Goal: Task Accomplishment & Management: Manage account settings

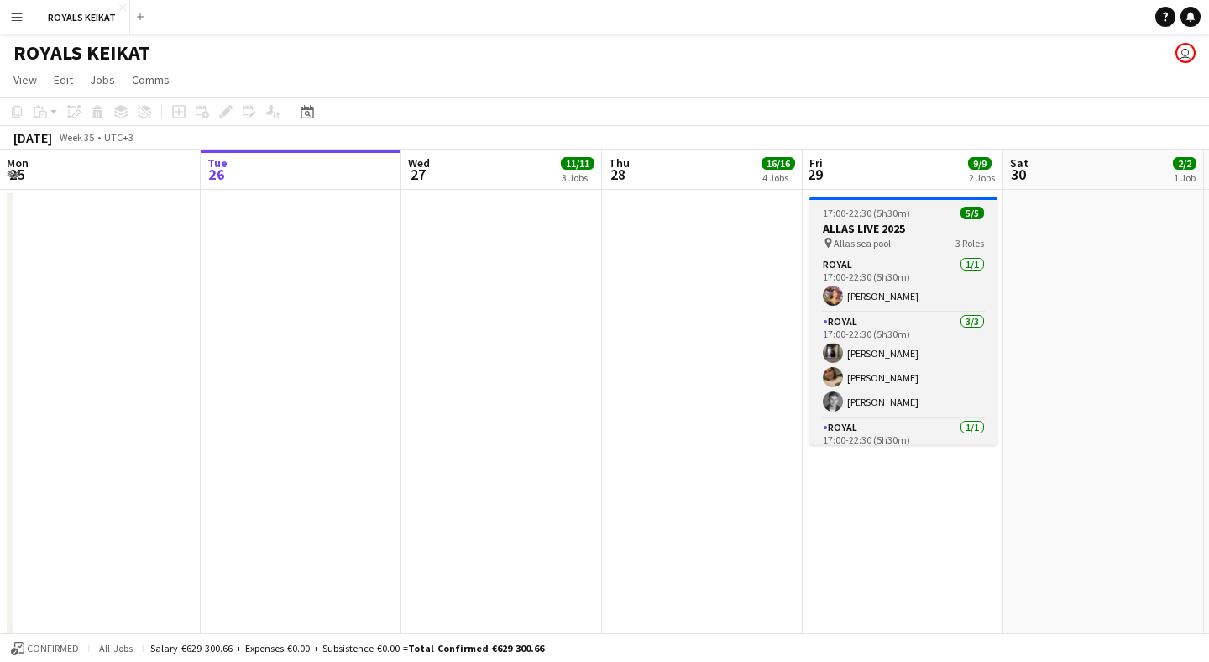
click at [881, 232] on h3 "ALLAS LIVE 2025" at bounding box center [903, 228] width 188 height 15
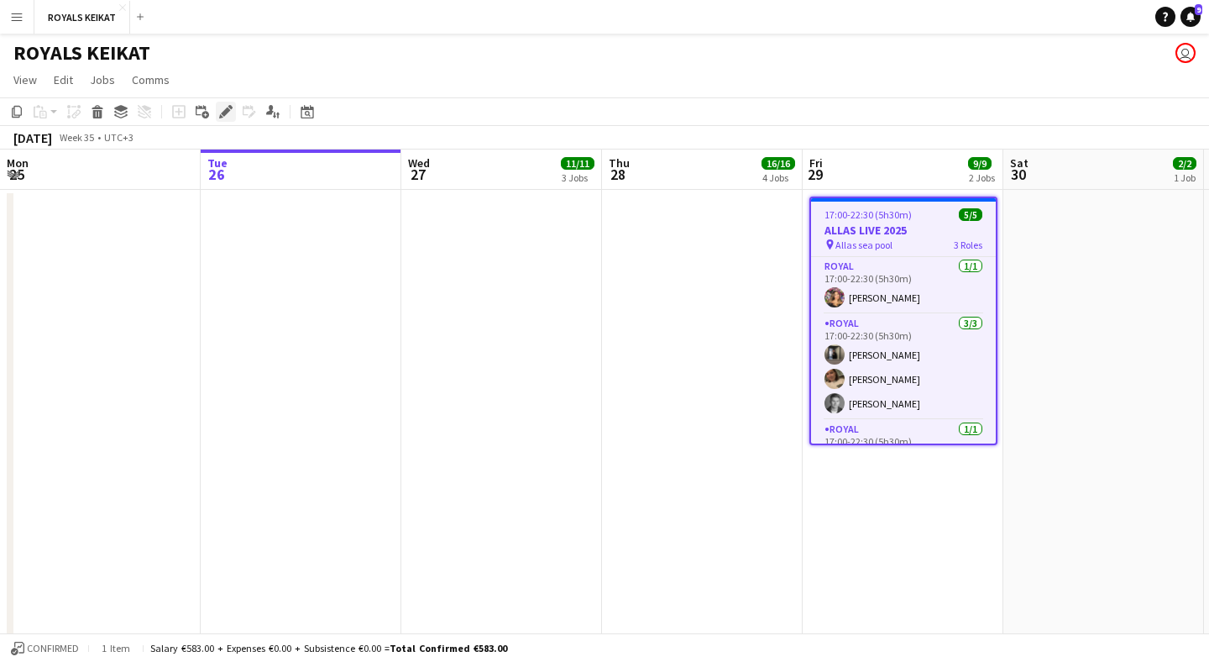
click at [227, 111] on icon at bounding box center [225, 111] width 9 height 9
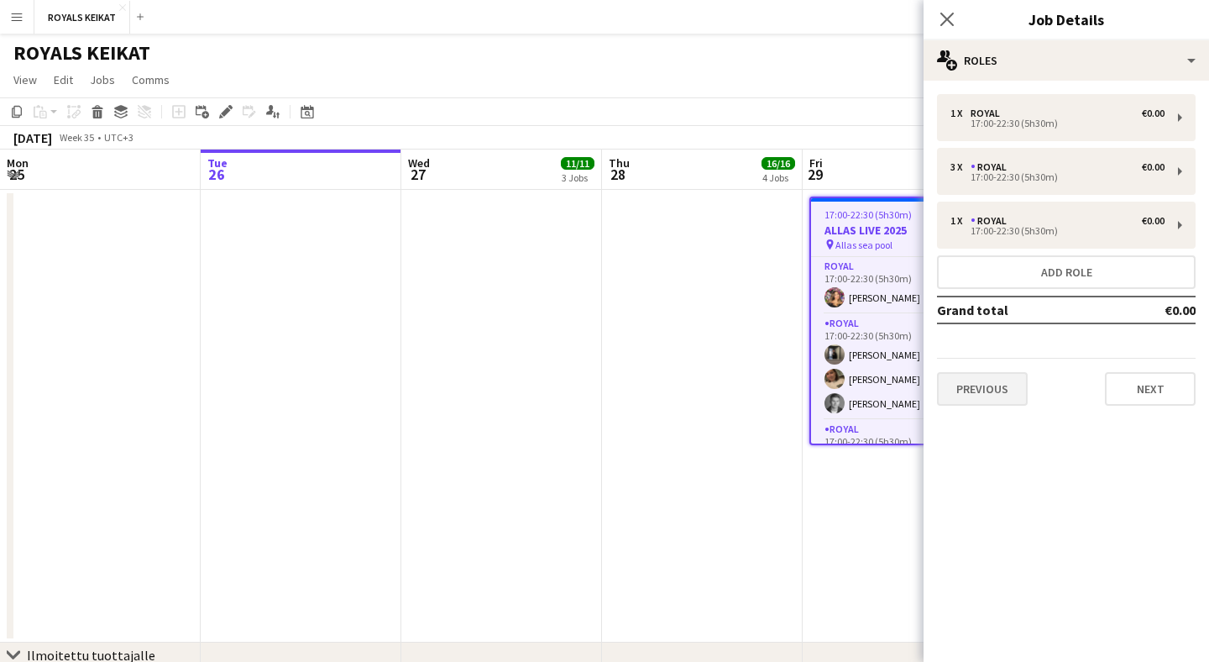
click at [1002, 388] on button "Previous" at bounding box center [982, 389] width 91 height 34
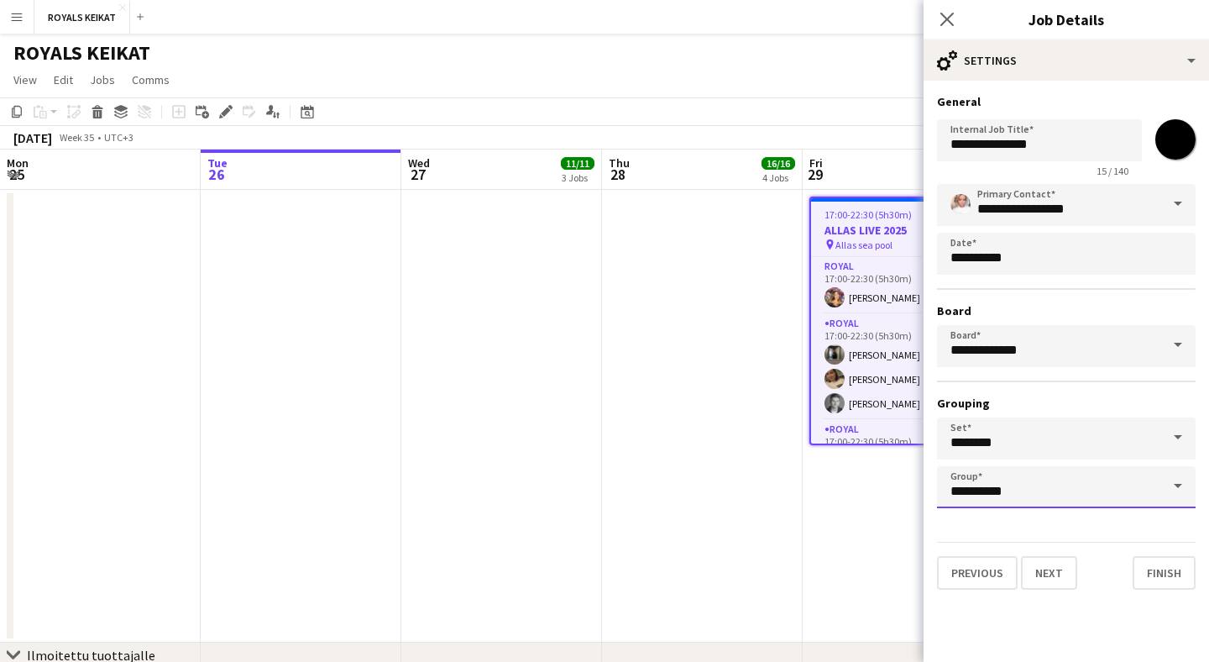
click at [997, 486] on input "**********" at bounding box center [1066, 487] width 259 height 42
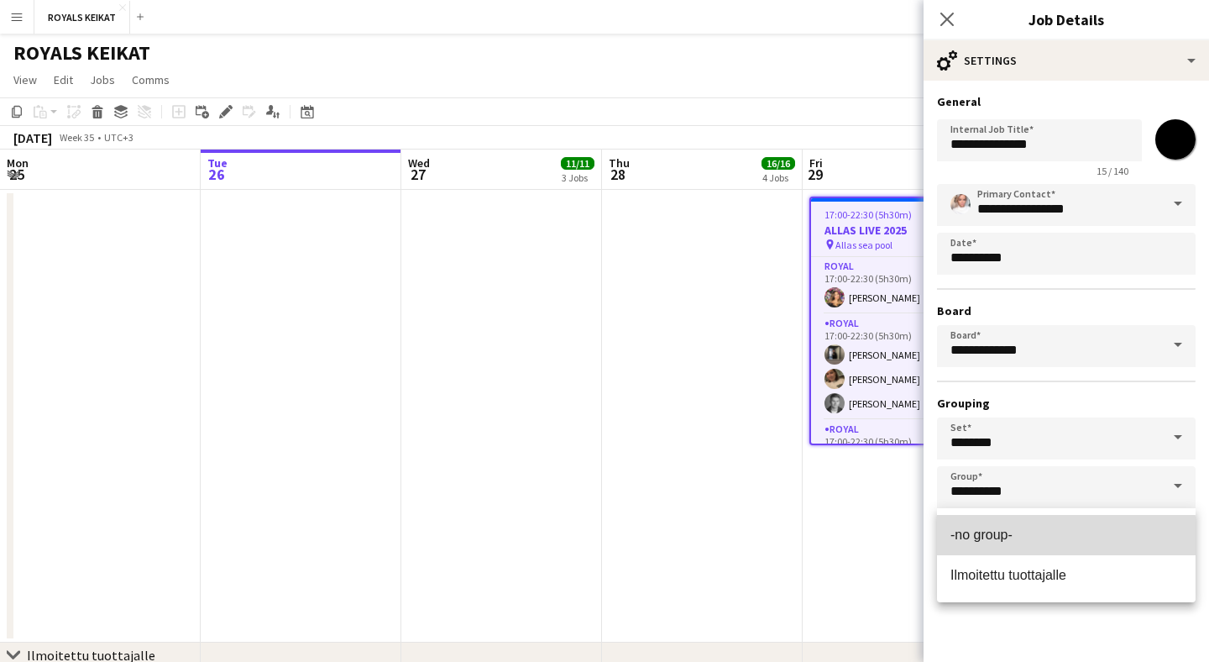
click at [992, 542] on span "-no group-" at bounding box center [1066, 534] width 232 height 16
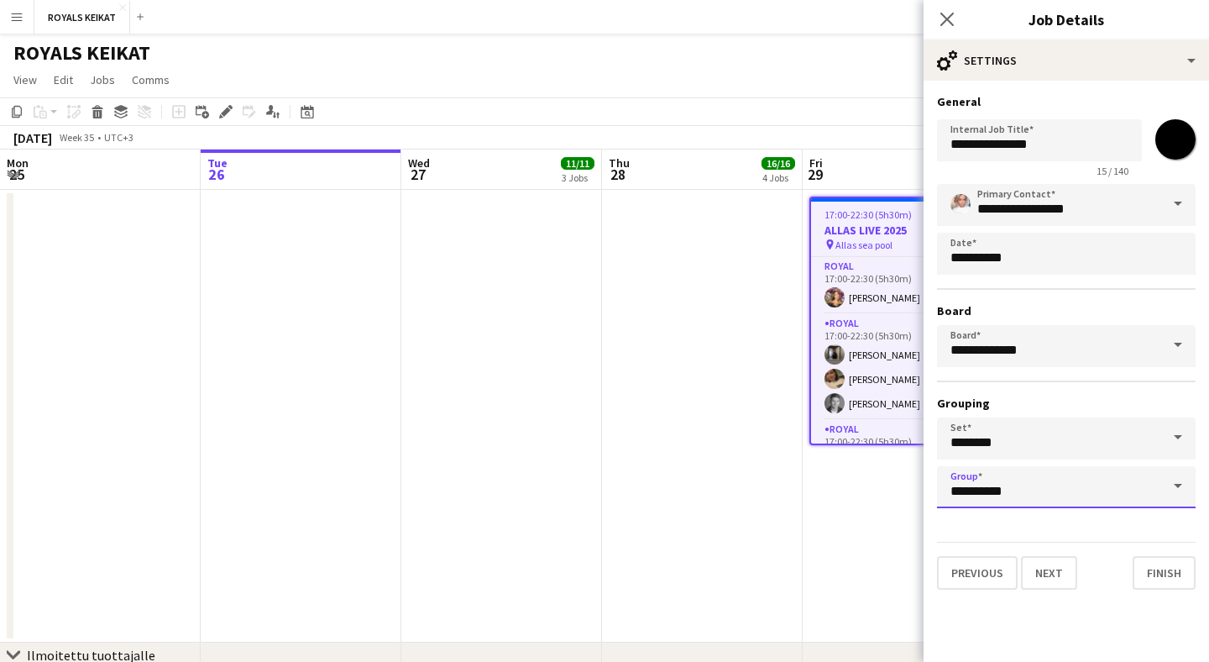
click at [1007, 482] on input "**********" at bounding box center [1066, 487] width 259 height 42
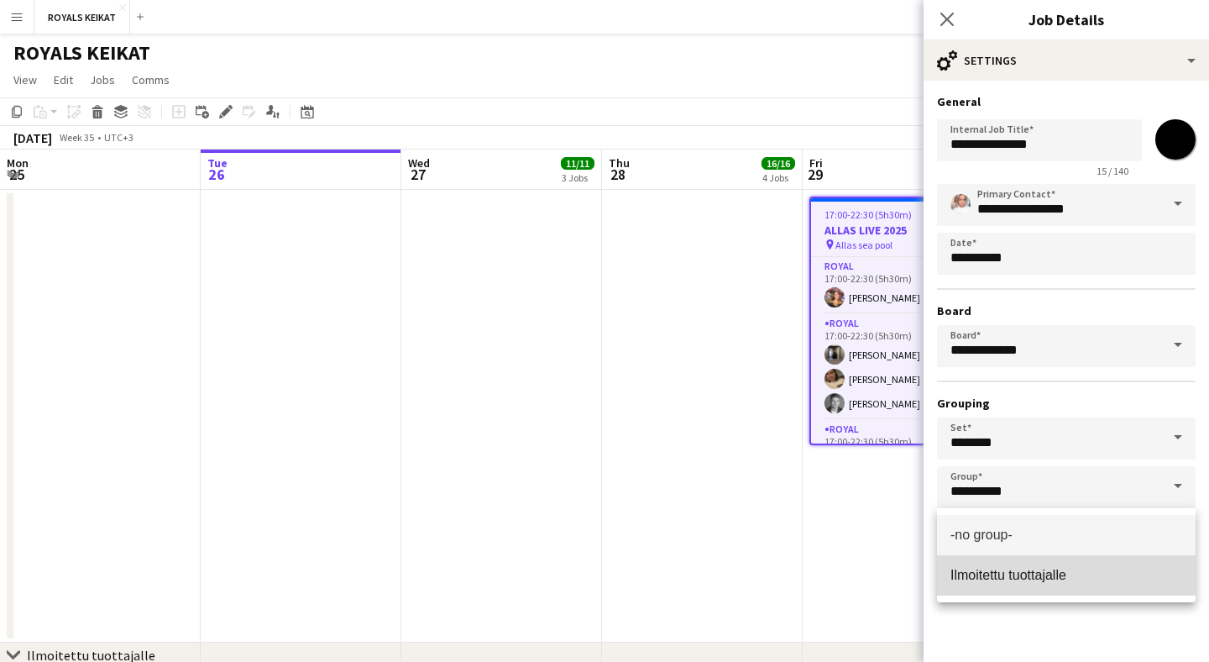
click at [1006, 567] on span "Ilmoitettu tuottajalle" at bounding box center [1008, 574] width 116 height 14
type input "**********"
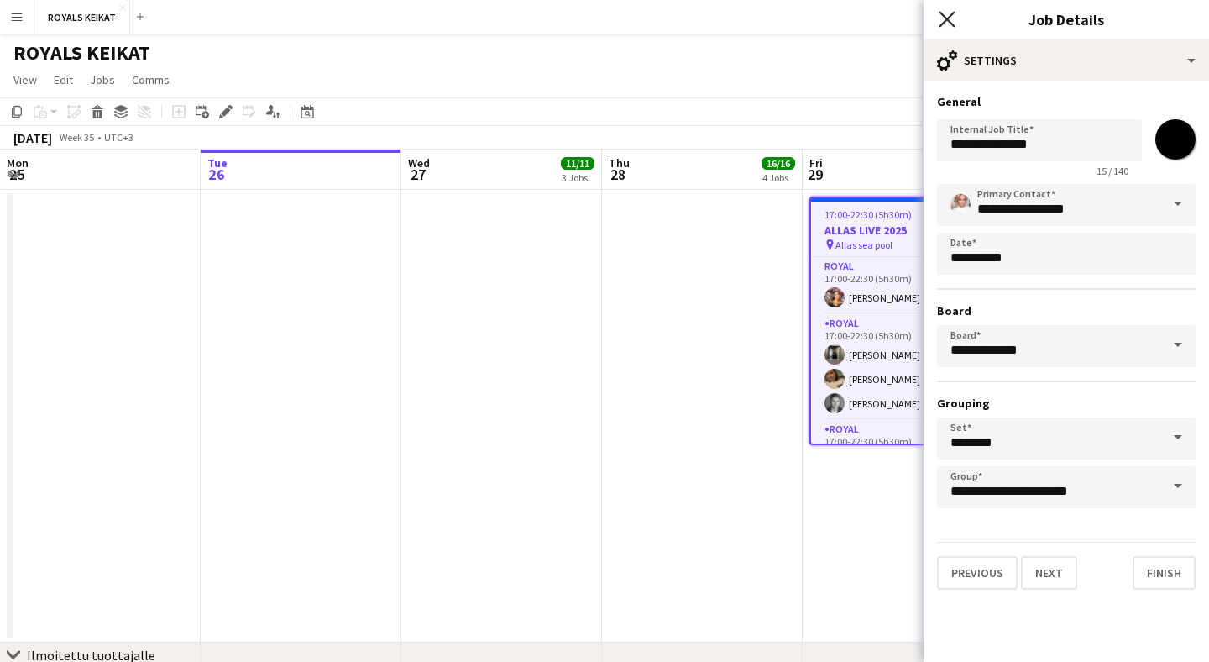
click at [948, 15] on icon "Close pop-in" at bounding box center [947, 19] width 16 height 16
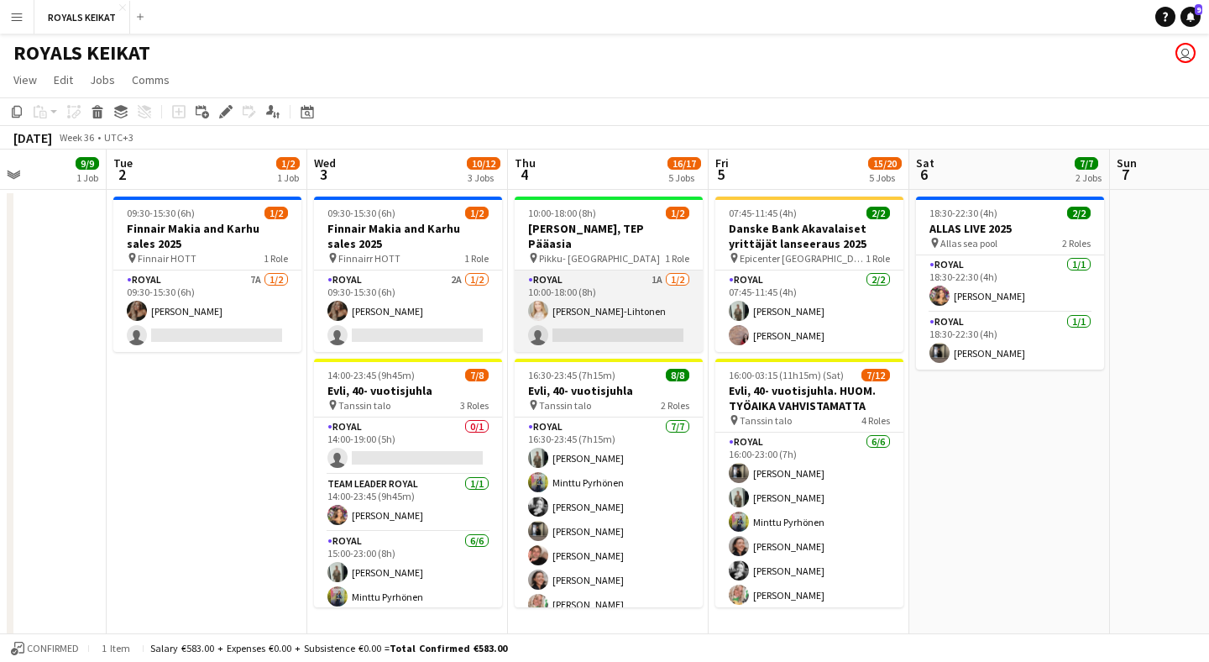
click at [625, 275] on app-card-role "Royal 1A [DATE] 10:00-18:00 (8h) [PERSON_NAME]-Lihtonen single-neutral-actions" at bounding box center [609, 310] width 188 height 81
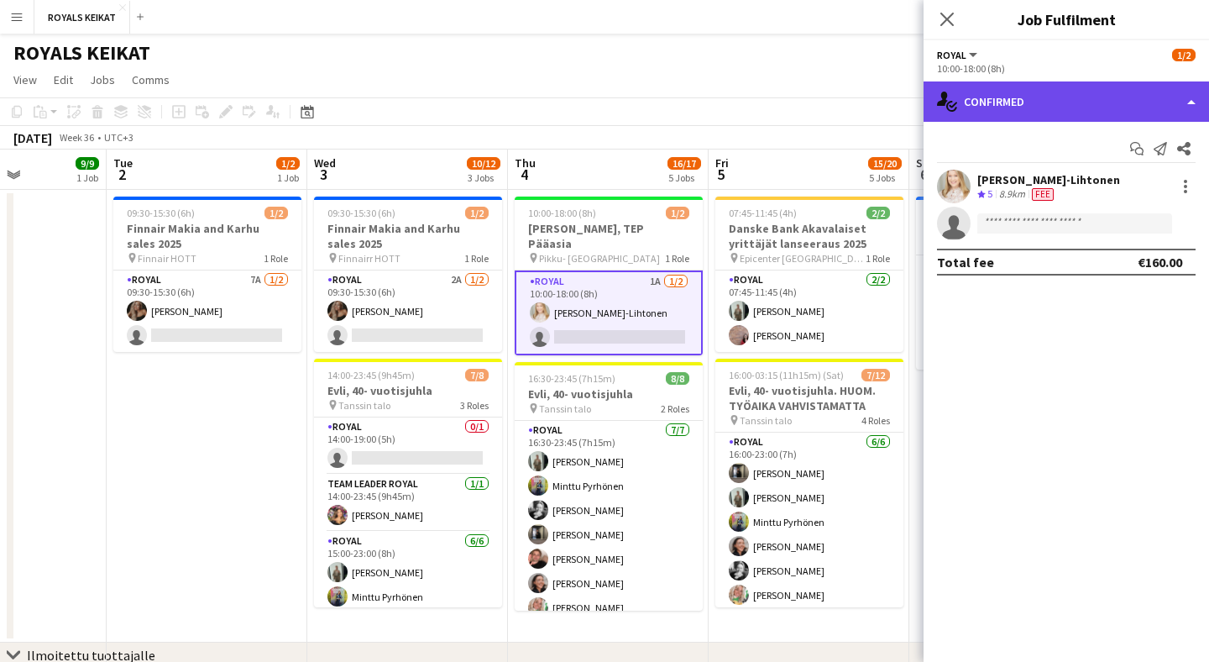
click at [1112, 107] on div "single-neutral-actions-check-2 Confirmed" at bounding box center [1065, 101] width 285 height 40
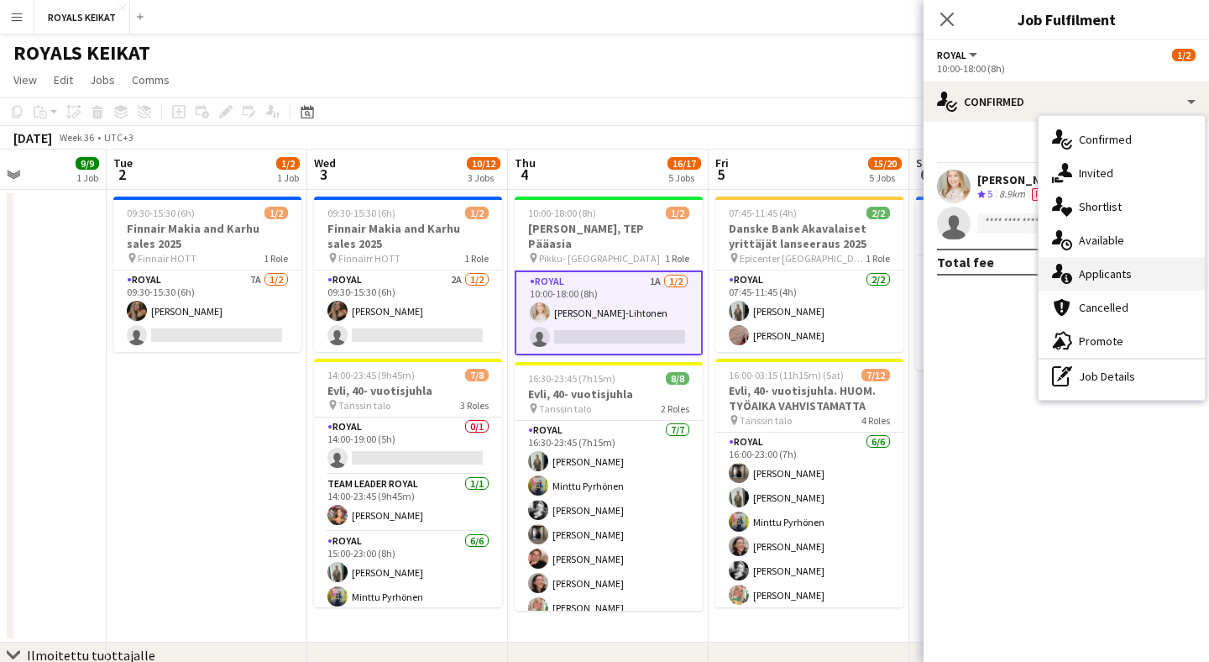
click at [1126, 281] on div "single-neutral-actions-information Applicants" at bounding box center [1121, 274] width 166 height 34
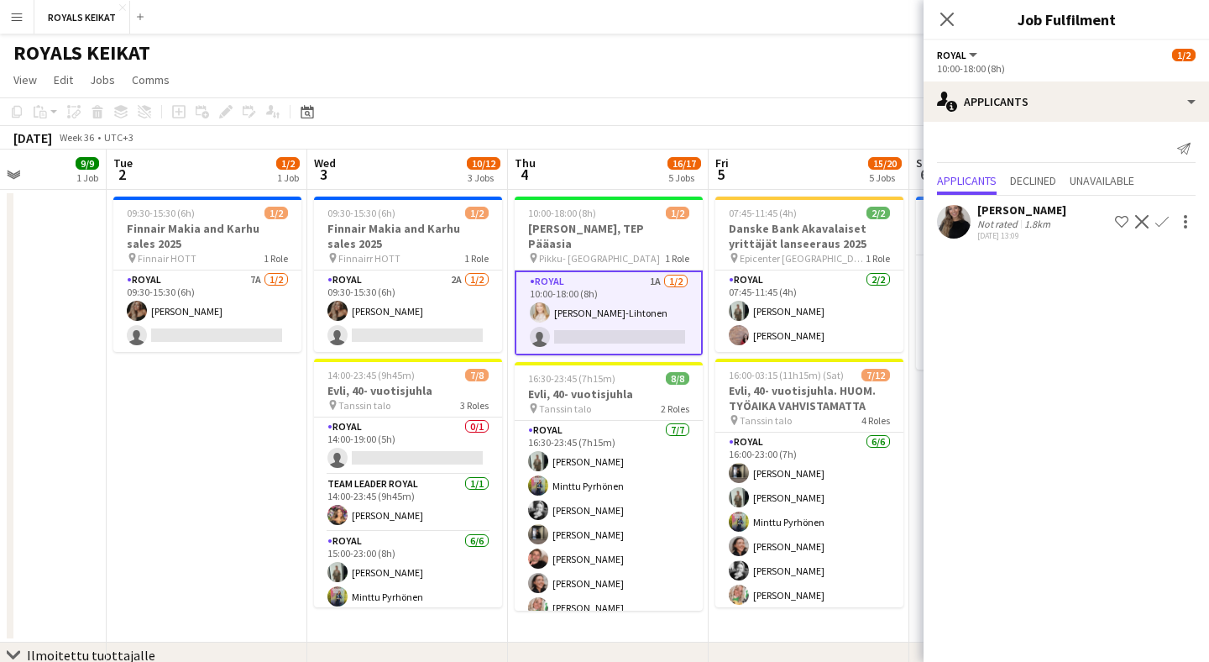
click at [1168, 217] on app-icon "Confirm" at bounding box center [1161, 221] width 13 height 13
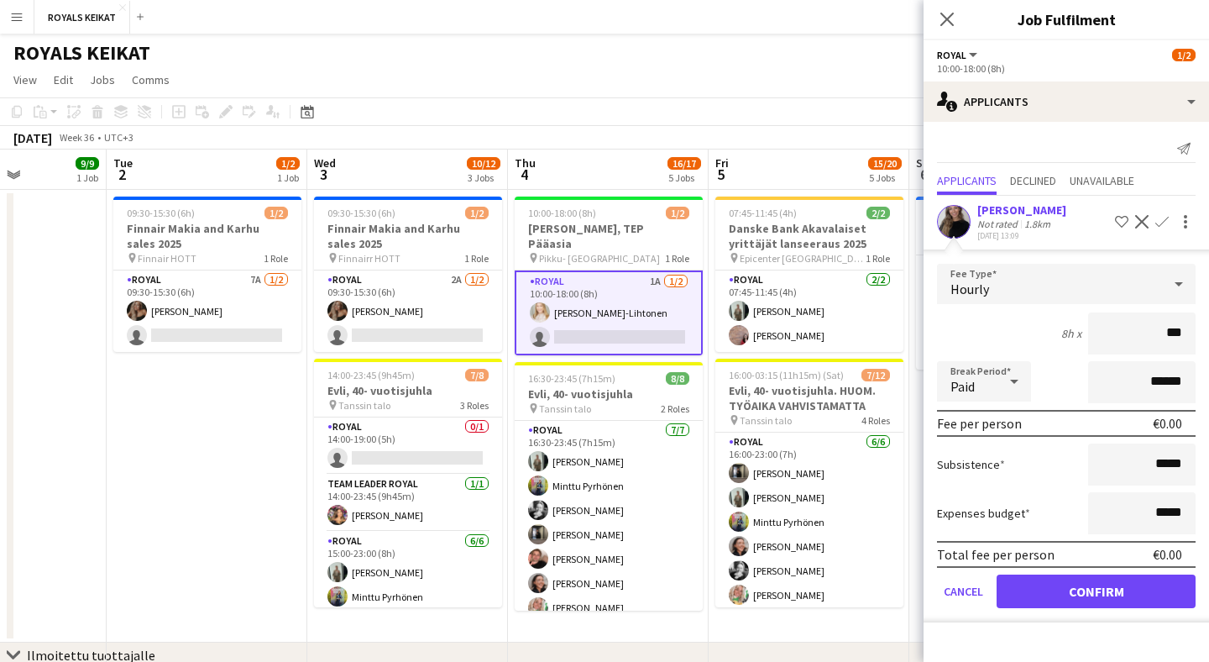
type input "**"
type input "***"
click at [1091, 589] on button "Confirm" at bounding box center [1095, 591] width 199 height 34
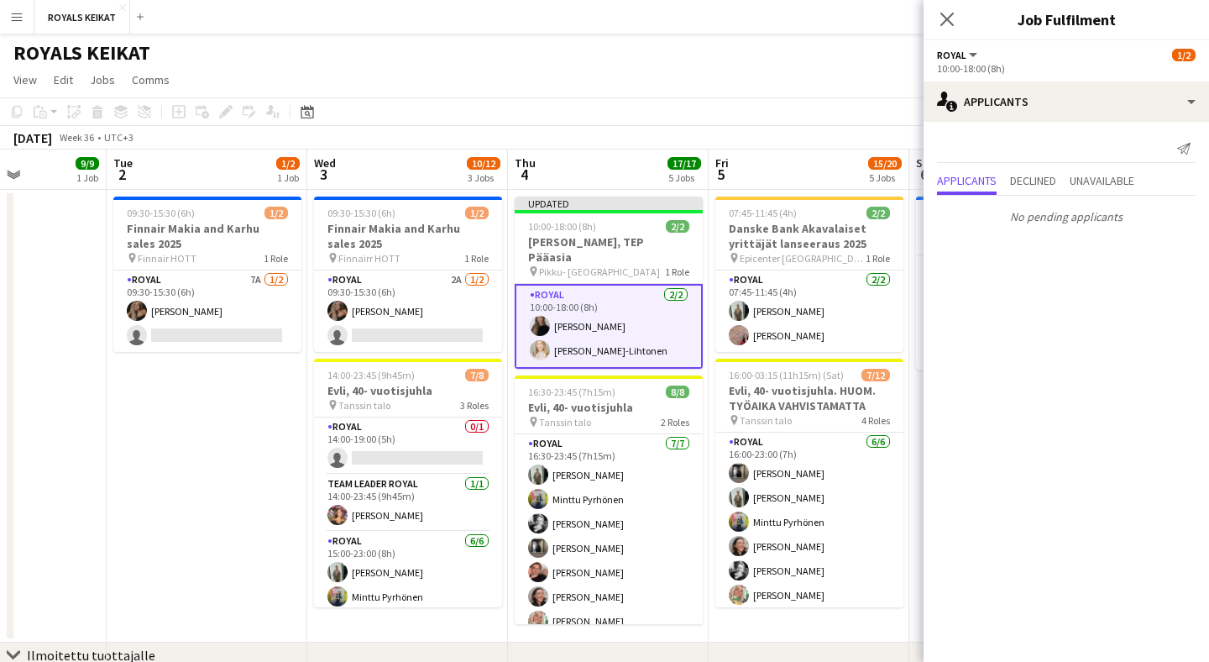
click at [949, 16] on icon at bounding box center [946, 19] width 13 height 13
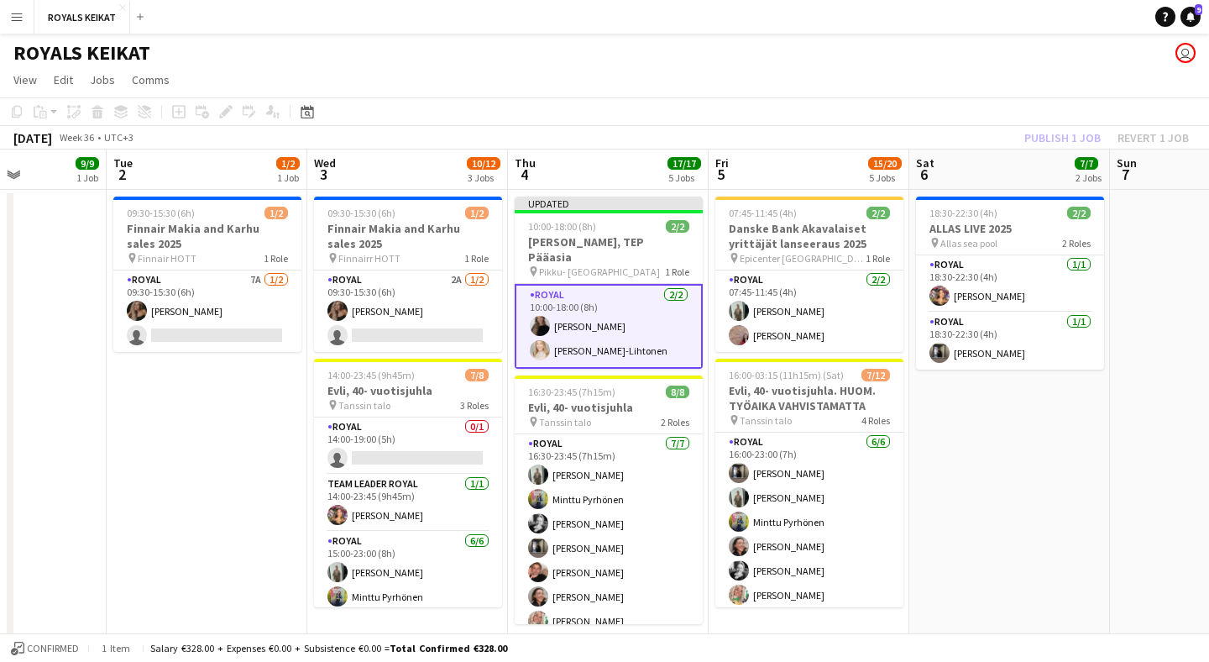
click at [1078, 139] on div "Publish 1 job Revert 1 job" at bounding box center [1106, 138] width 205 height 22
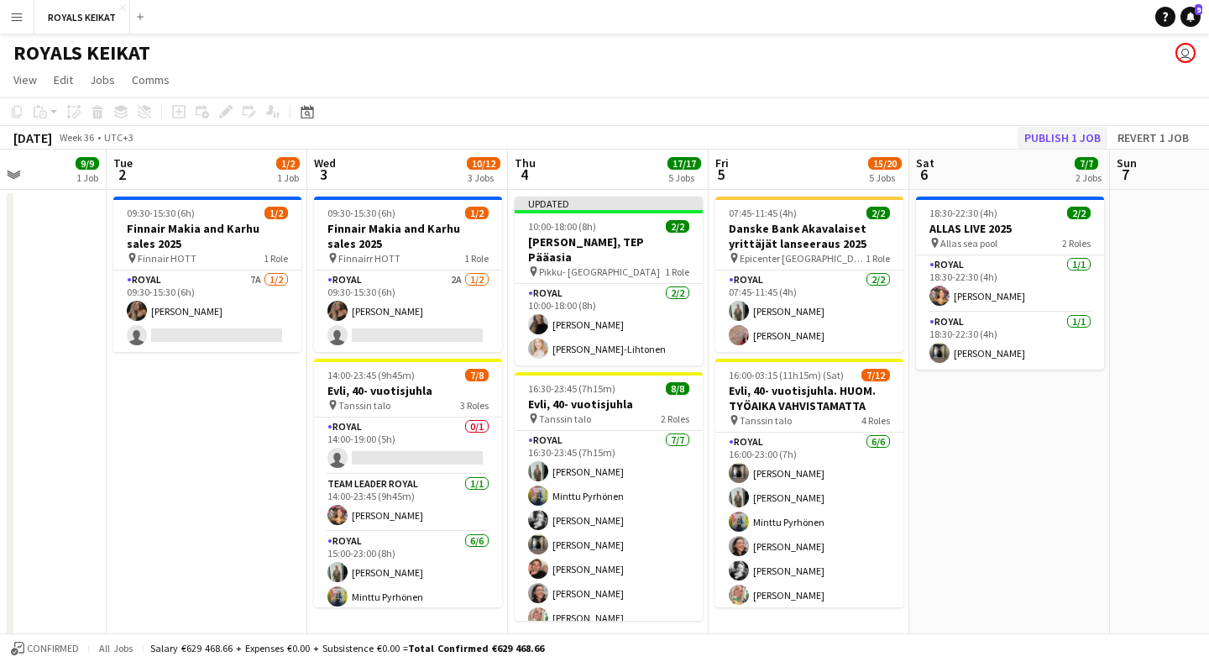
click at [1085, 137] on button "Publish 1 job" at bounding box center [1062, 138] width 90 height 22
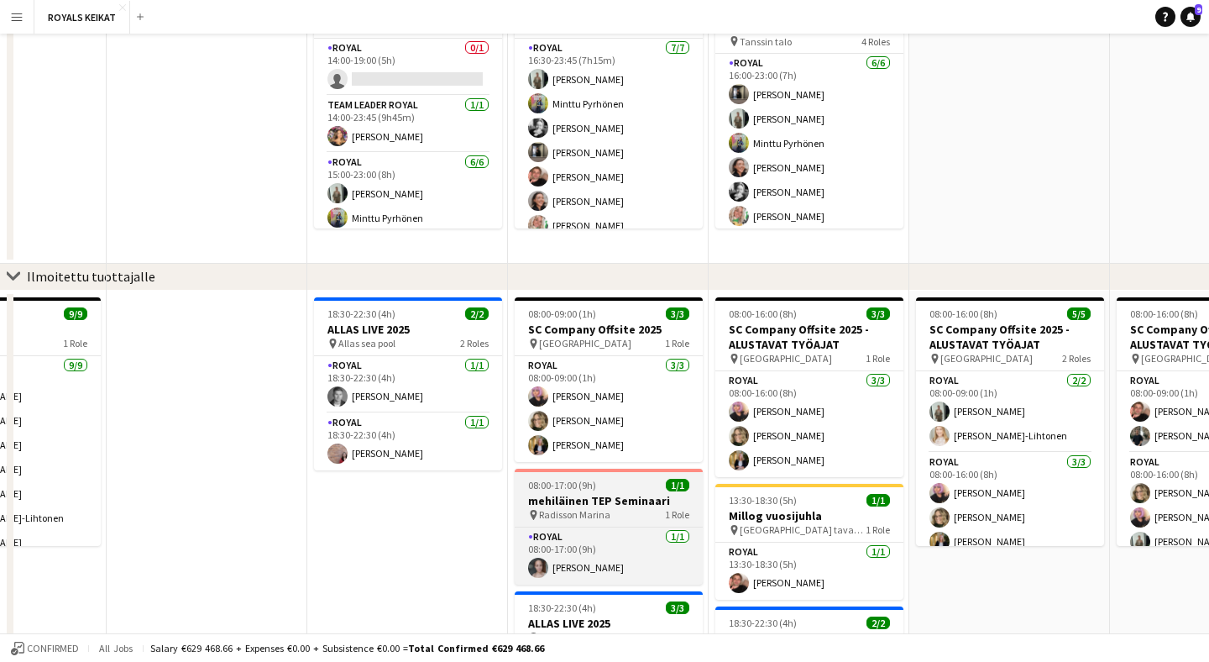
scroll to position [7, 0]
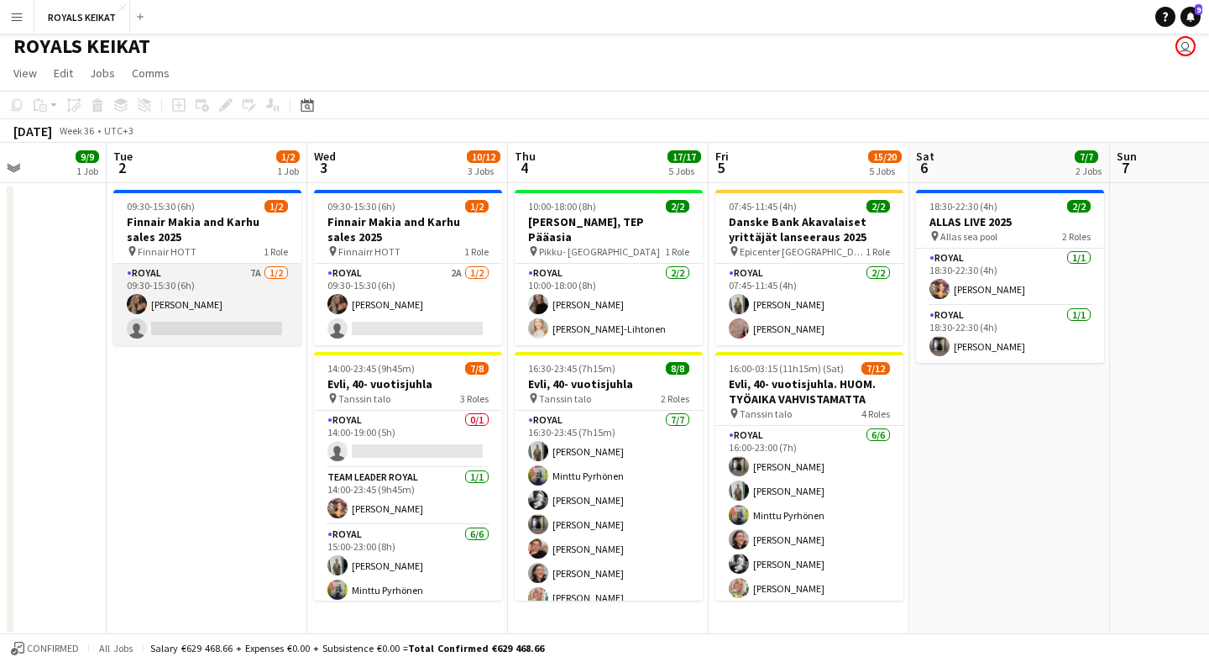
click at [233, 275] on app-card-role "Royal 7A [DATE] 09:30-15:30 (6h) [PERSON_NAME] single-neutral-actions" at bounding box center [207, 304] width 188 height 81
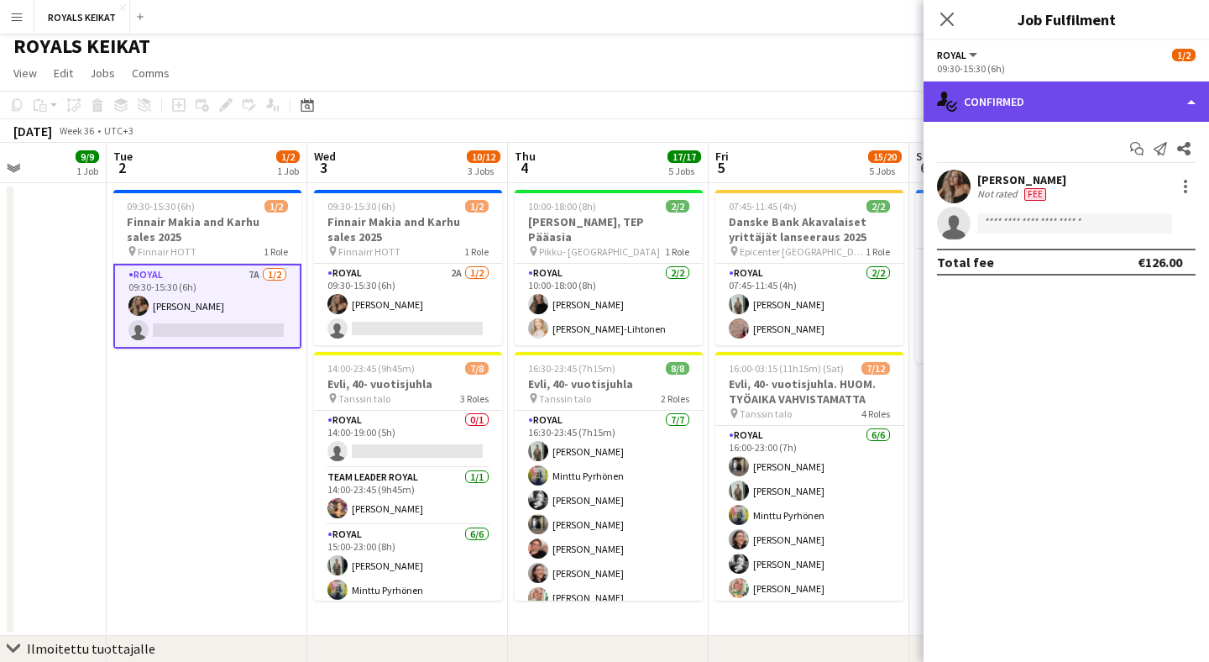
click at [1057, 97] on div "single-neutral-actions-check-2 Confirmed" at bounding box center [1065, 101] width 285 height 40
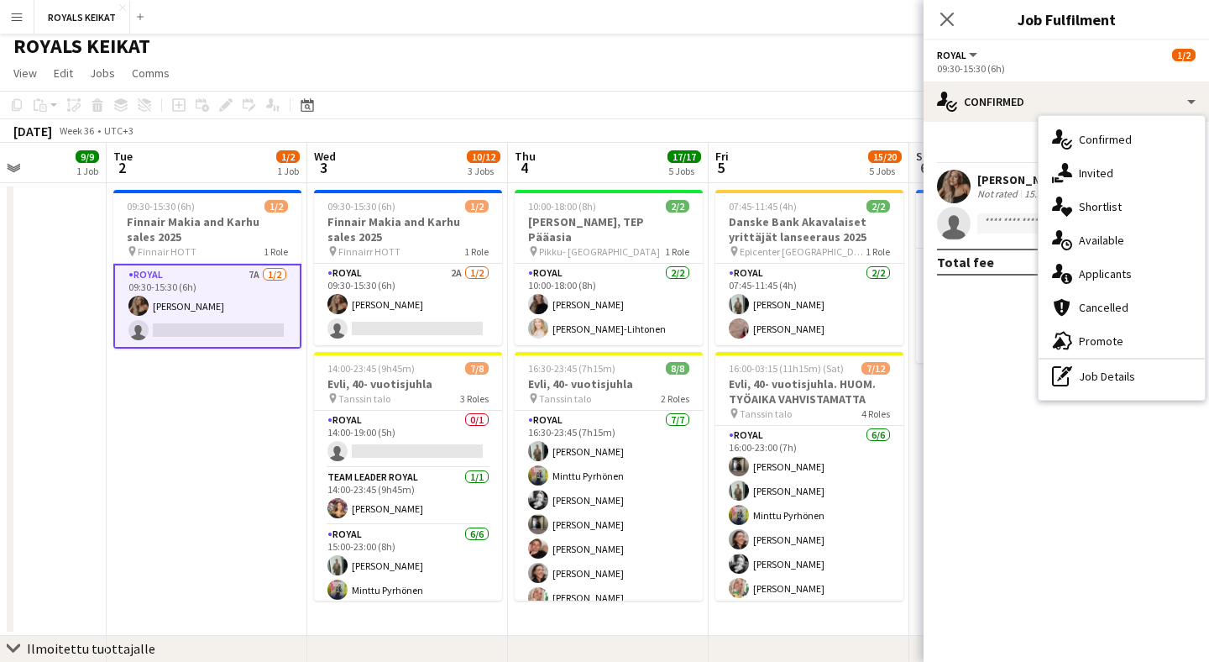
click at [1090, 279] on div "single-neutral-actions-information Applicants" at bounding box center [1121, 274] width 166 height 34
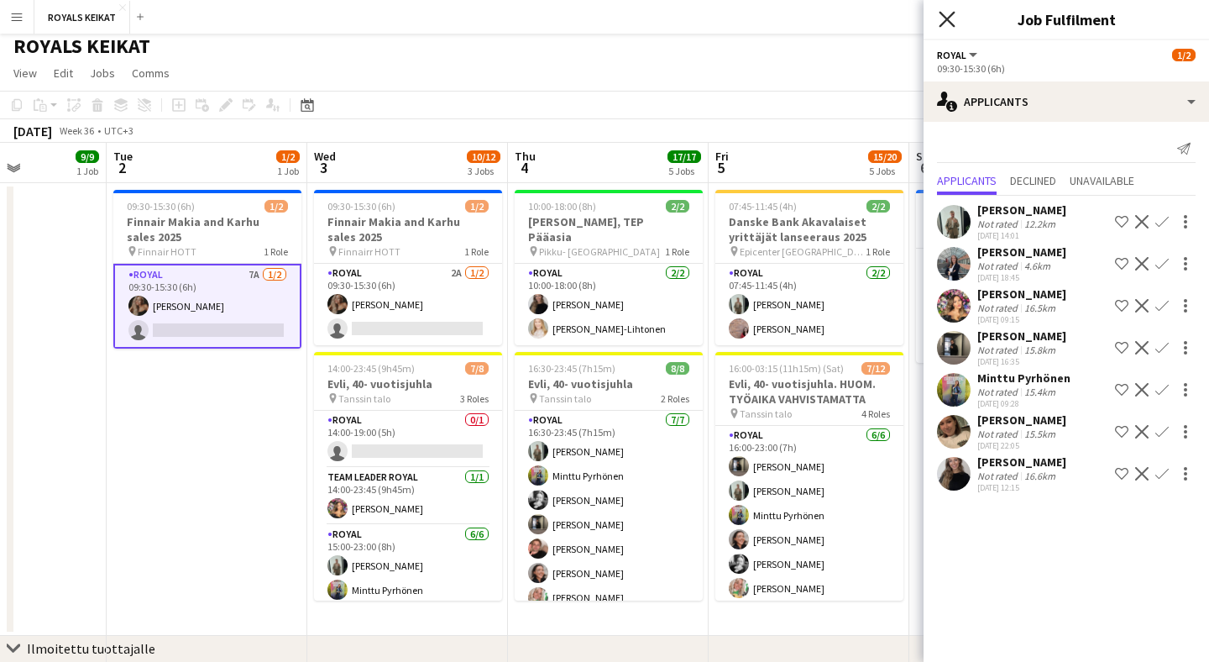
click at [951, 15] on icon at bounding box center [947, 19] width 16 height 16
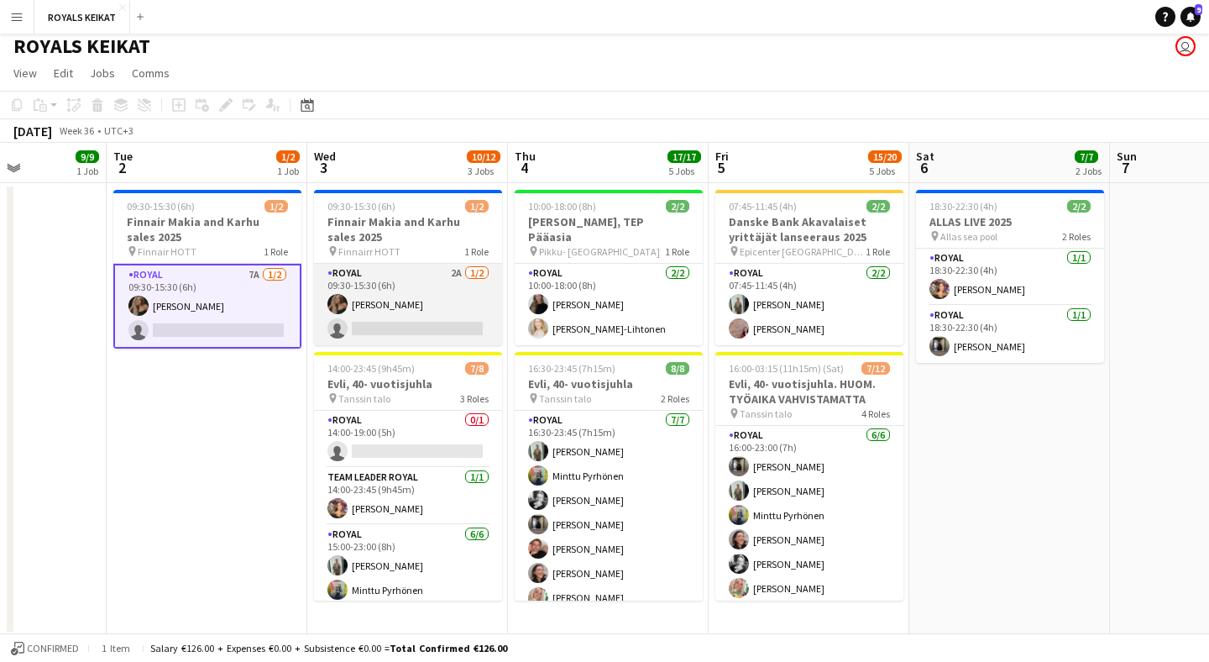
click at [437, 293] on app-card-role "Royal 2A [DATE] 09:30-15:30 (6h) [PERSON_NAME] single-neutral-actions" at bounding box center [408, 304] width 188 height 81
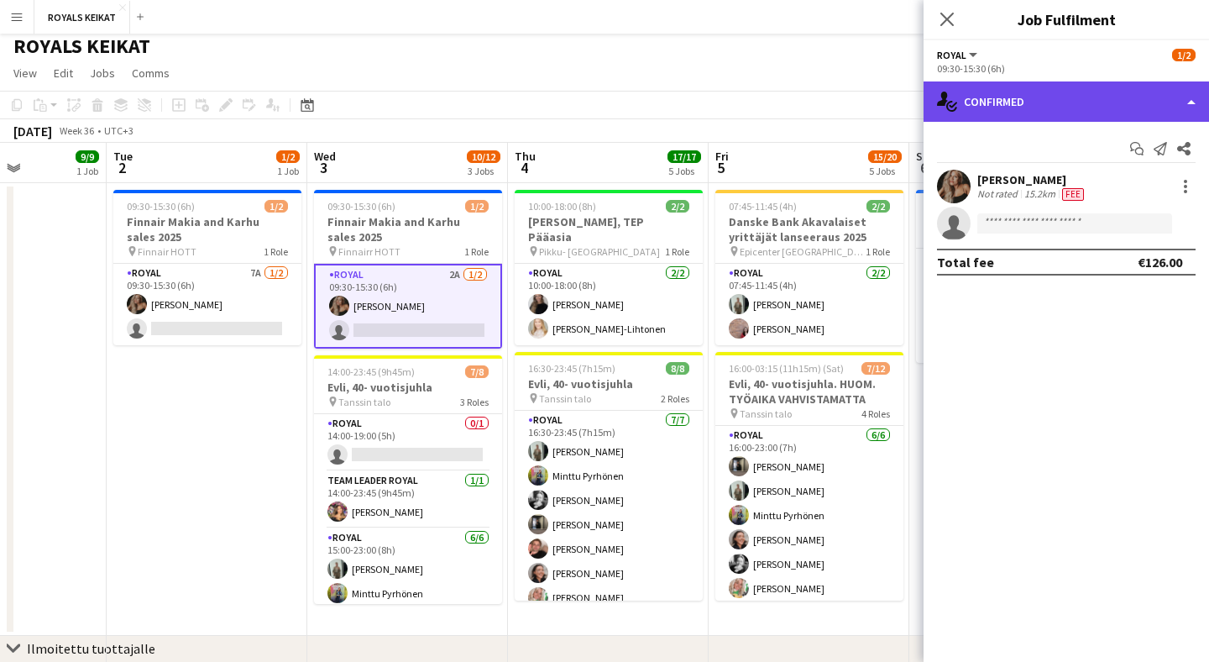
click at [1105, 100] on div "single-neutral-actions-check-2 Confirmed" at bounding box center [1065, 101] width 285 height 40
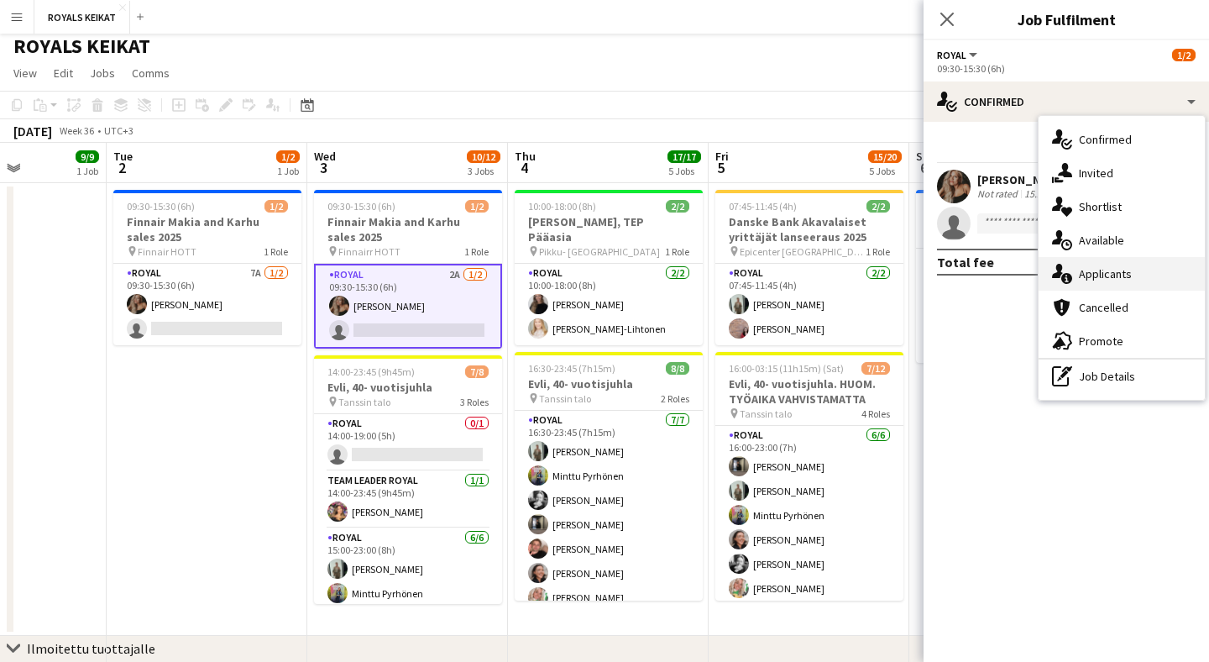
click at [1125, 264] on div "single-neutral-actions-information Applicants" at bounding box center [1121, 274] width 166 height 34
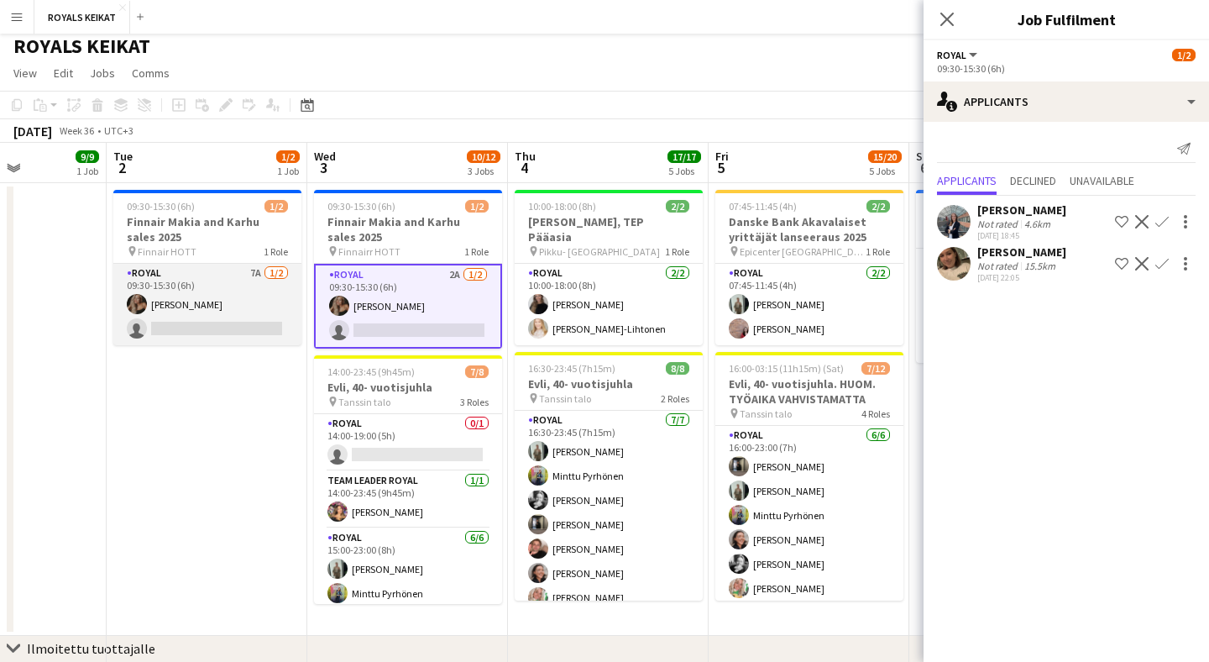
click at [240, 287] on app-card-role "Royal 7A [DATE] 09:30-15:30 (6h) [PERSON_NAME] single-neutral-actions" at bounding box center [207, 304] width 188 height 81
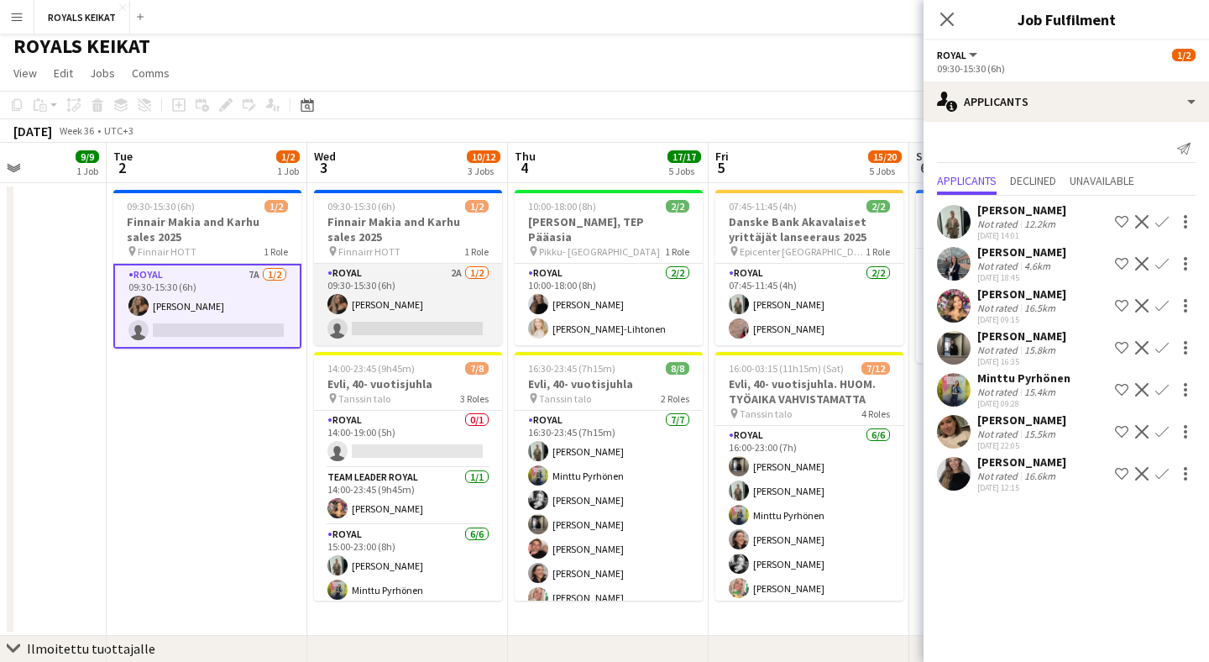
click at [429, 295] on app-card-role "Royal 2A [DATE] 09:30-15:30 (6h) [PERSON_NAME] single-neutral-actions" at bounding box center [408, 304] width 188 height 81
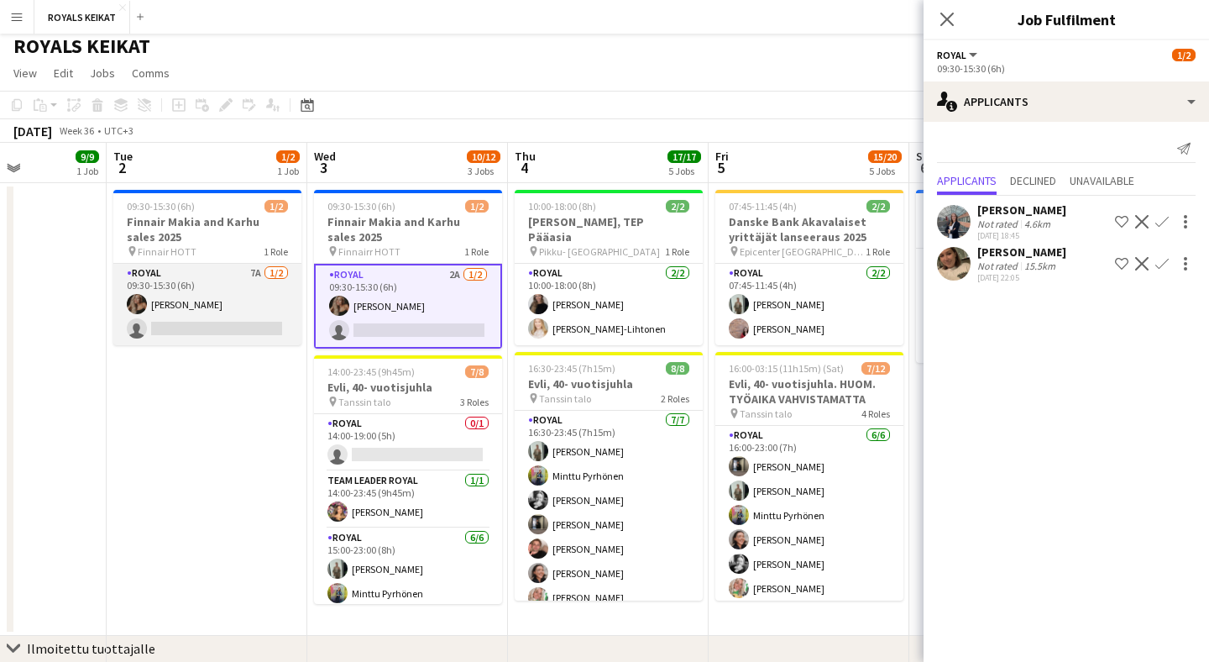
click at [243, 291] on app-card-role "Royal 7A [DATE] 09:30-15:30 (6h) [PERSON_NAME] single-neutral-actions" at bounding box center [207, 304] width 188 height 81
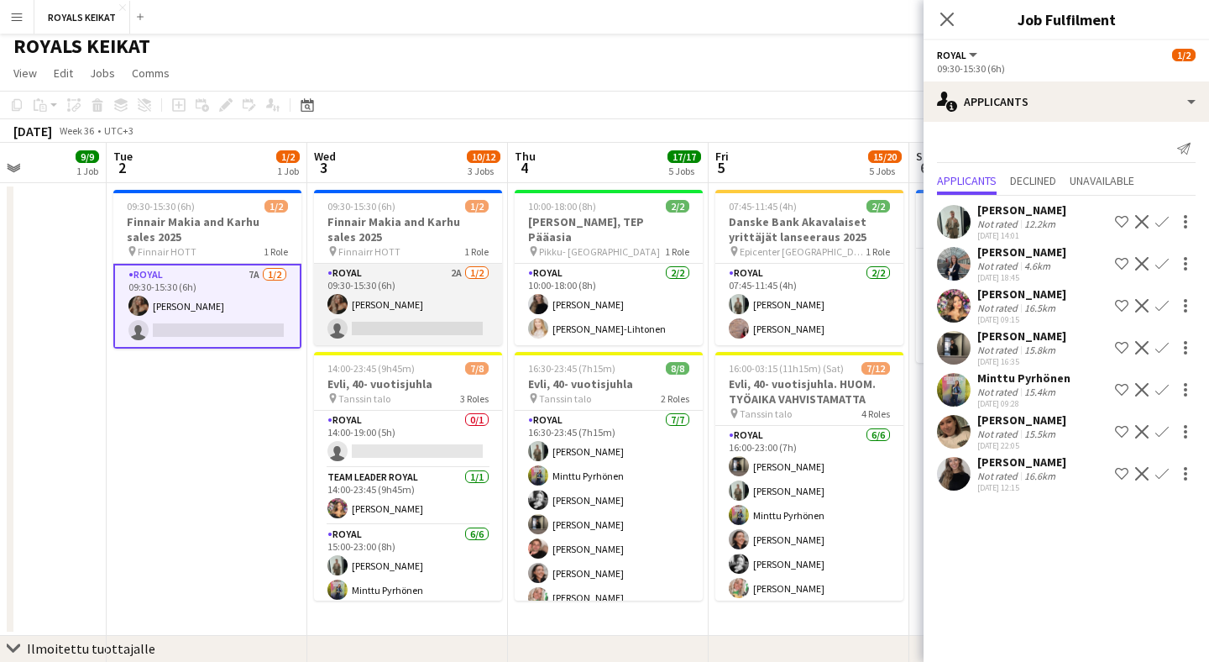
click at [452, 312] on app-card-role "Royal 2A [DATE] 09:30-15:30 (6h) [PERSON_NAME] single-neutral-actions" at bounding box center [408, 304] width 188 height 81
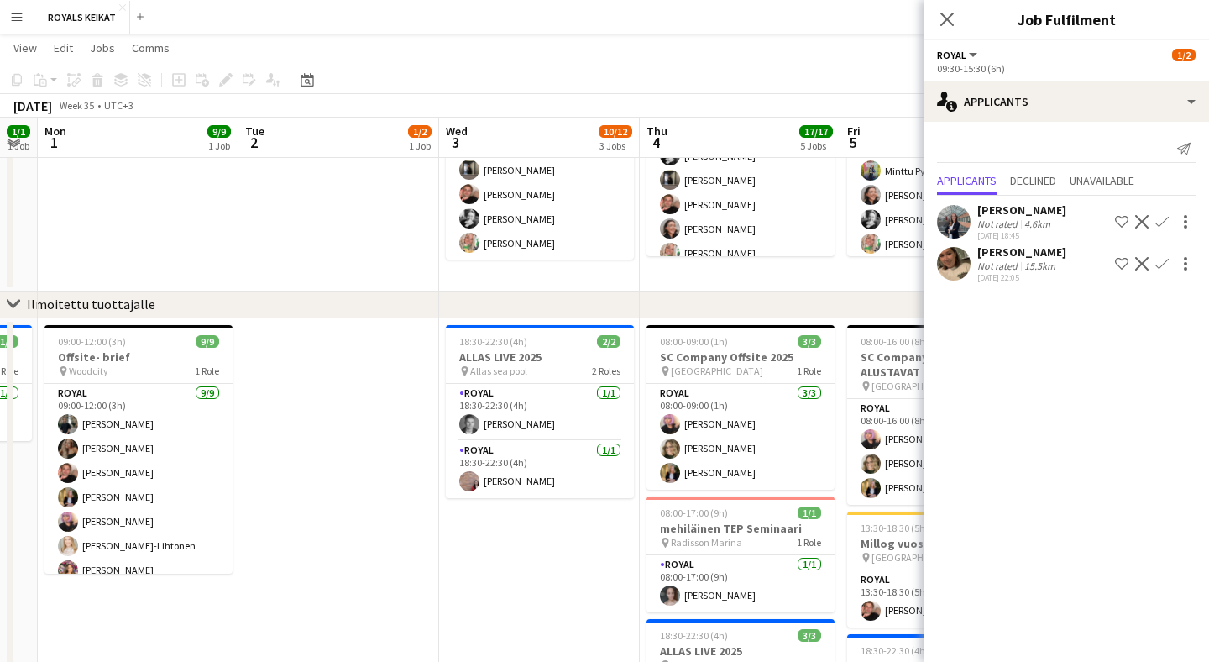
scroll to position [0, 528]
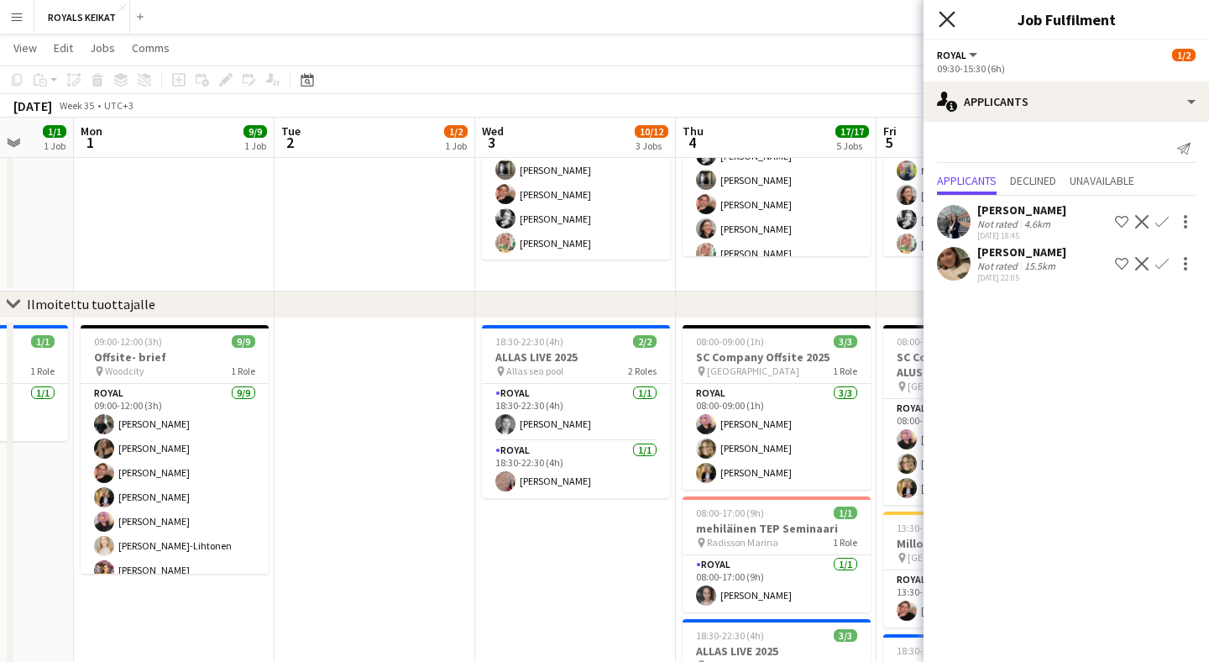
click at [952, 16] on icon "Close pop-in" at bounding box center [947, 19] width 16 height 16
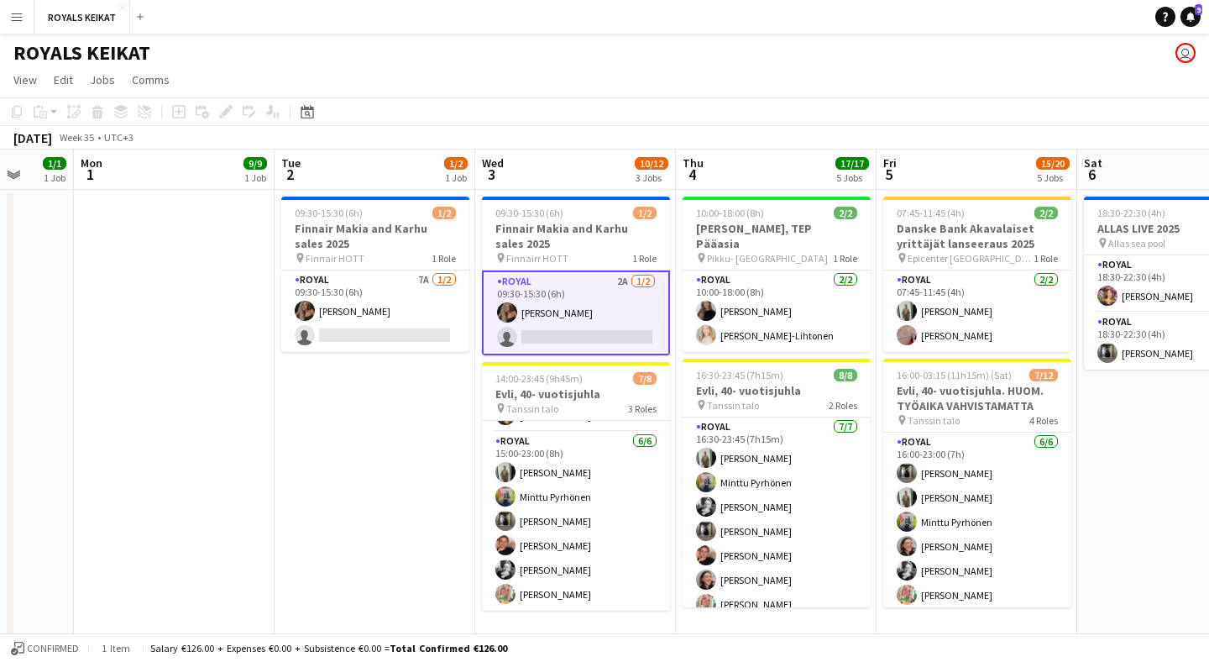
scroll to position [0, 0]
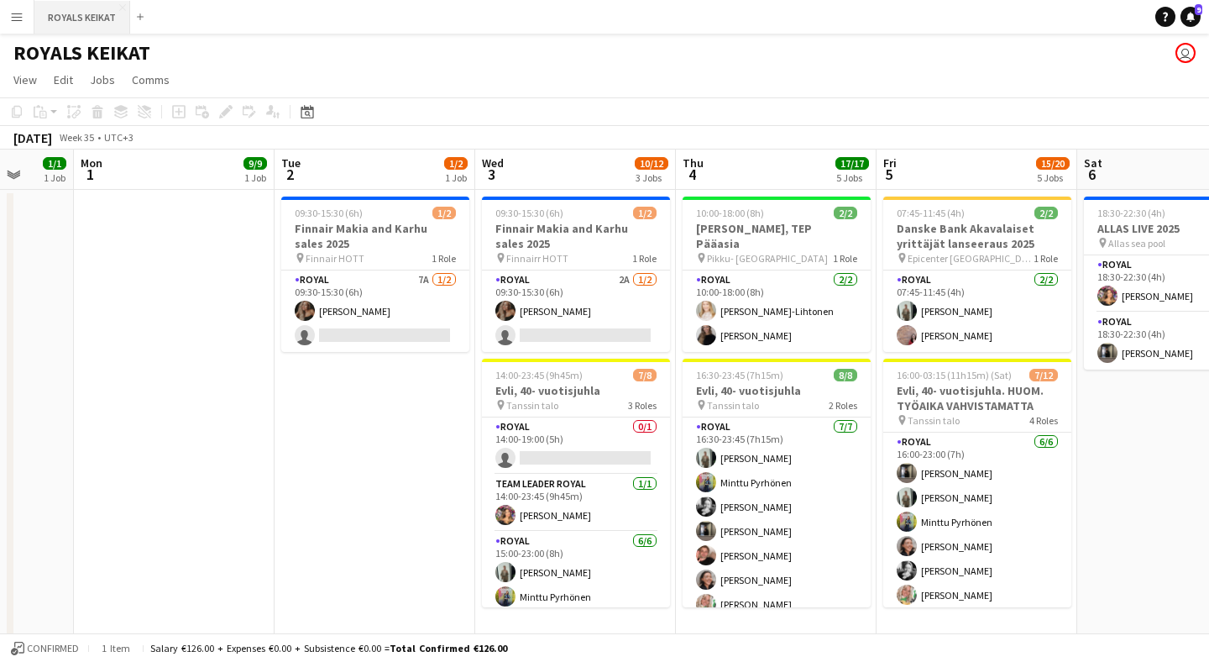
click at [101, 24] on button "ROYALS KEIKAT Close" at bounding box center [82, 17] width 96 height 33
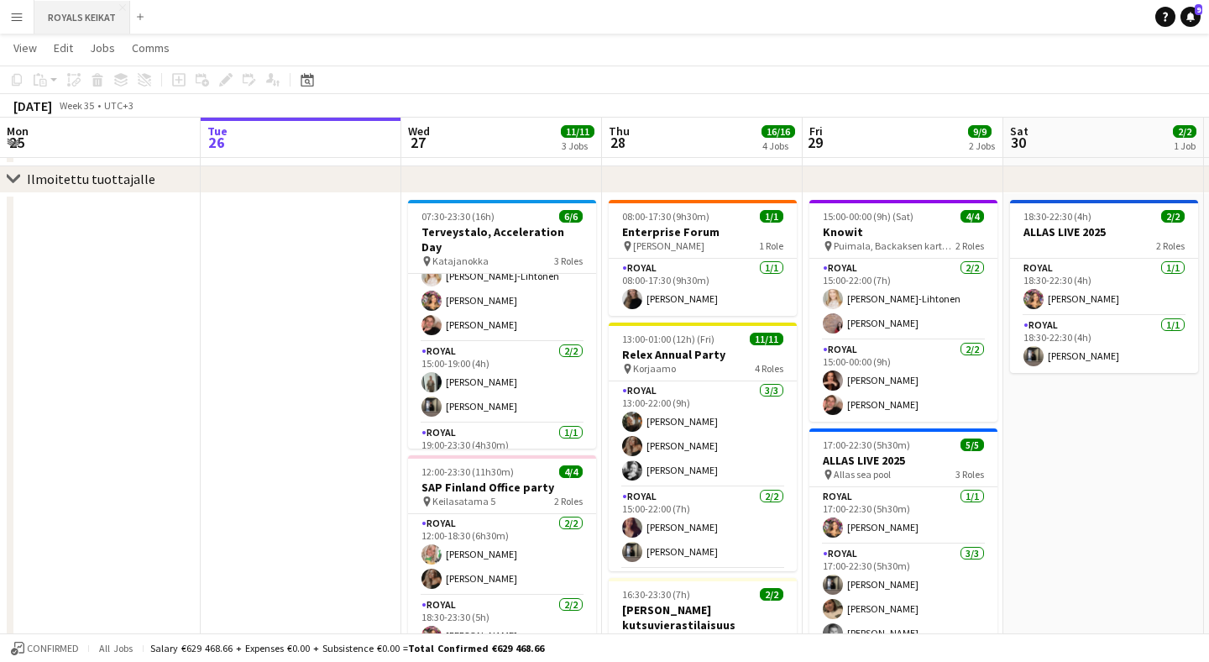
click at [114, 13] on button "ROYALS KEIKAT Close" at bounding box center [82, 17] width 96 height 33
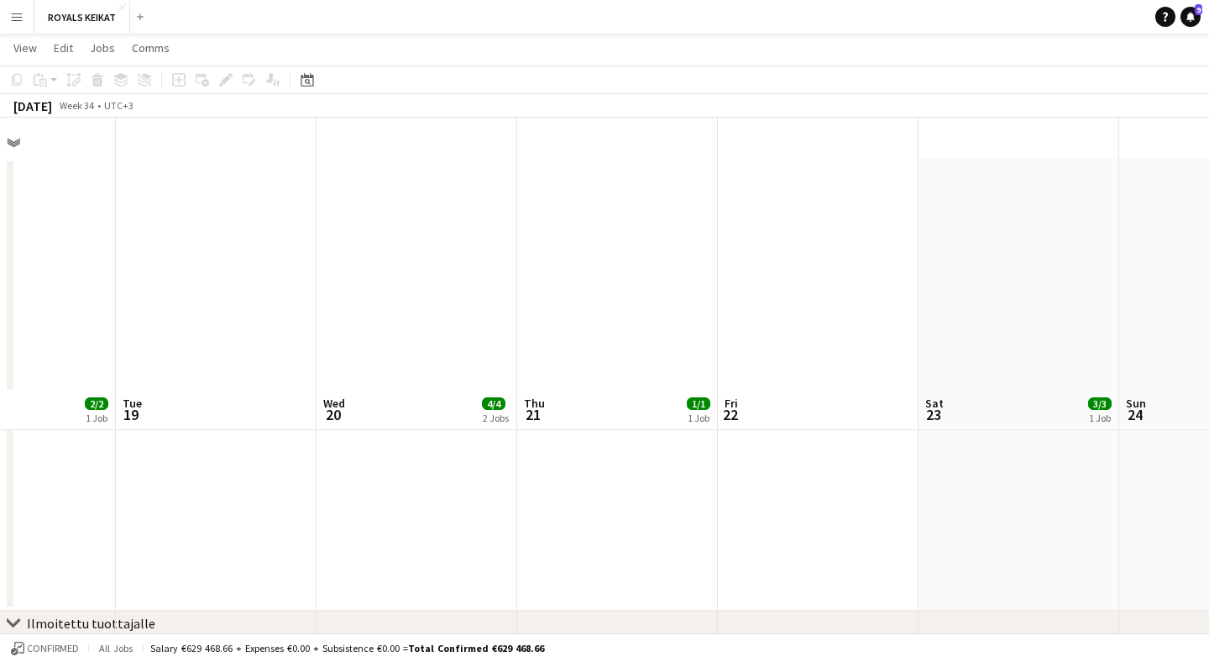
scroll to position [302, 0]
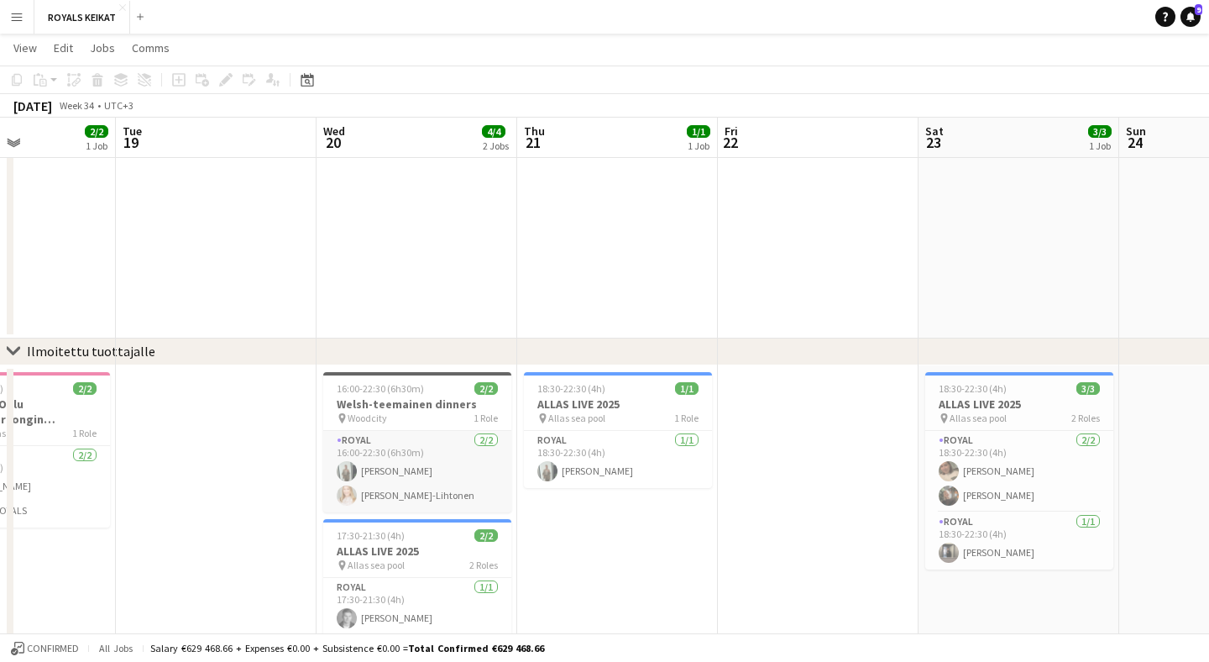
click at [416, 493] on app-card-role "Royal [DATE] 16:00-22:30 (6h30m) [PERSON_NAME] [PERSON_NAME]" at bounding box center [417, 471] width 188 height 81
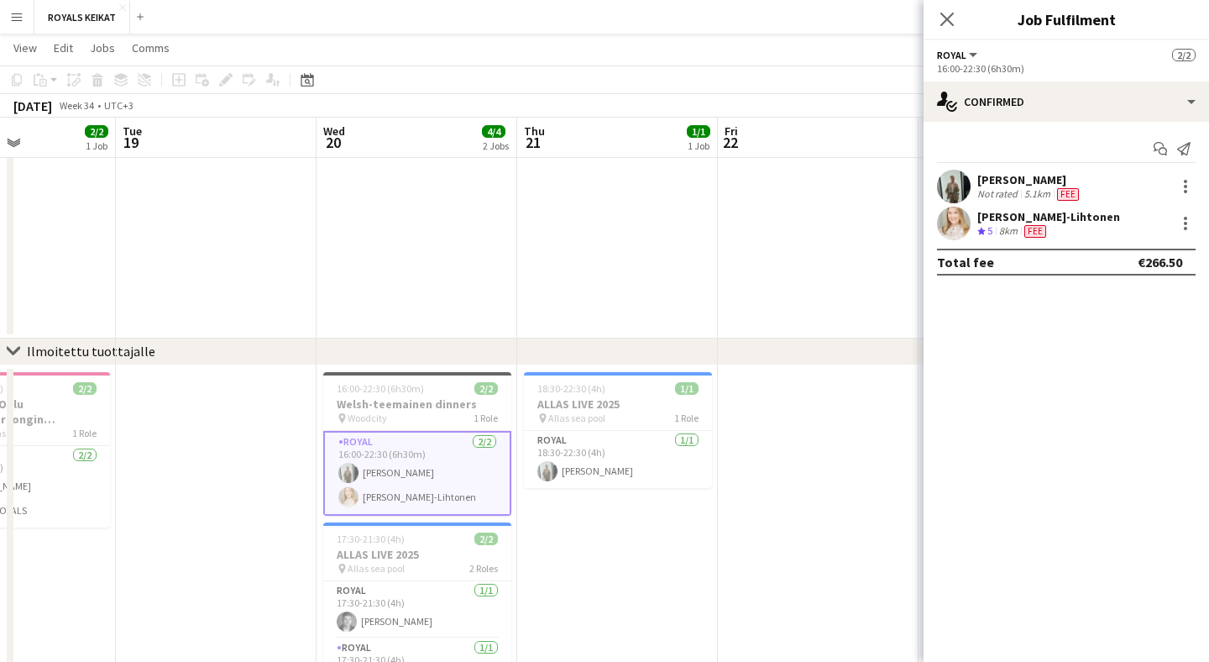
click at [996, 222] on div "[PERSON_NAME]-Lihtonen" at bounding box center [1048, 216] width 143 height 15
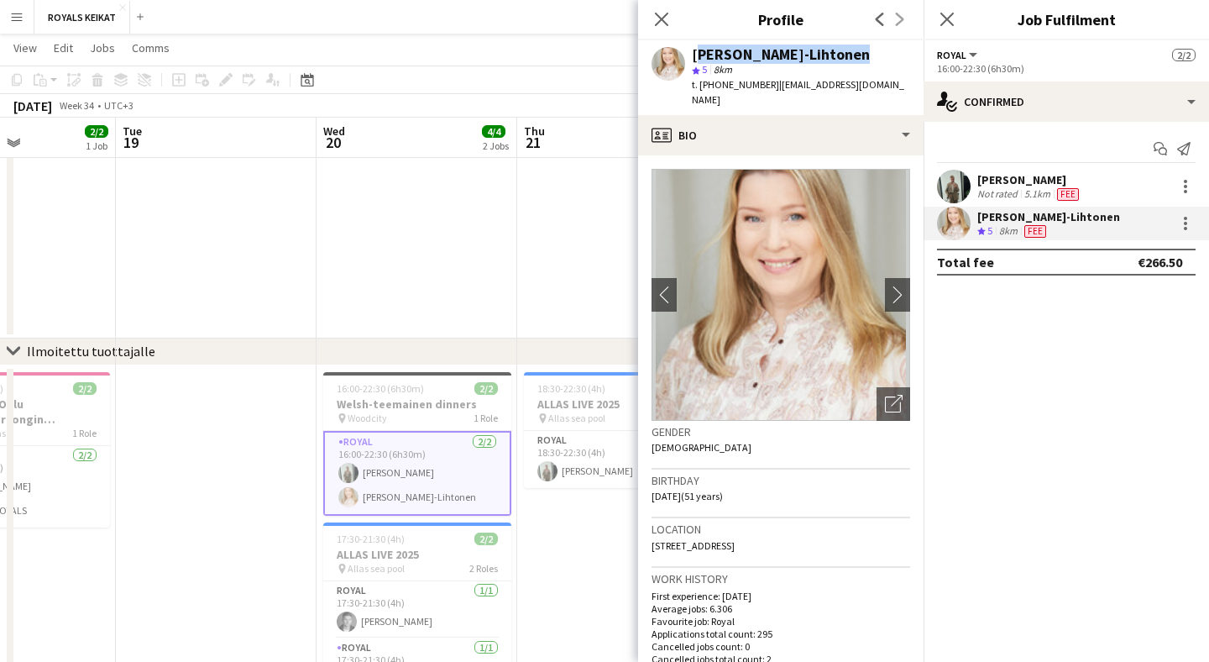
drag, startPoint x: 859, startPoint y: 61, endPoint x: 692, endPoint y: 51, distance: 167.4
click at [692, 52] on div "[PERSON_NAME]-Lihtonen" at bounding box center [801, 54] width 218 height 15
copy div "[PERSON_NAME]-Lihtonen"
click at [24, 18] on button "Menu" at bounding box center [17, 17] width 34 height 34
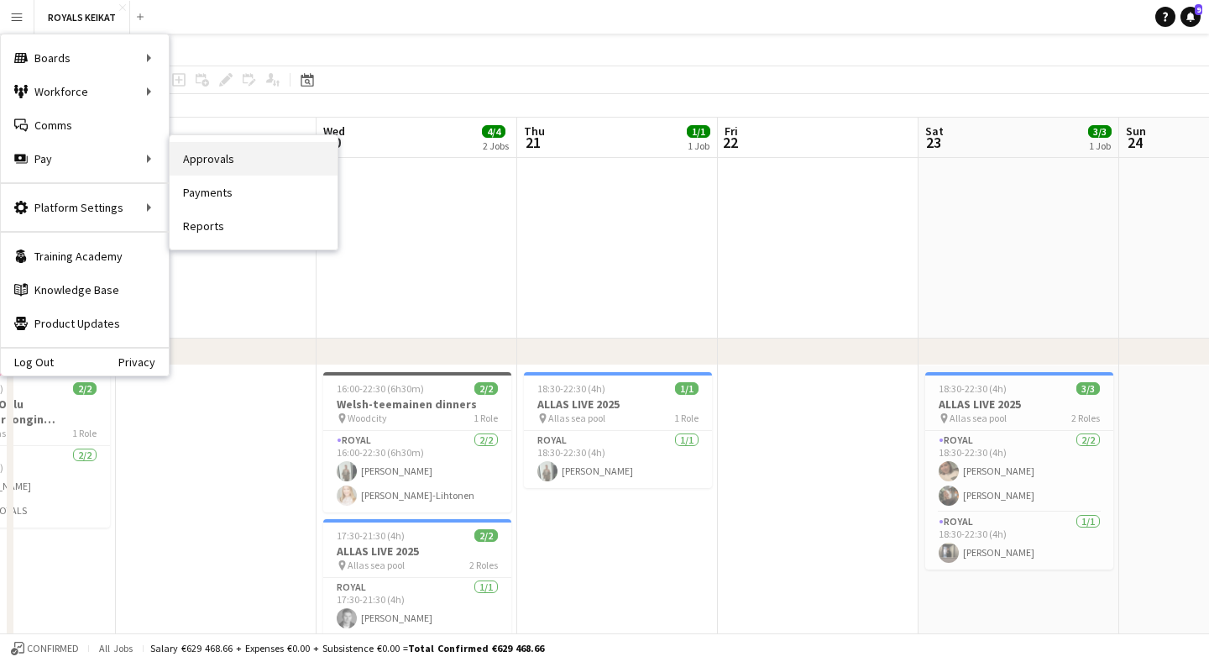
click at [205, 160] on link "Approvals" at bounding box center [254, 159] width 168 height 34
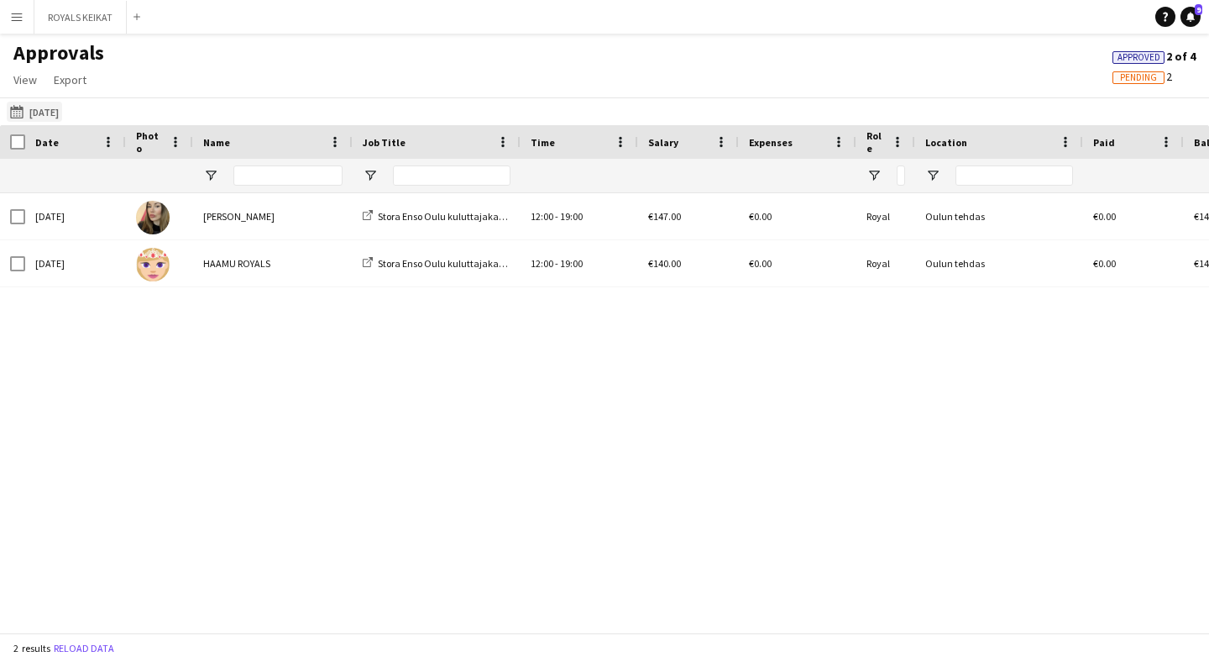
click at [48, 116] on button "[DATE] [DATE]" at bounding box center [34, 112] width 55 height 20
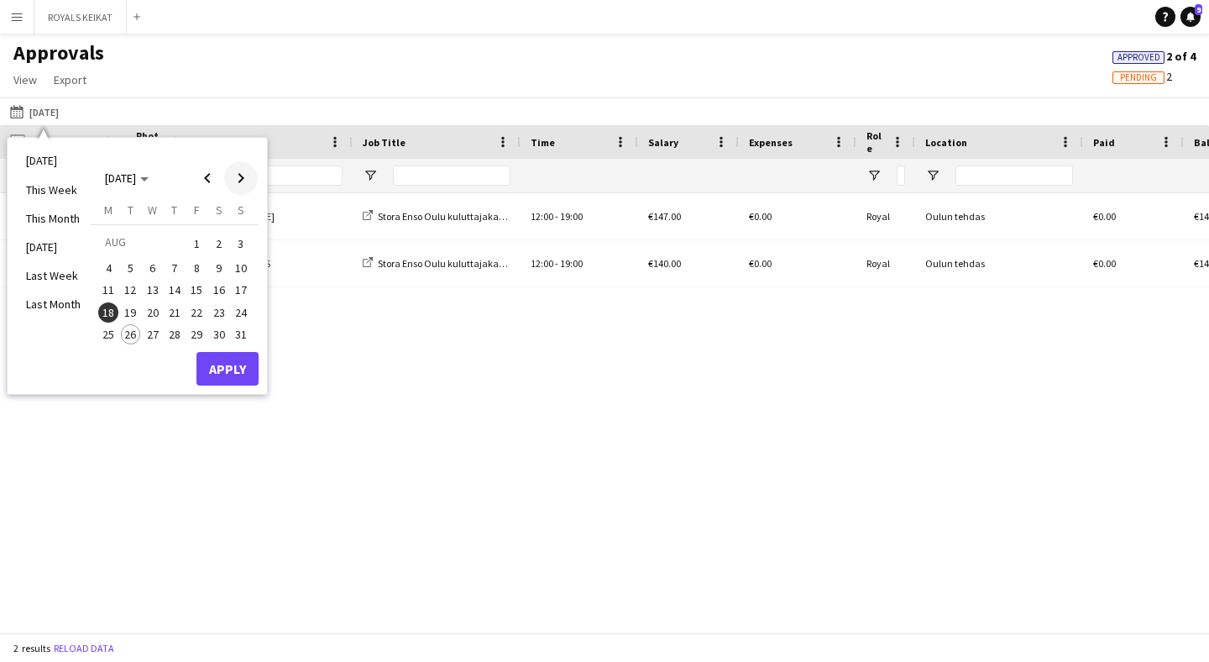
click at [243, 174] on span "Next month" at bounding box center [241, 178] width 34 height 34
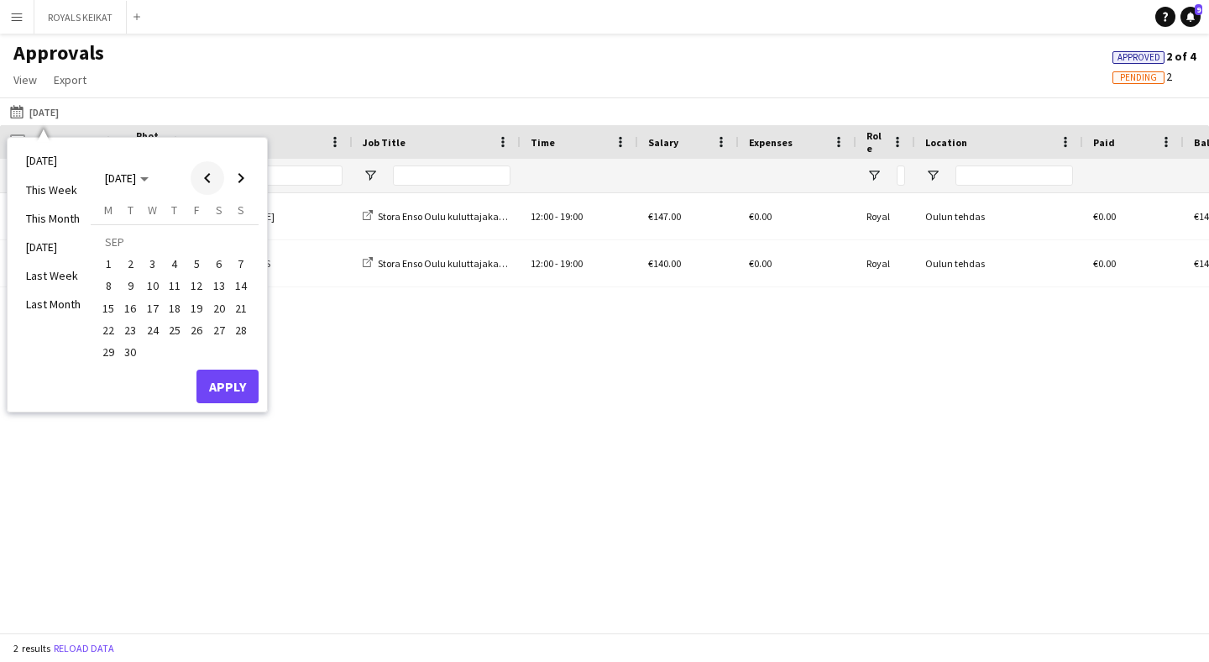
click at [213, 170] on span "Previous month" at bounding box center [208, 178] width 34 height 34
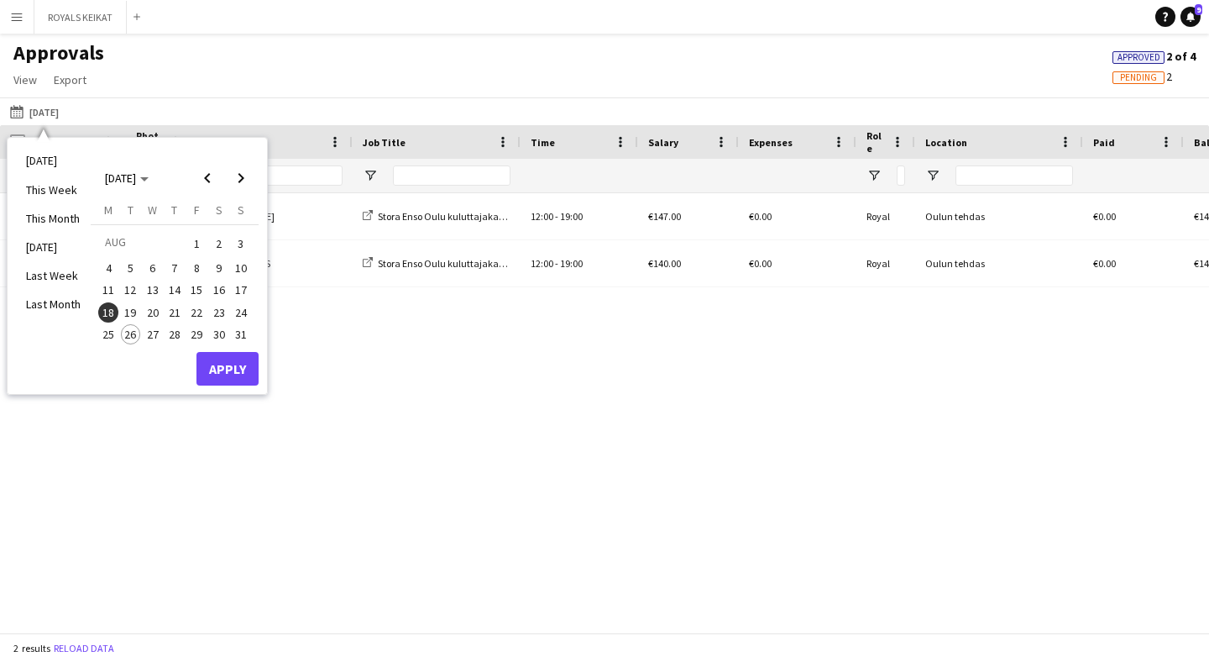
click at [343, 374] on div "[DATE] [PERSON_NAME] Stora Enso Oulu kuluttajakartongin tuotantolinjan vihkijäi…" at bounding box center [604, 412] width 1209 height 439
click at [237, 175] on span "Next month" at bounding box center [241, 178] width 34 height 34
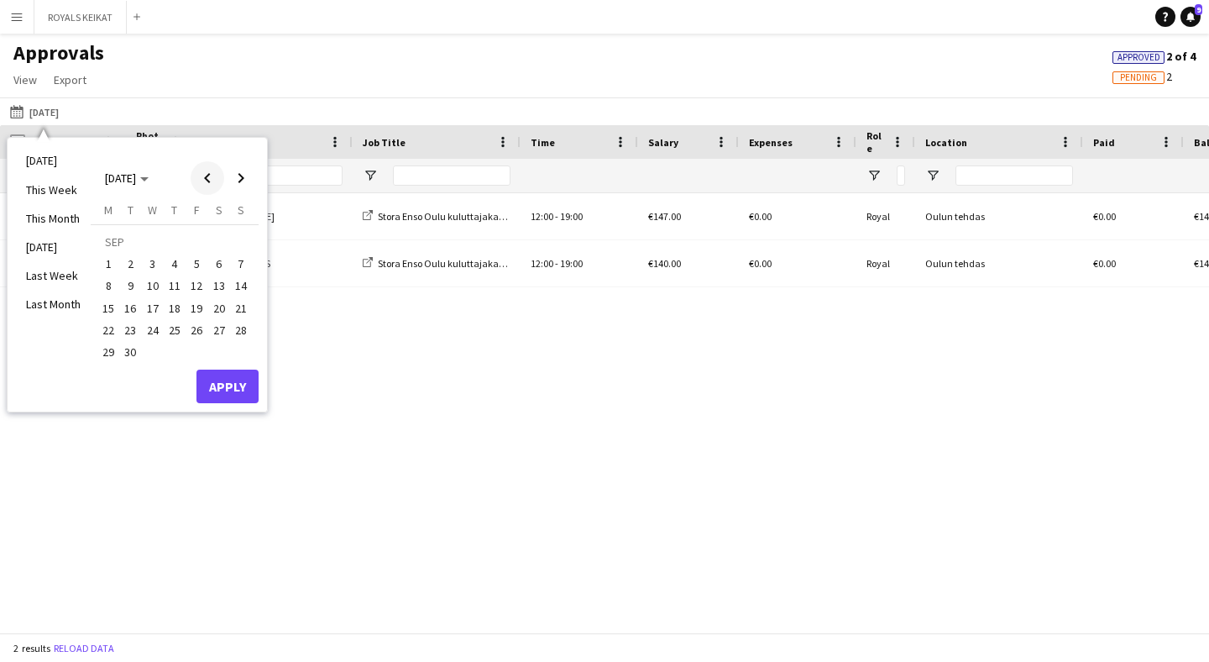
click at [213, 177] on span "Previous month" at bounding box center [208, 178] width 34 height 34
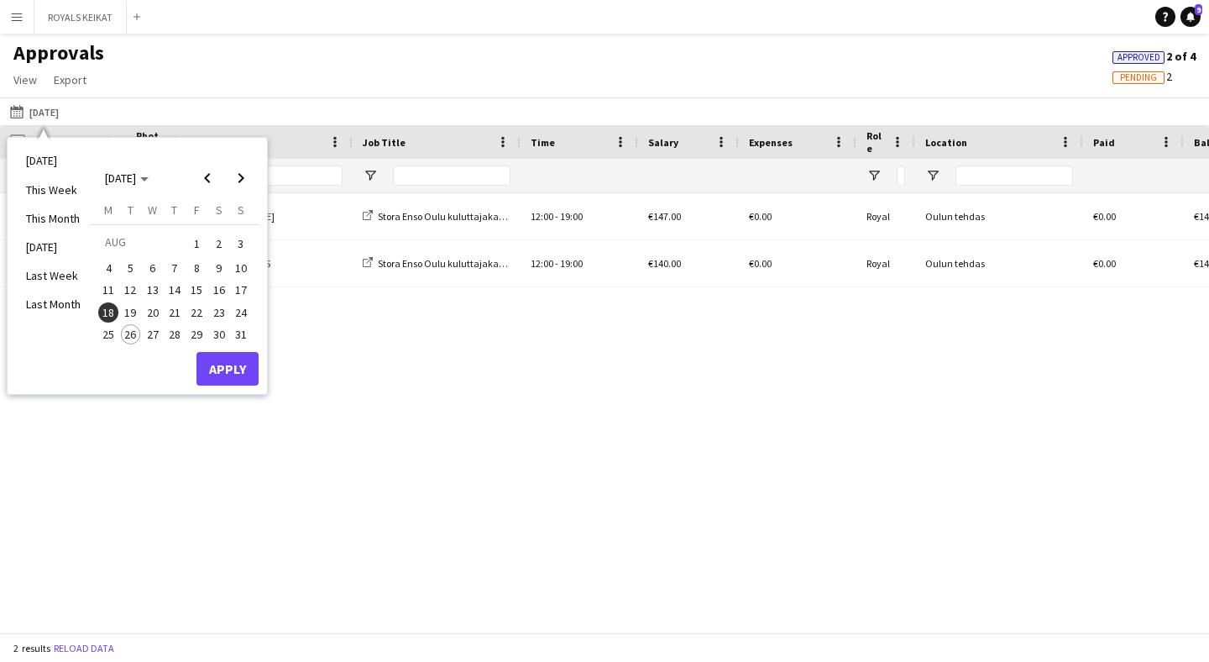
click at [148, 311] on span "20" at bounding box center [153, 312] width 20 height 20
click at [209, 369] on button "Apply" at bounding box center [227, 369] width 62 height 34
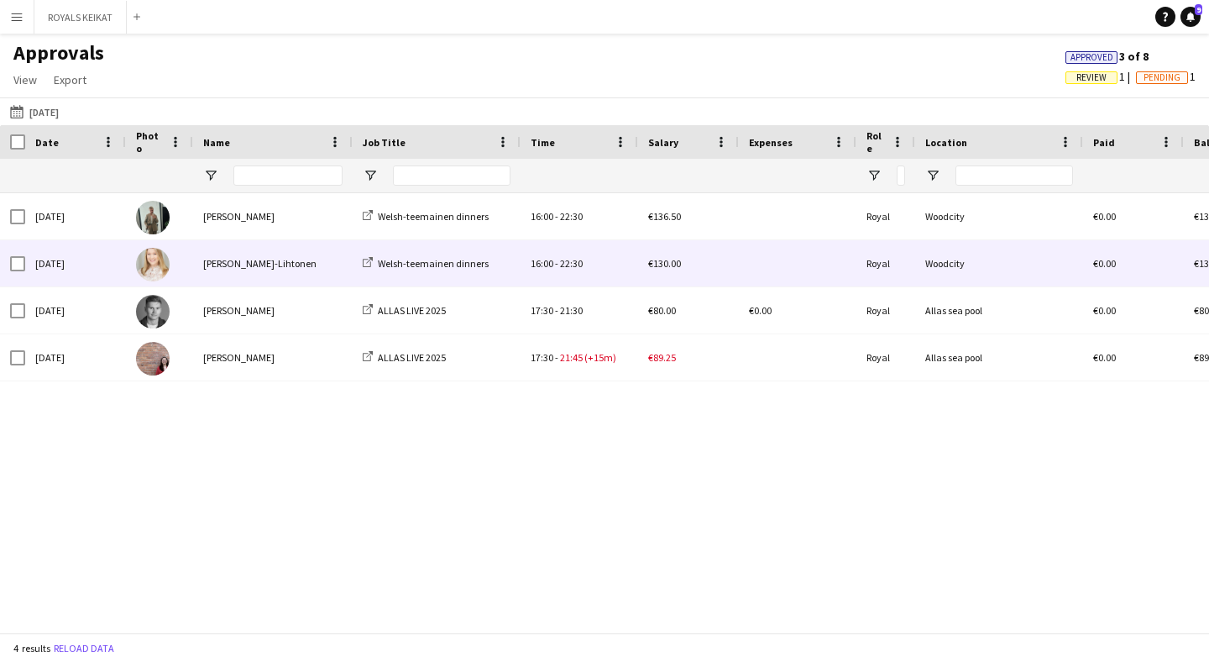
click at [237, 269] on div "[PERSON_NAME]-Lihtonen" at bounding box center [273, 263] width 160 height 46
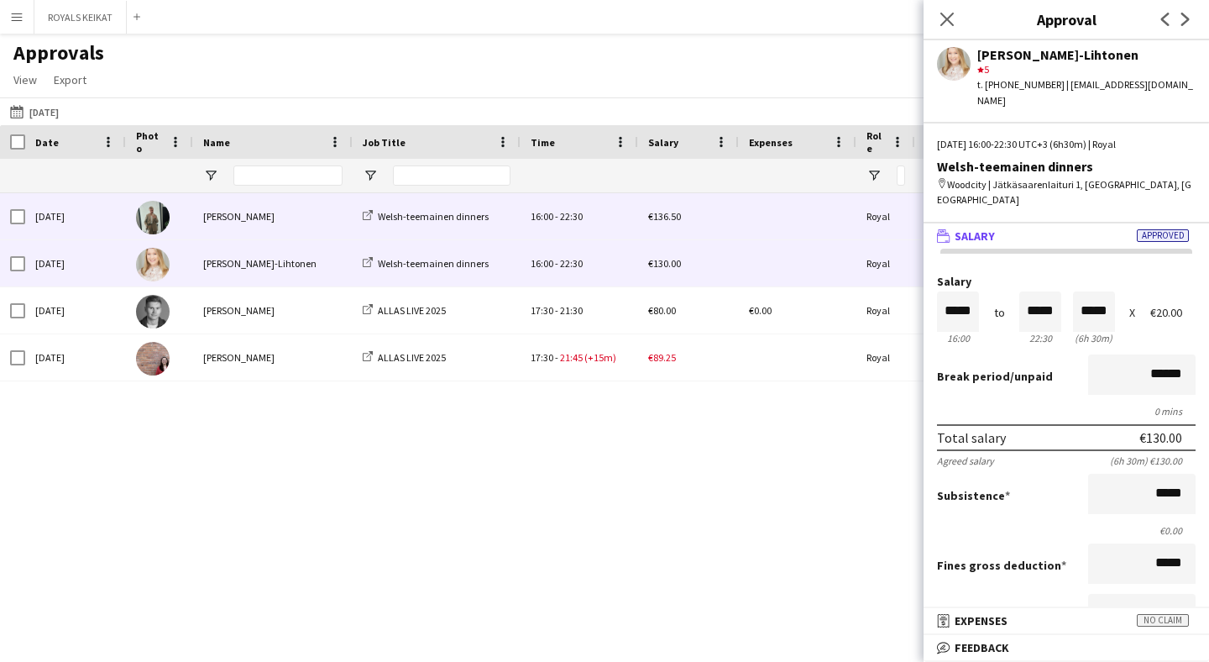
click at [233, 221] on div "[PERSON_NAME]" at bounding box center [273, 216] width 160 height 46
click at [348, 271] on div "[PERSON_NAME]-Lihtonen" at bounding box center [273, 263] width 160 height 46
click at [310, 226] on div "[PERSON_NAME]" at bounding box center [273, 216] width 160 height 46
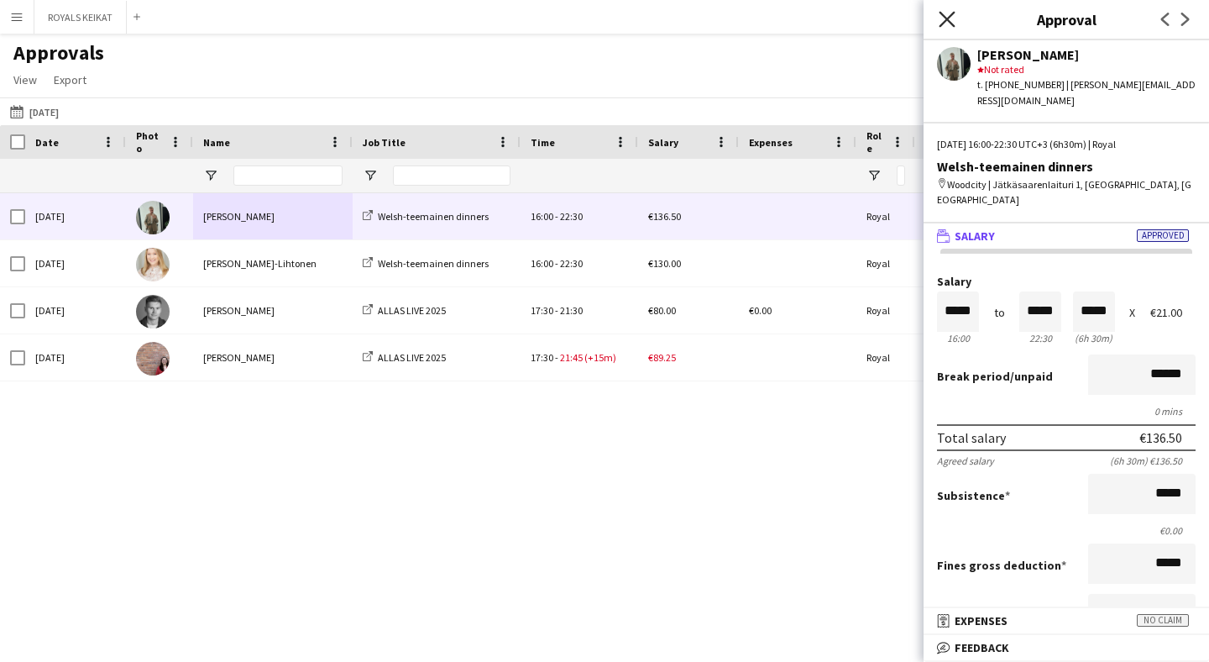
click at [944, 18] on icon "Close pop-in" at bounding box center [947, 19] width 16 height 16
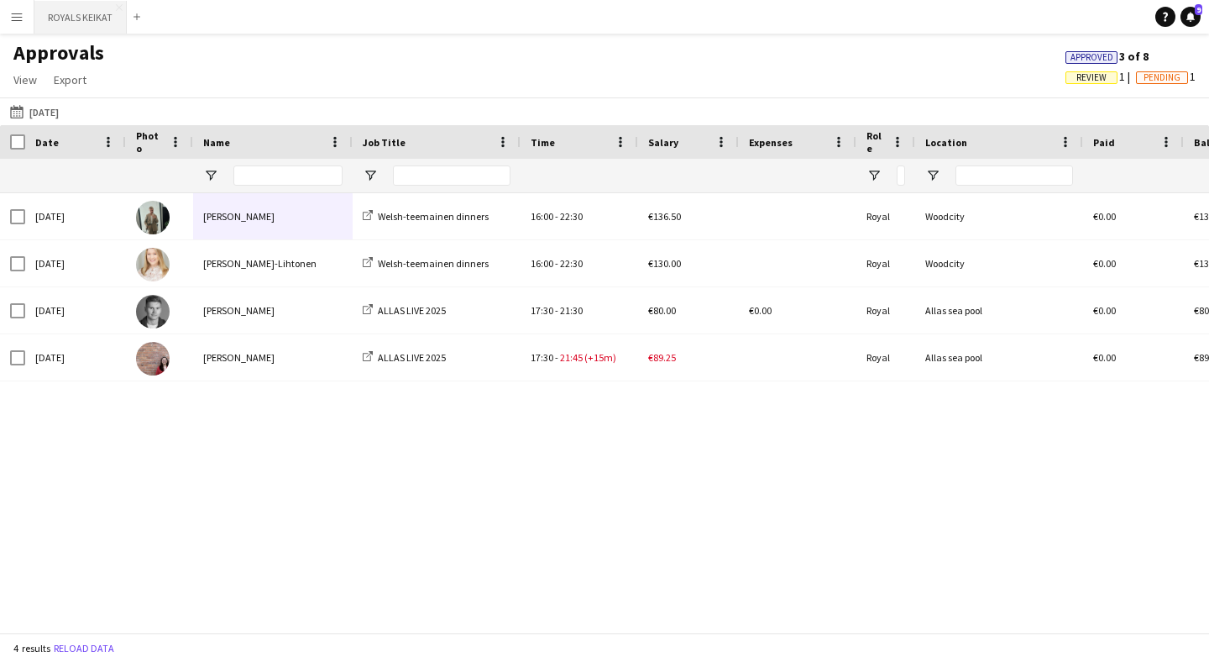
click at [92, 23] on button "ROYALS KEIKAT Close" at bounding box center [80, 17] width 92 height 33
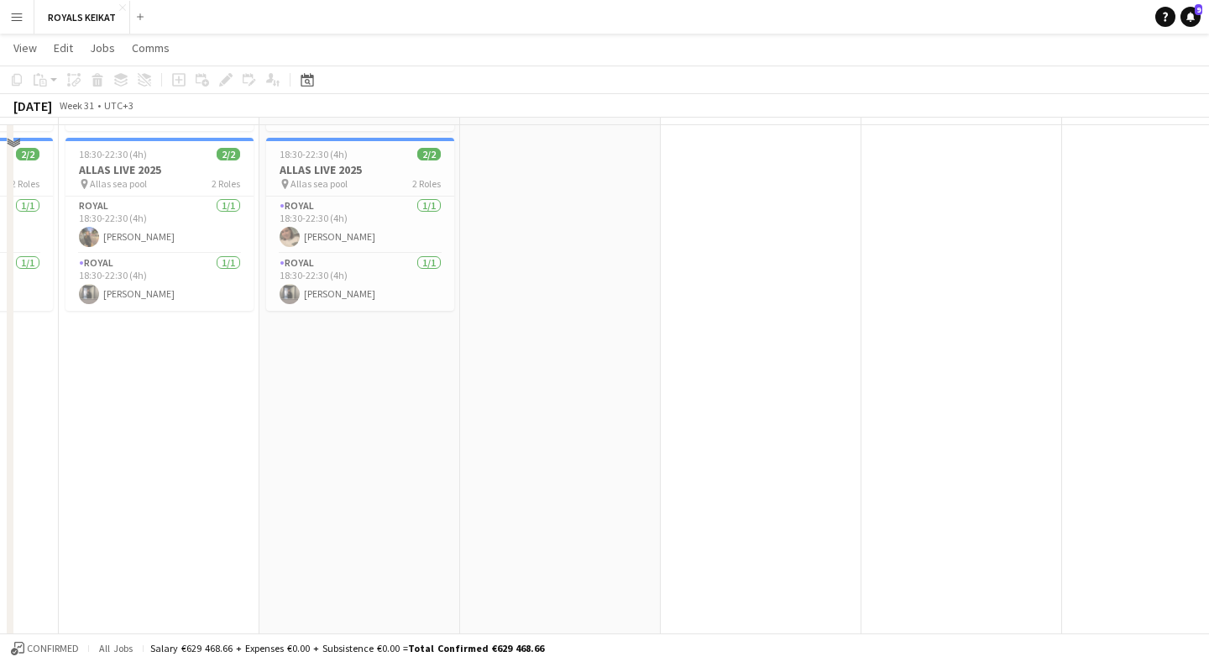
scroll to position [698, 0]
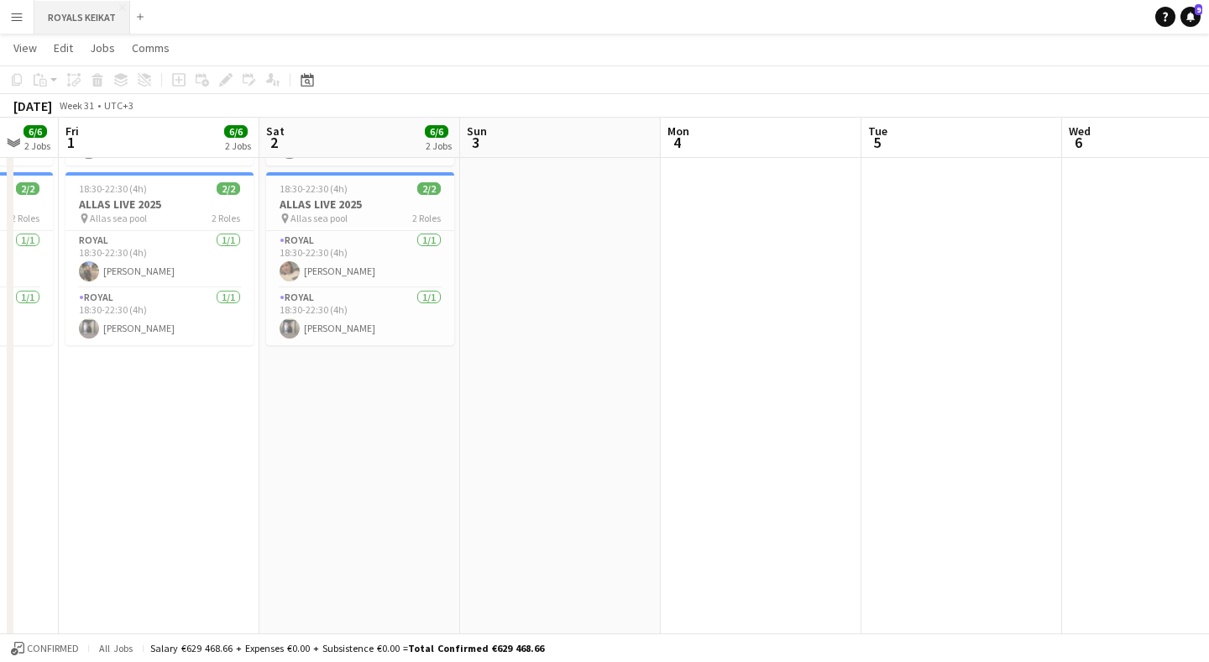
click at [104, 15] on button "ROYALS KEIKAT Close" at bounding box center [82, 17] width 96 height 33
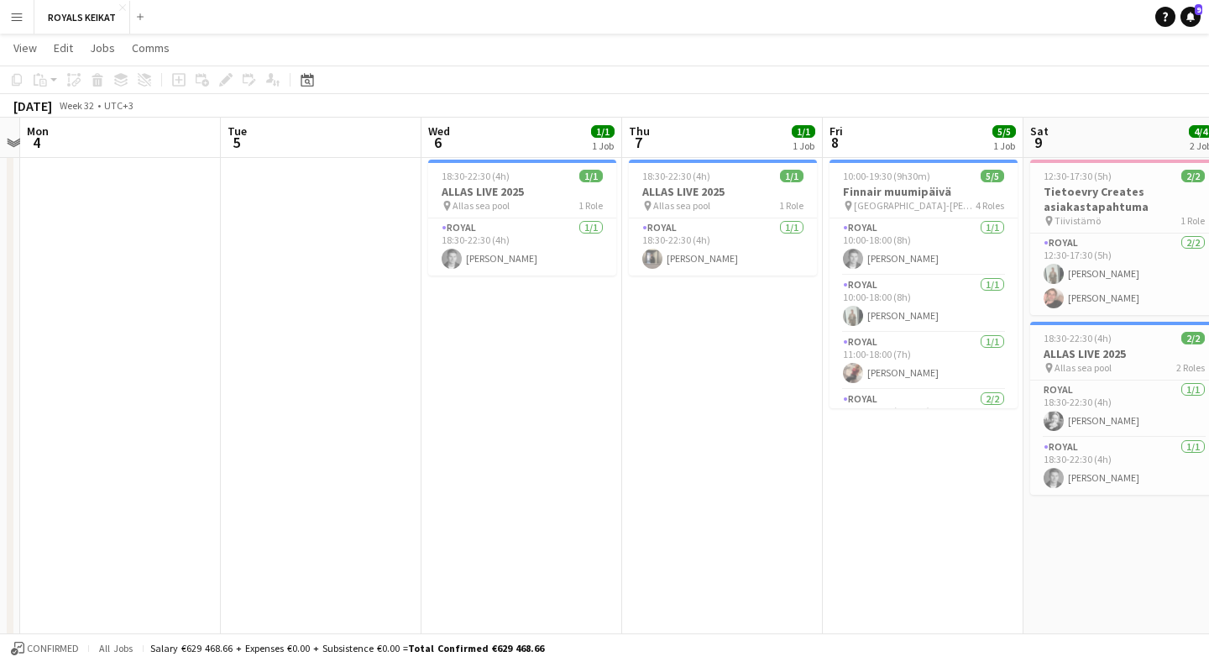
scroll to position [0, 838]
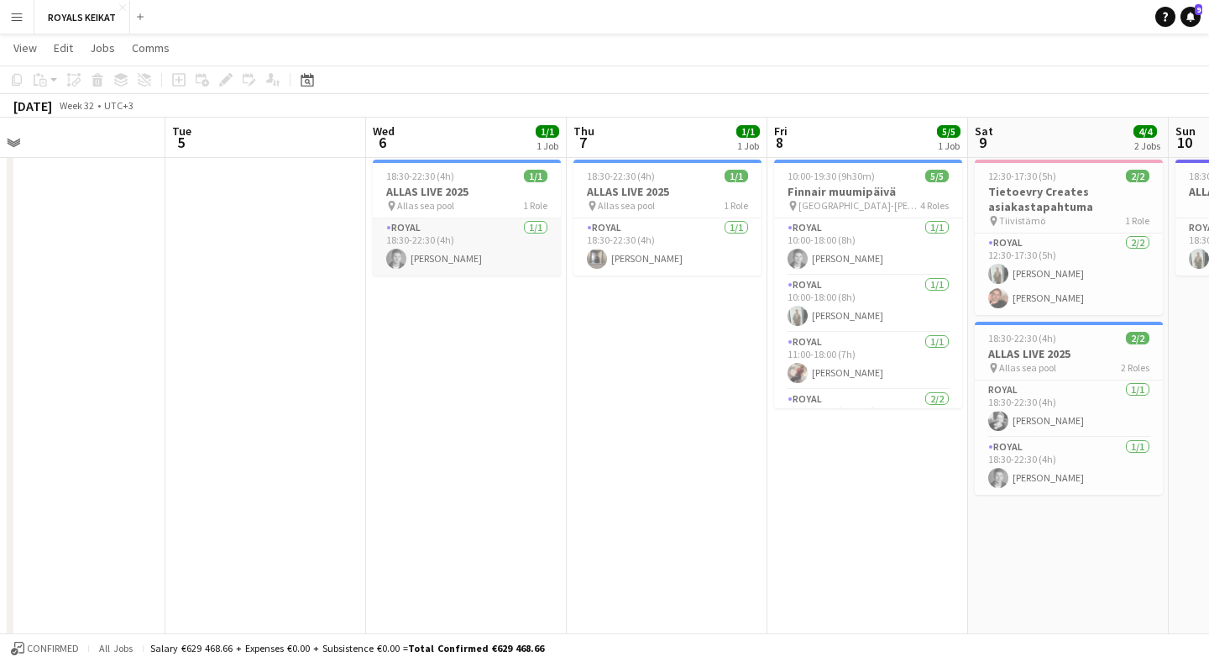
click at [430, 254] on app-card-role "Royal [DATE] 18:30-22:30 (4h) [PERSON_NAME]" at bounding box center [467, 246] width 188 height 57
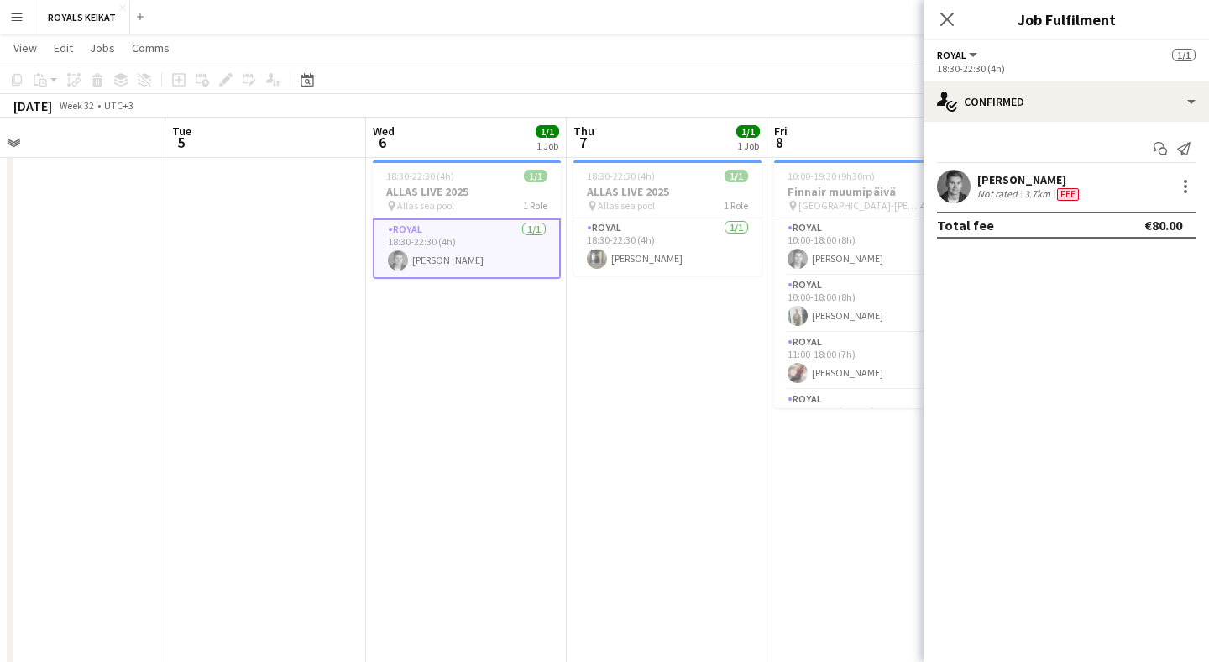
click at [1048, 180] on div "[PERSON_NAME]" at bounding box center [1029, 179] width 105 height 15
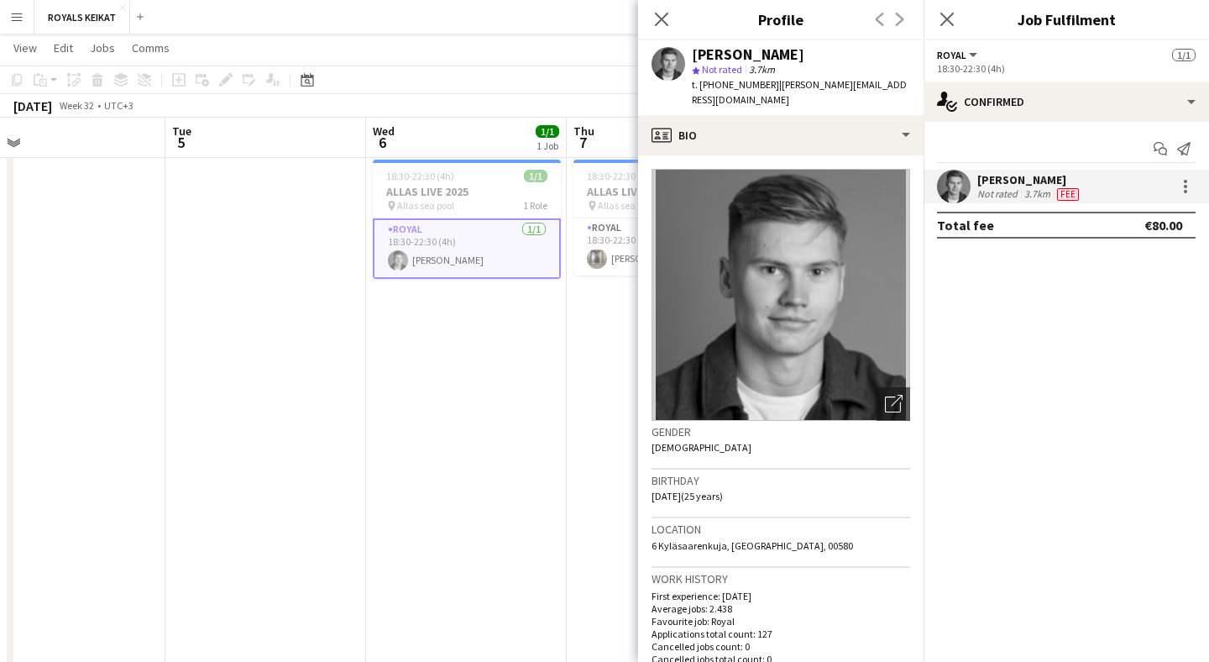
drag, startPoint x: 850, startPoint y: 51, endPoint x: 688, endPoint y: 58, distance: 161.3
click at [688, 58] on div "[PERSON_NAME] star Not rated 3.7km t. [PHONE_NUMBER] | [PERSON_NAME][EMAIL_ADDR…" at bounding box center [780, 77] width 285 height 75
copy div "[PERSON_NAME]"
click at [666, 22] on icon "Close pop-in" at bounding box center [661, 19] width 16 height 16
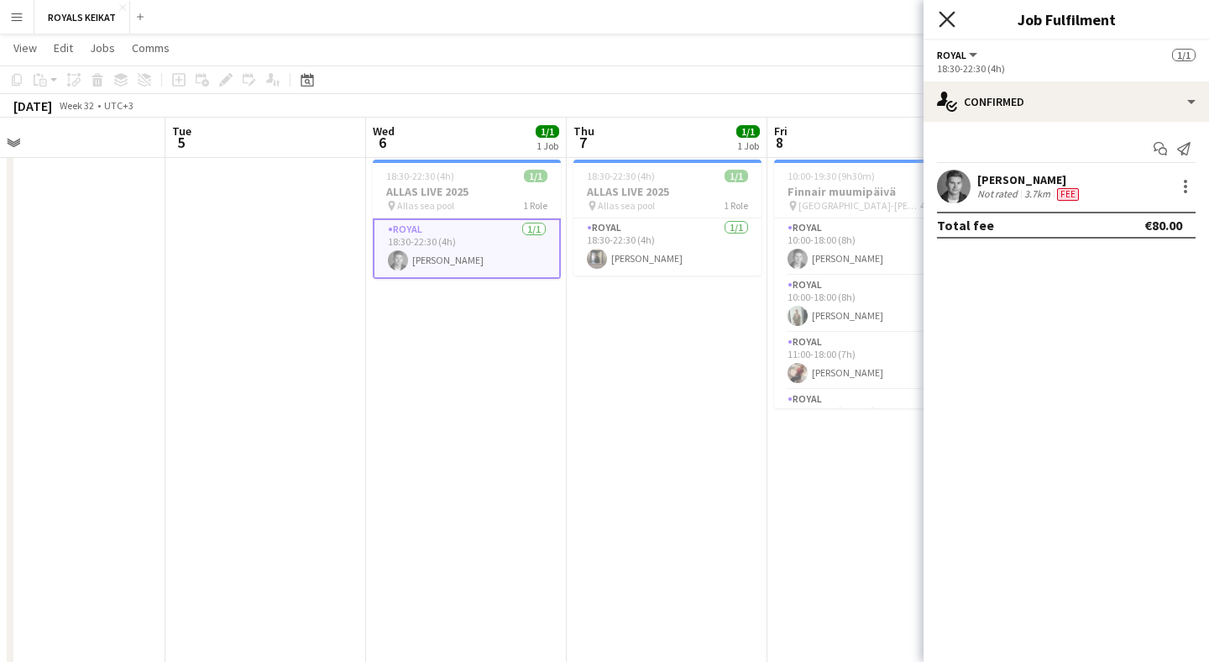
click at [946, 20] on icon at bounding box center [947, 19] width 16 height 16
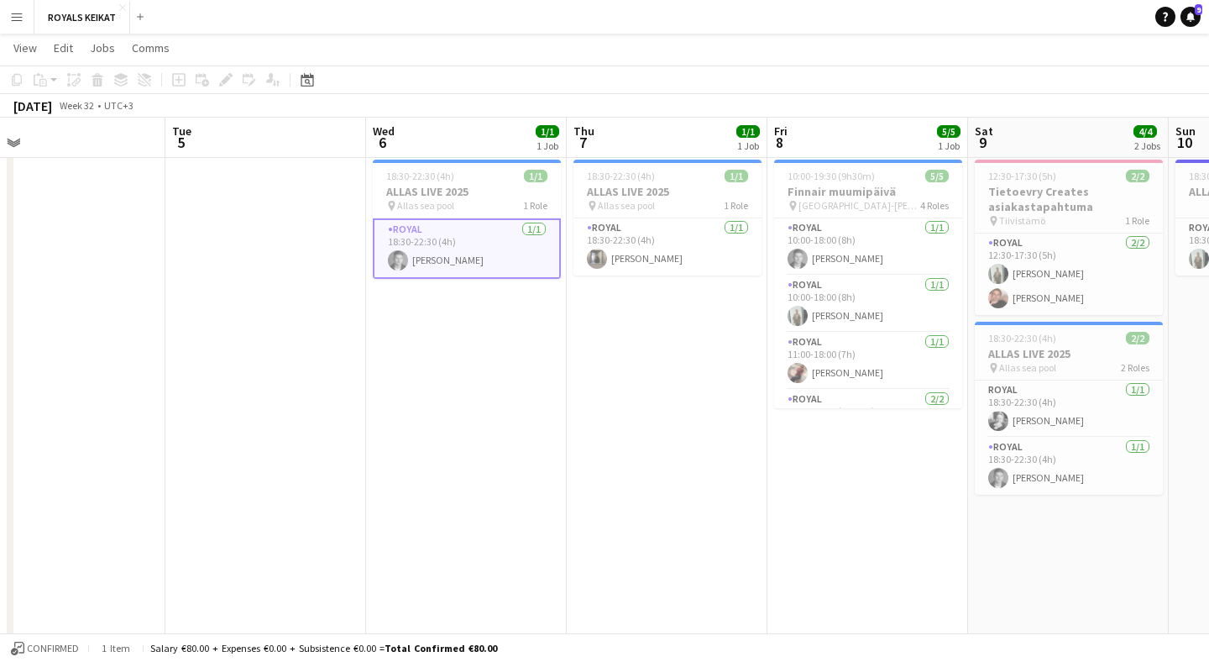
click at [23, 24] on button "Menu" at bounding box center [17, 17] width 34 height 34
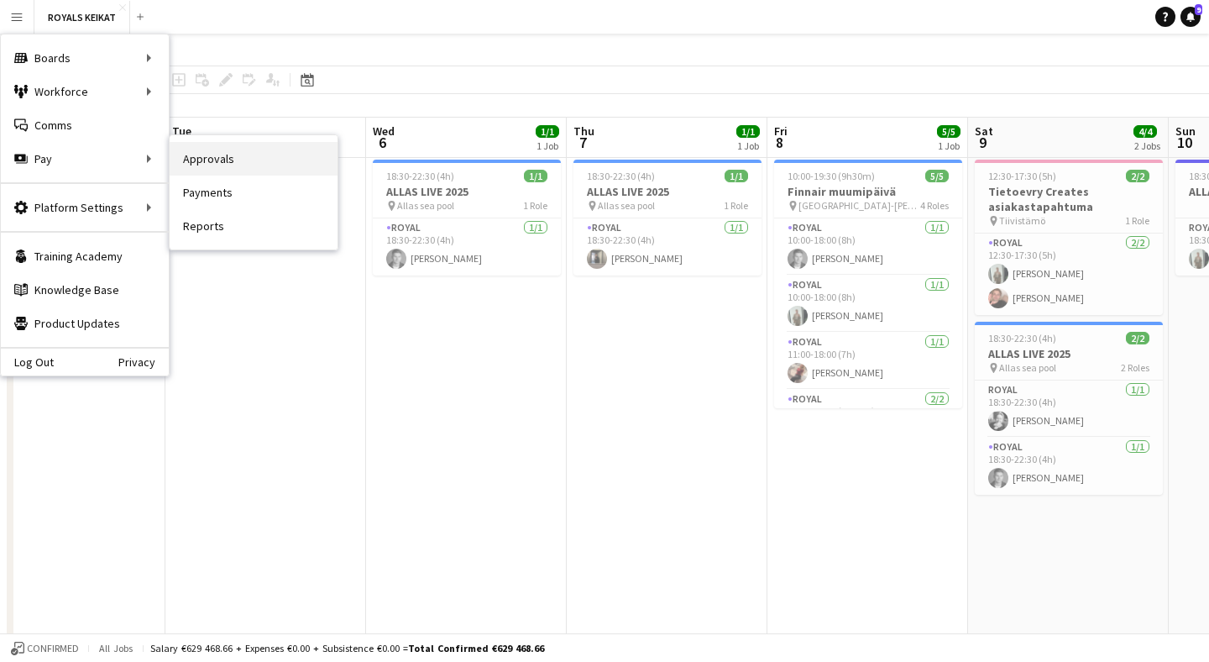
click at [205, 170] on link "Approvals" at bounding box center [254, 159] width 168 height 34
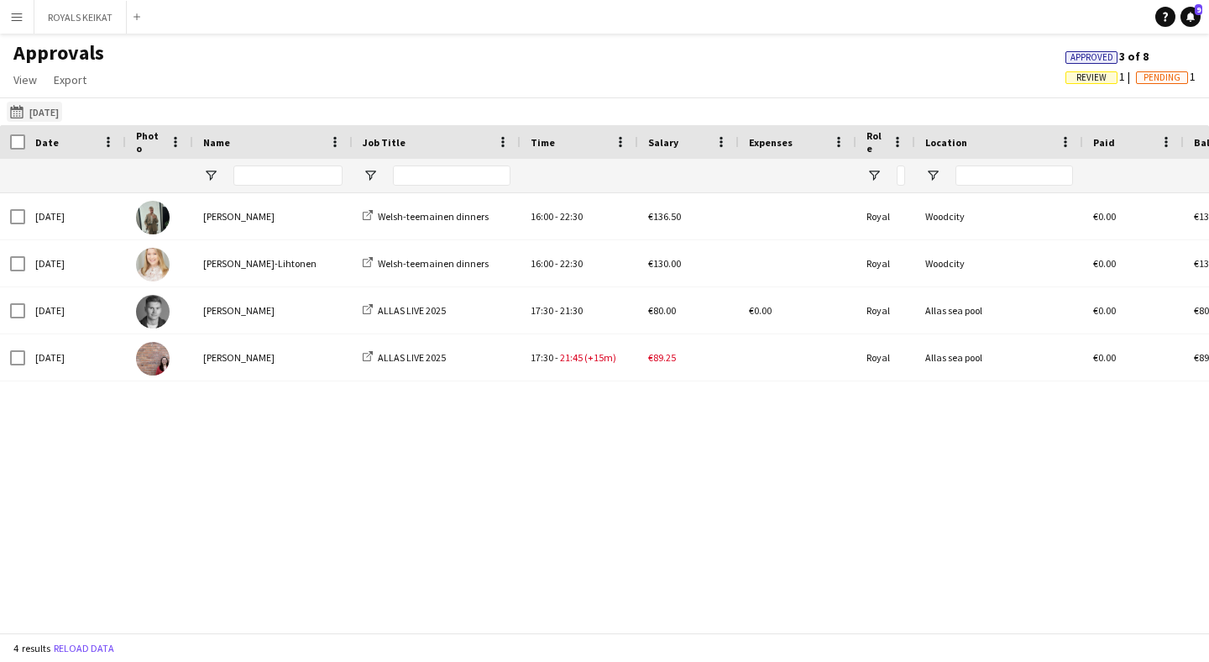
click at [61, 117] on button "[DATE] [DATE]" at bounding box center [34, 112] width 55 height 20
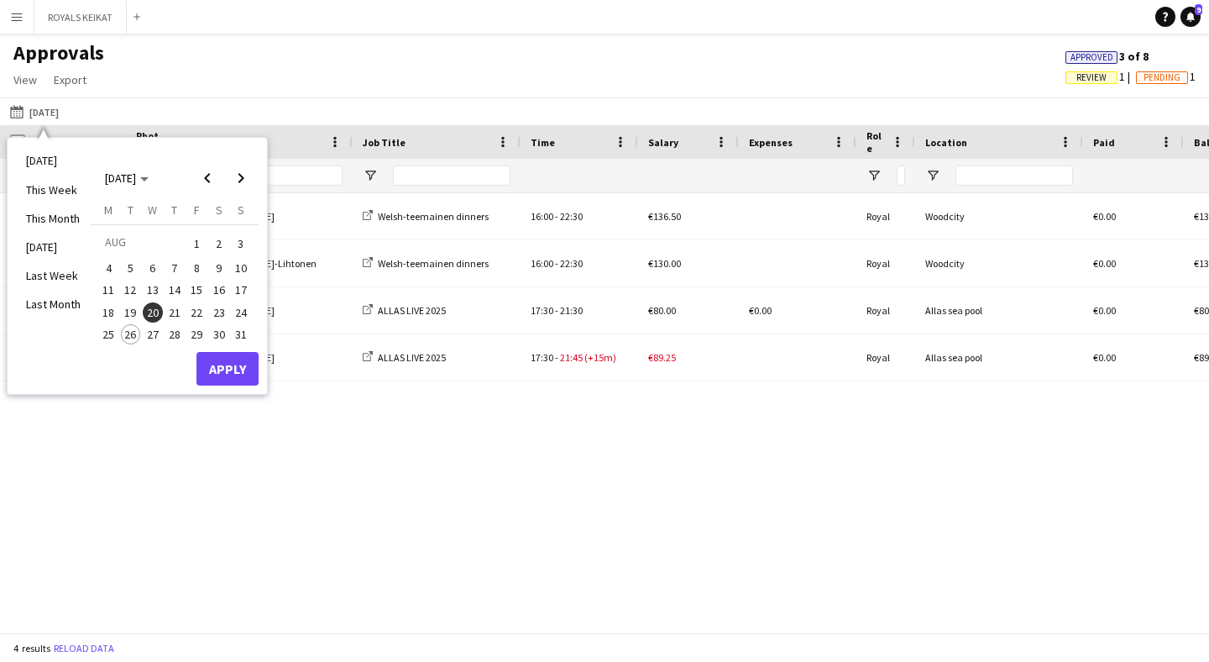
click at [154, 265] on span "6" at bounding box center [153, 268] width 20 height 20
click at [232, 360] on button "Apply" at bounding box center [227, 369] width 62 height 34
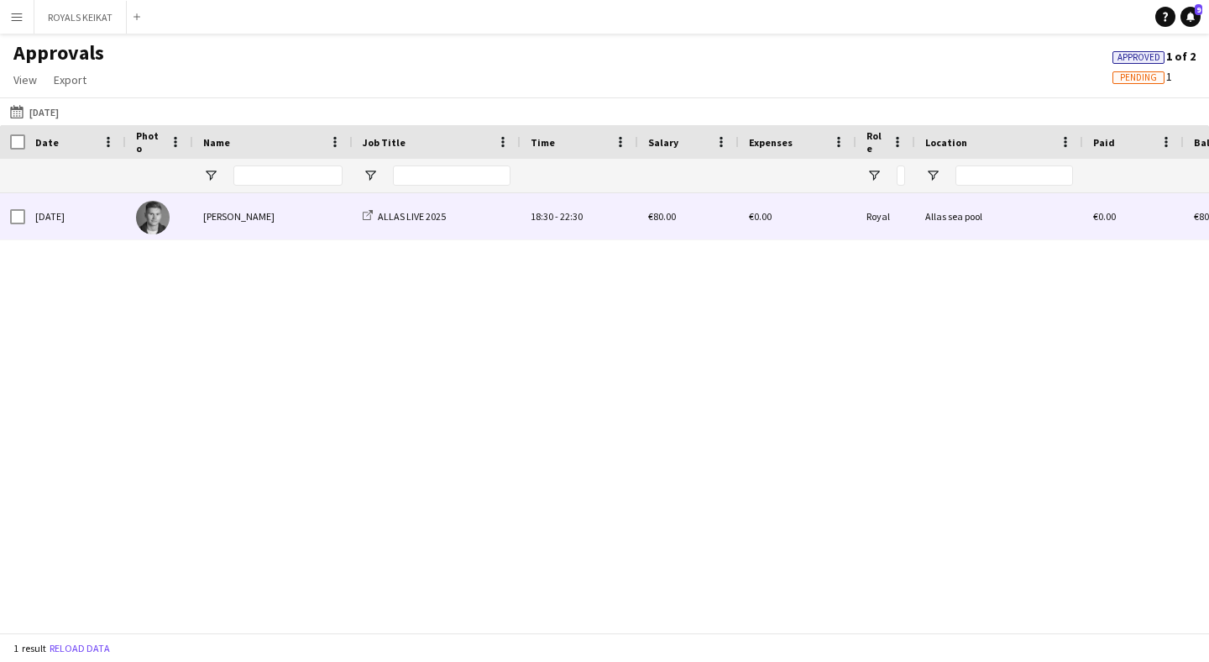
click at [236, 222] on div "[PERSON_NAME]" at bounding box center [273, 216] width 160 height 46
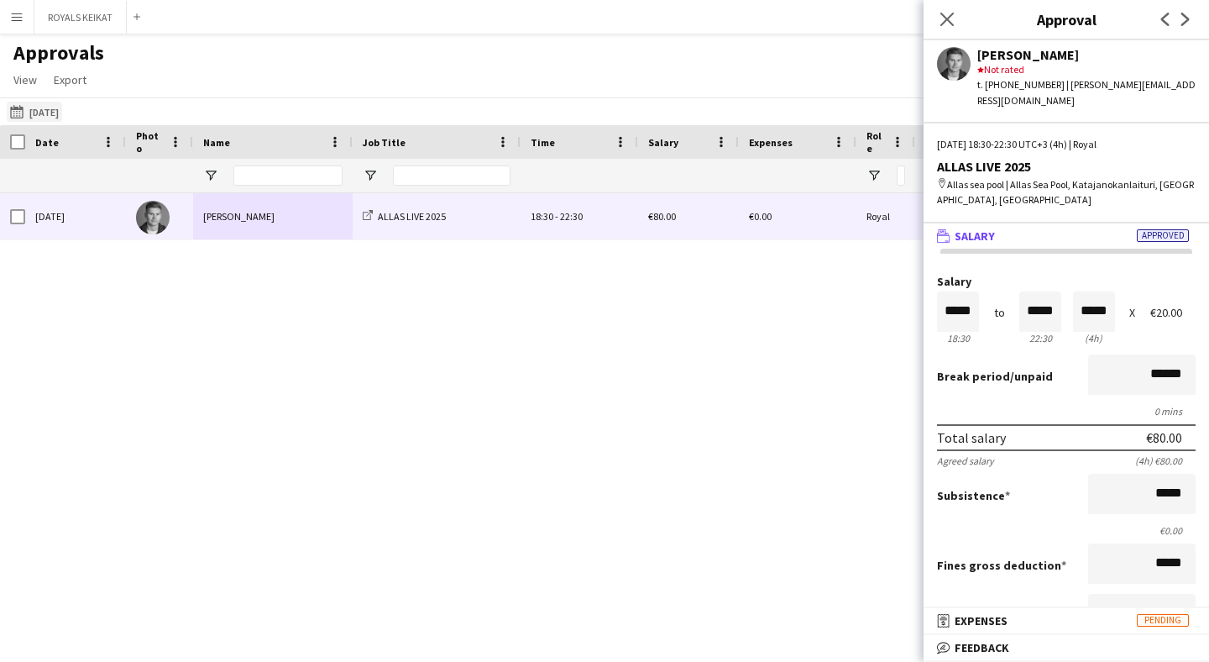
click at [58, 112] on button "[DATE] [DATE]" at bounding box center [34, 112] width 55 height 20
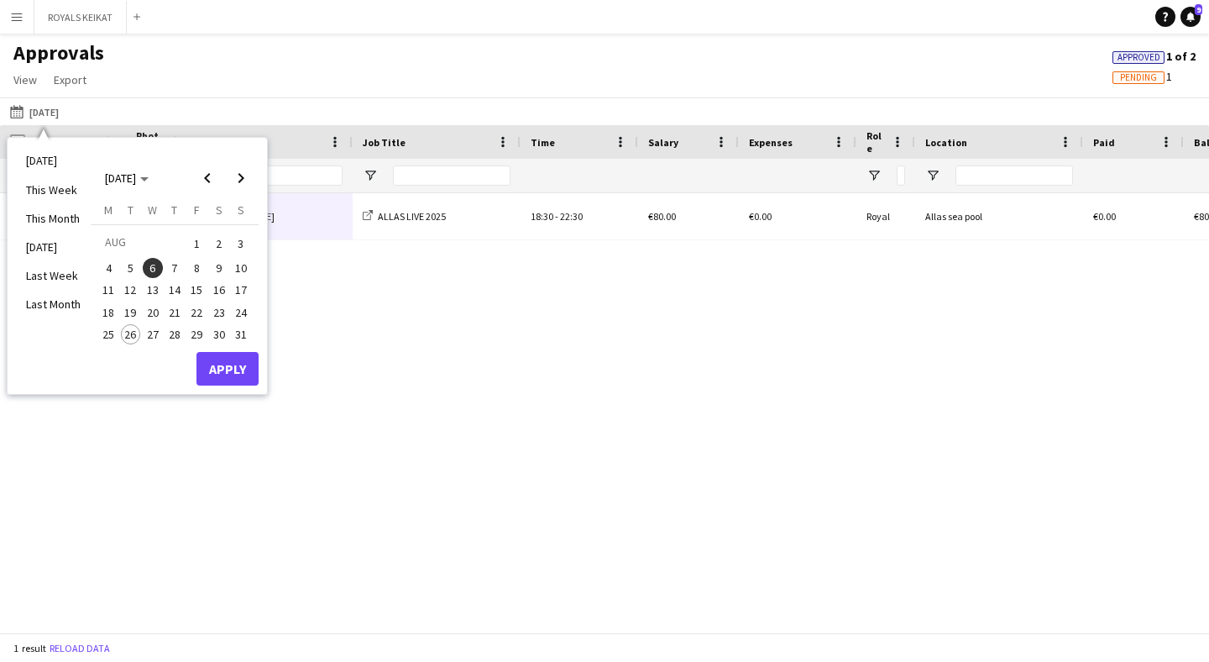
click at [171, 264] on span "7" at bounding box center [175, 268] width 20 height 20
click at [241, 374] on button "Apply" at bounding box center [227, 369] width 62 height 34
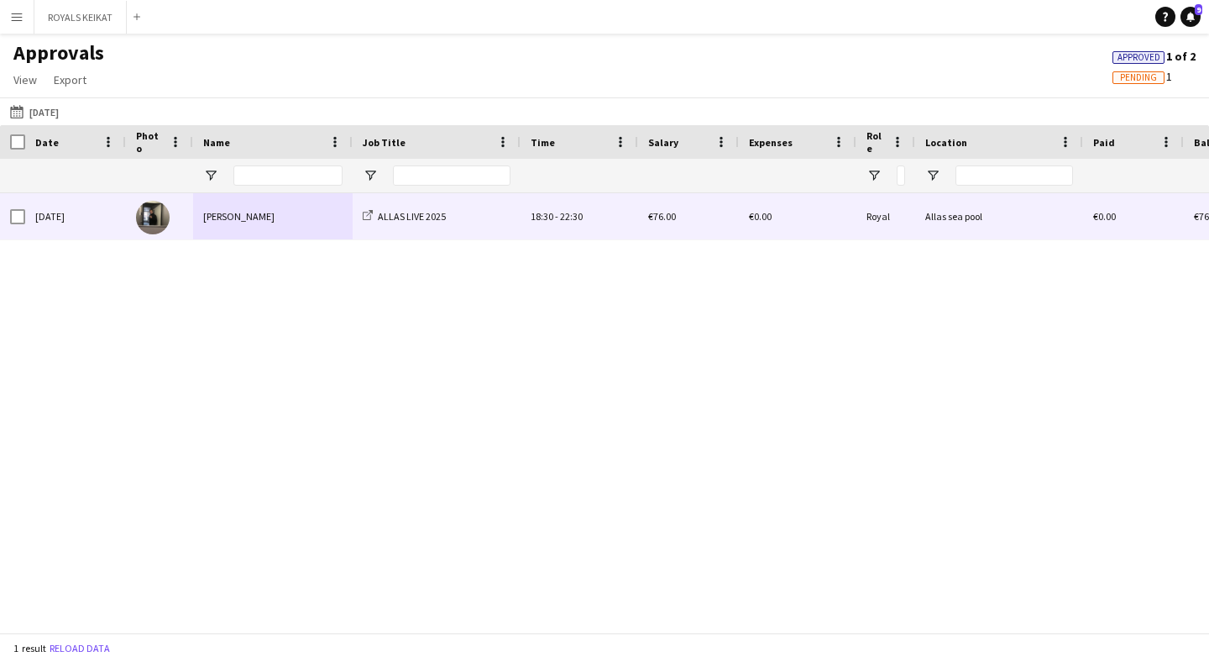
click at [319, 218] on div "[PERSON_NAME]" at bounding box center [273, 216] width 160 height 46
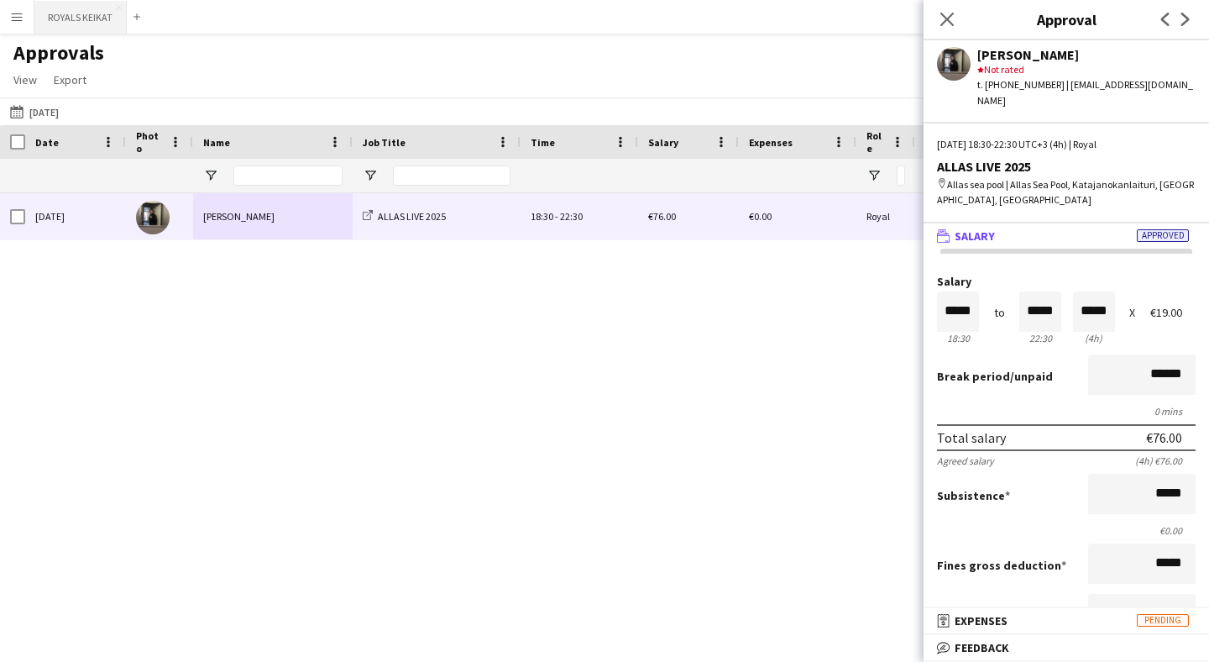
click at [100, 25] on button "ROYALS KEIKAT Close" at bounding box center [80, 17] width 92 height 33
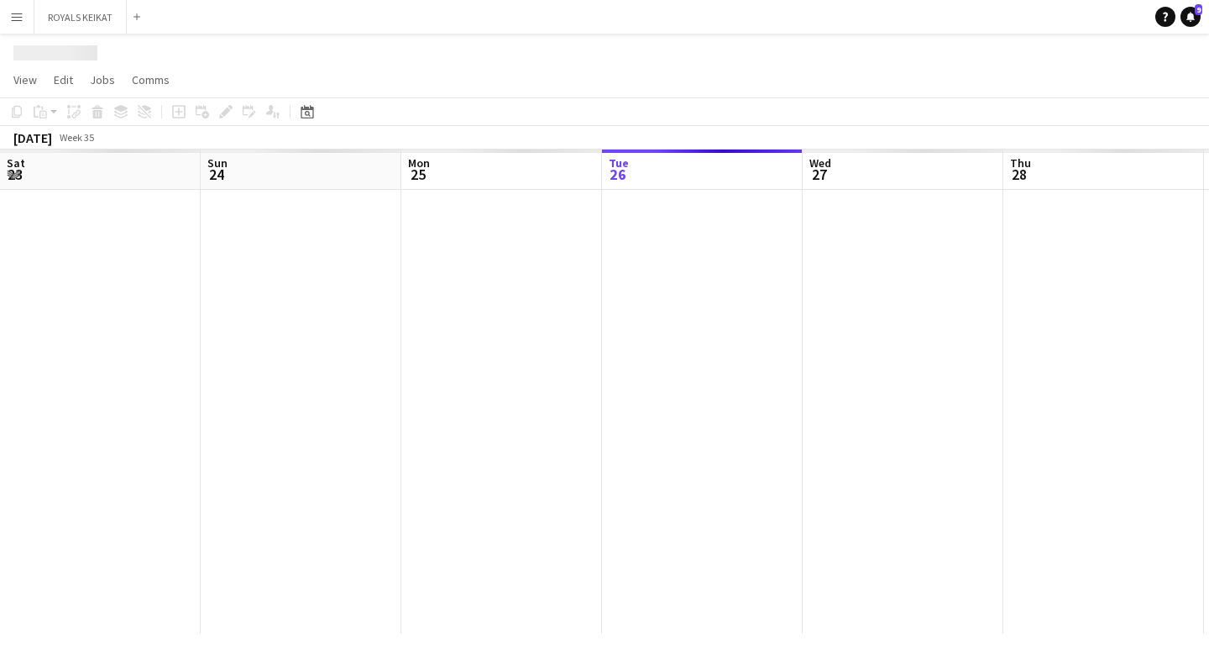
scroll to position [0, 401]
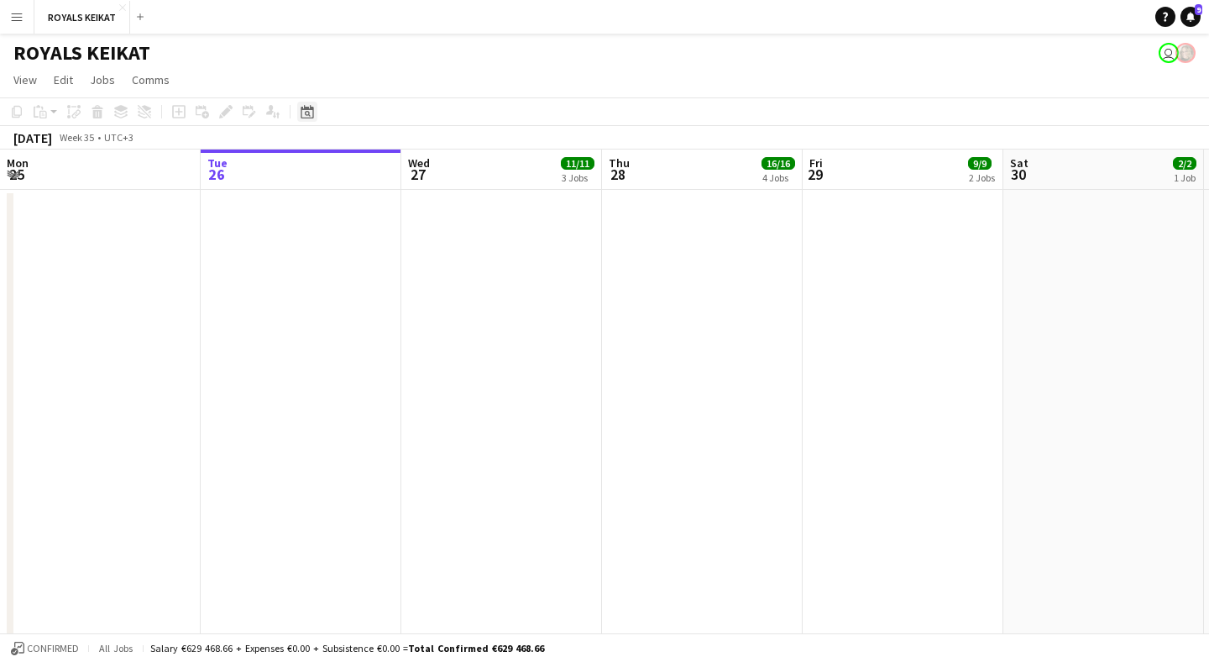
click at [311, 112] on icon "Date picker" at bounding box center [307, 111] width 13 height 13
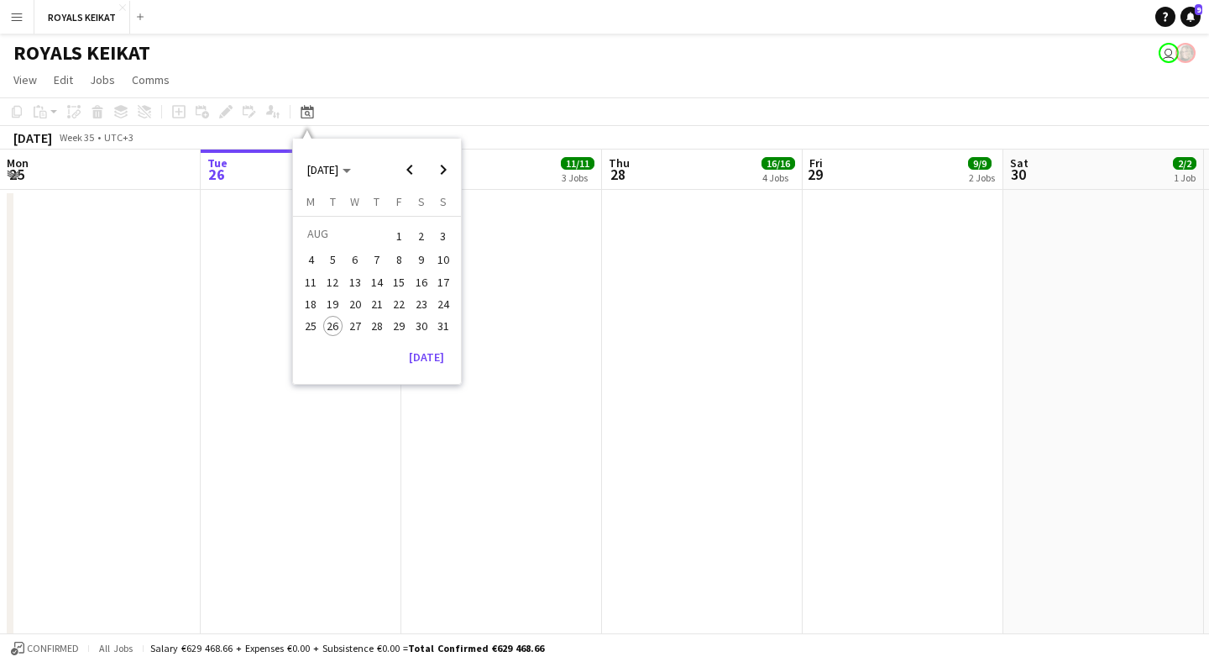
click at [378, 259] on span "7" at bounding box center [377, 260] width 20 height 20
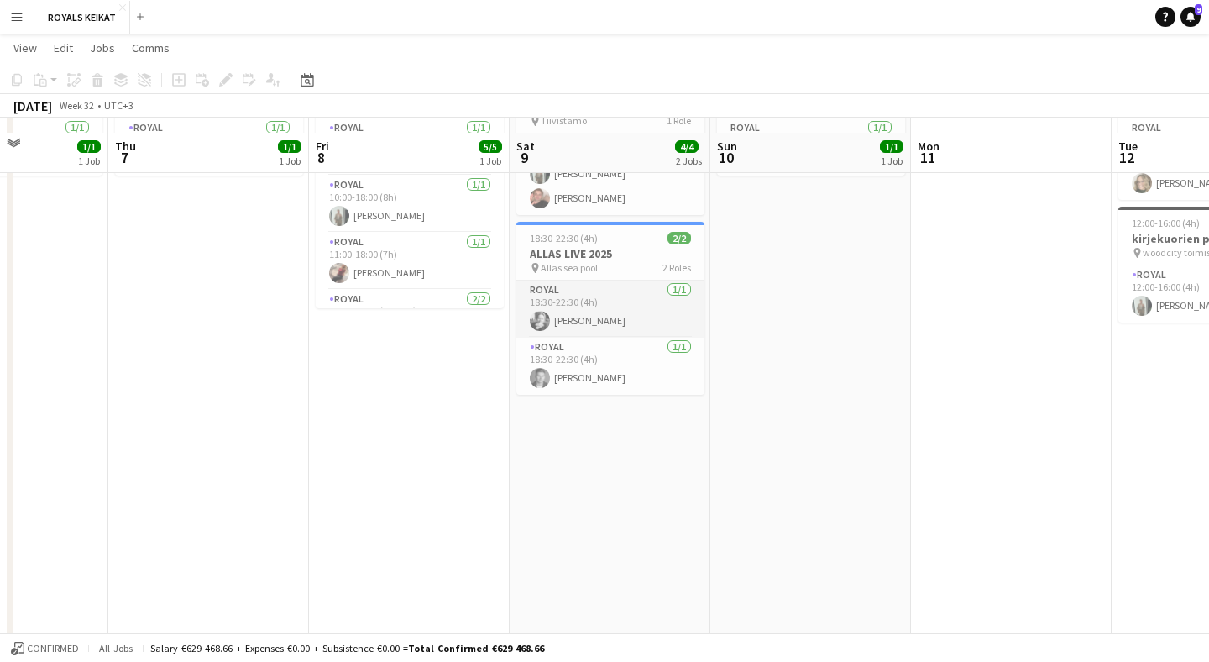
scroll to position [631, 0]
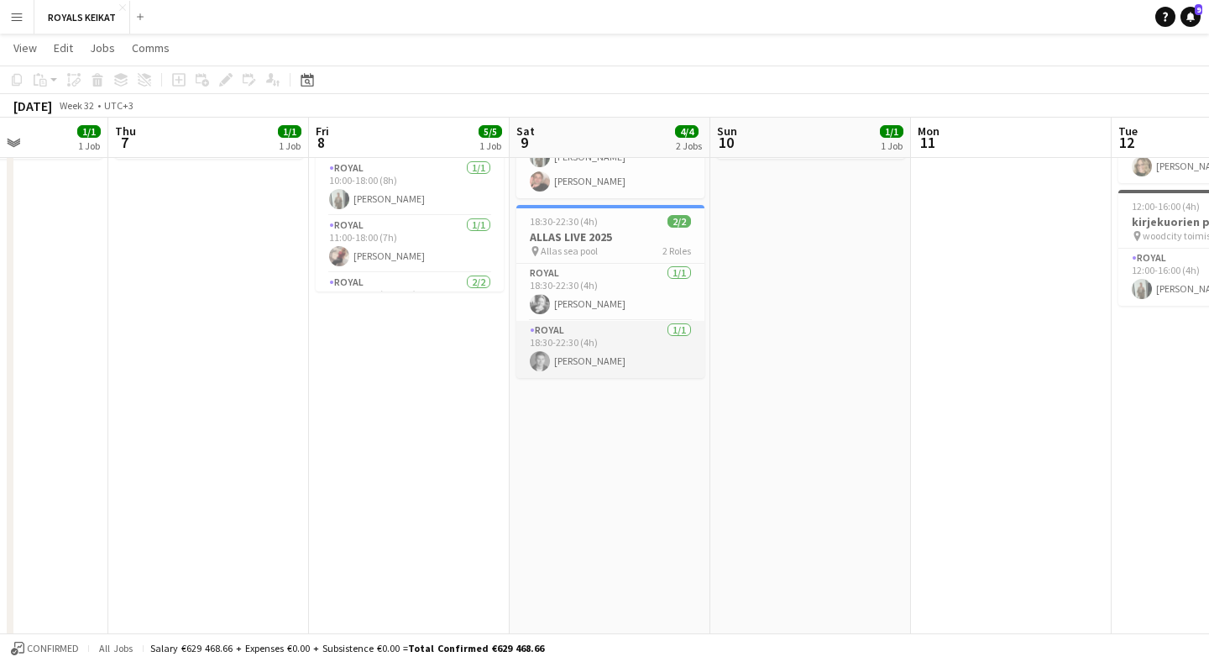
click at [615, 363] on app-card-role "Royal [DATE] 18:30-22:30 (4h) [PERSON_NAME]" at bounding box center [610, 349] width 188 height 57
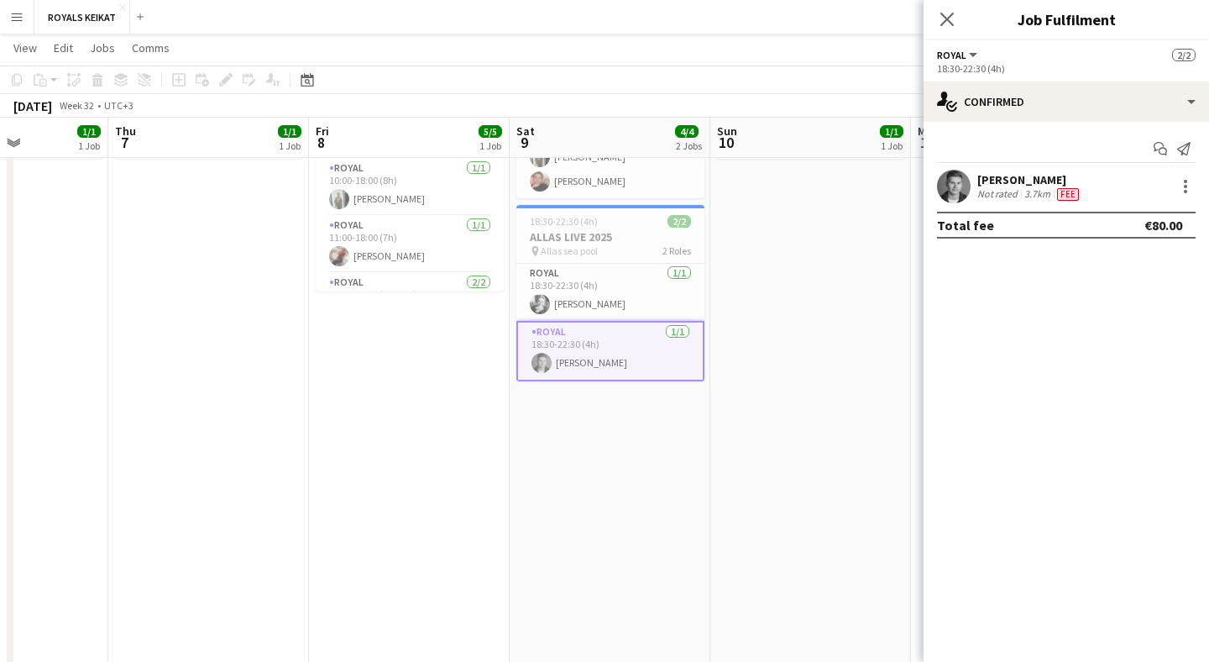
click at [1028, 182] on div "[PERSON_NAME]" at bounding box center [1029, 179] width 105 height 15
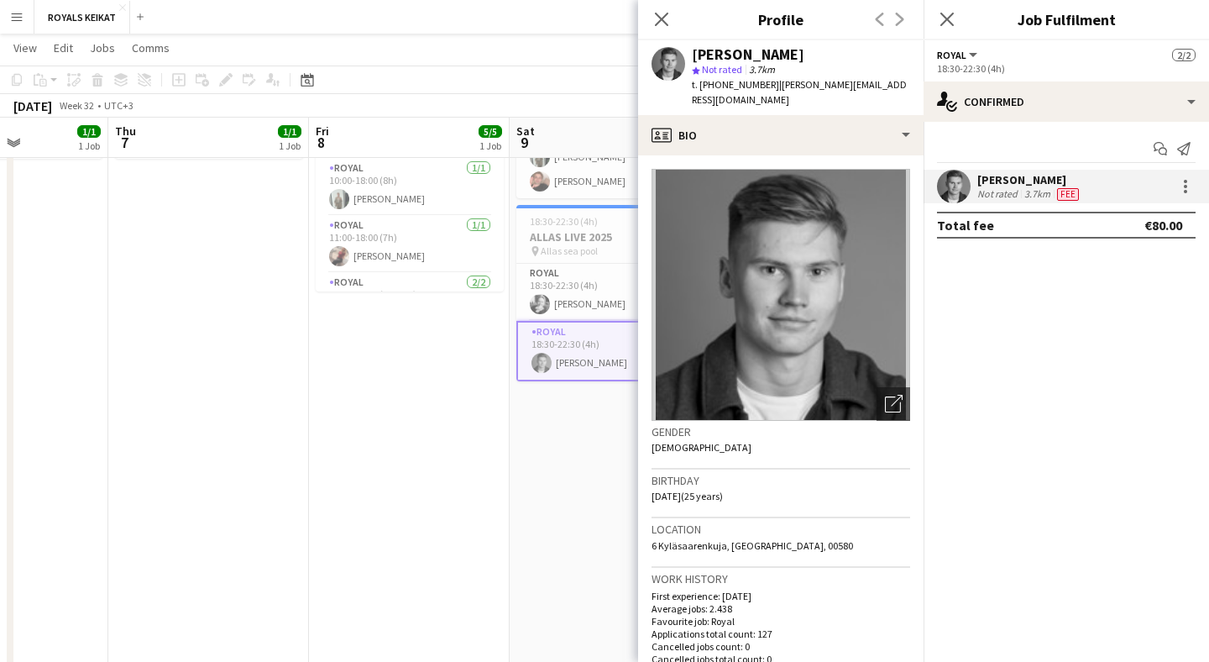
drag, startPoint x: 848, startPoint y: 56, endPoint x: 691, endPoint y: 54, distance: 157.0
click at [691, 55] on div "[PERSON_NAME] star Not rated 3.7km t. [PHONE_NUMBER] | [PERSON_NAME][EMAIL_ADDR…" at bounding box center [780, 77] width 285 height 75
copy div "[PERSON_NAME]"
click at [663, 24] on icon "Close pop-in" at bounding box center [661, 19] width 16 height 16
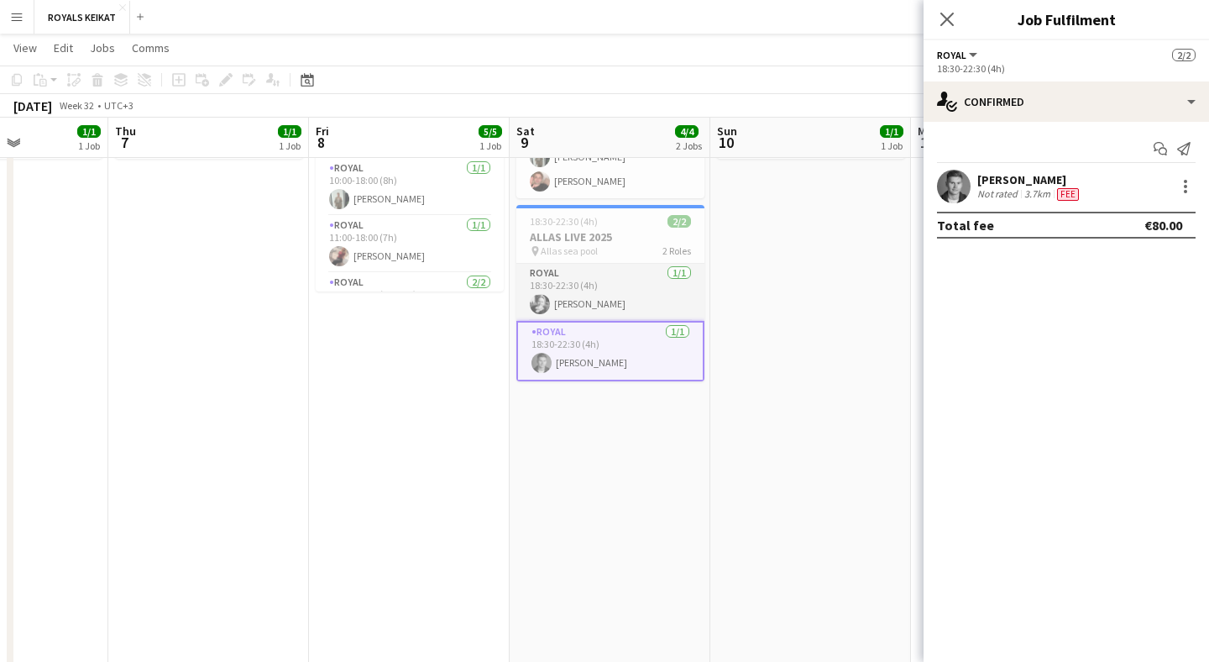
click at [636, 304] on app-card-role "Royal [DATE] 18:30-22:30 (4h) [PERSON_NAME]" at bounding box center [610, 292] width 188 height 57
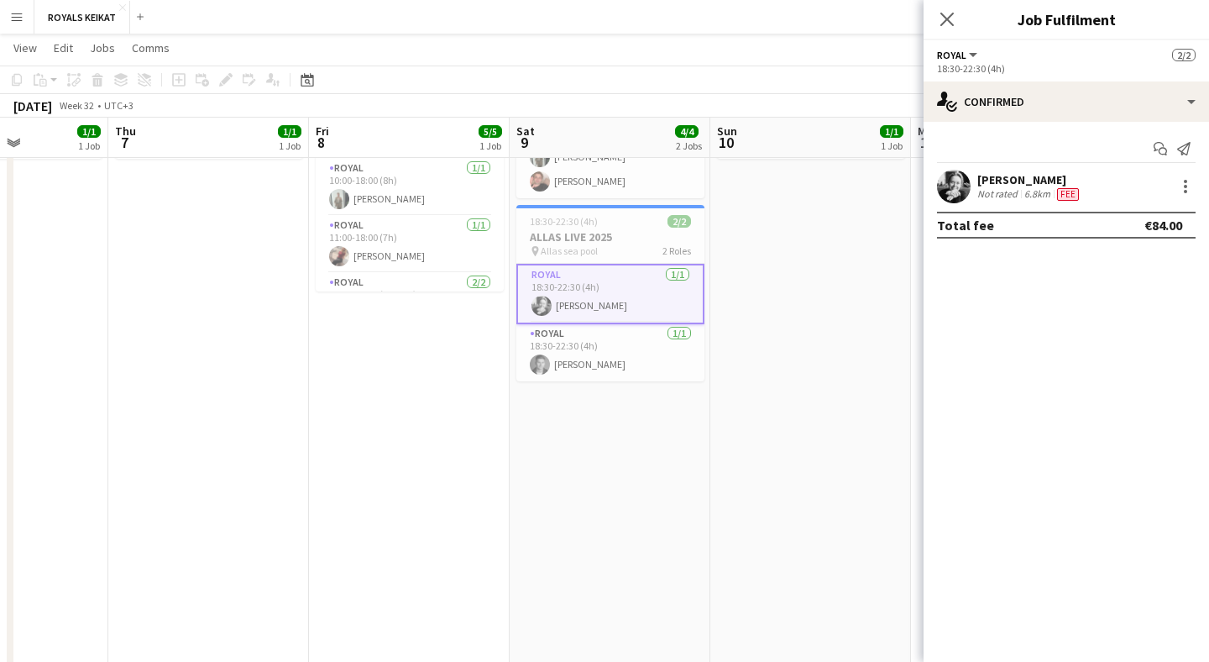
click at [24, 24] on button "Menu" at bounding box center [17, 17] width 34 height 34
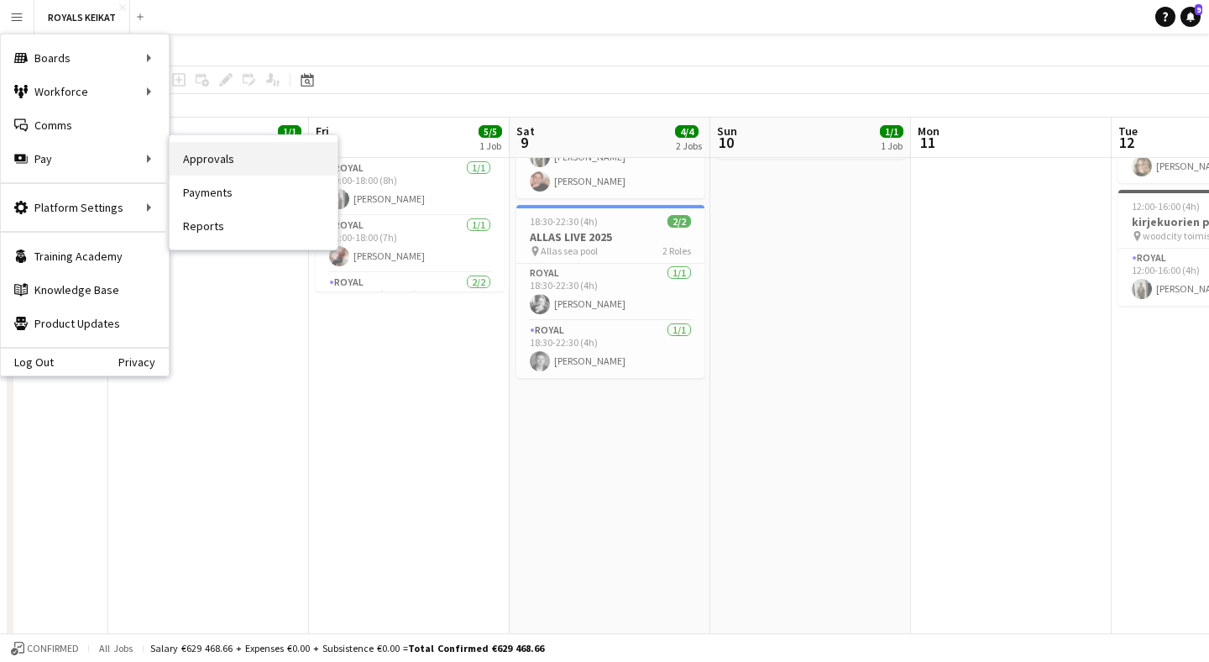
click at [199, 153] on link "Approvals" at bounding box center [254, 159] width 168 height 34
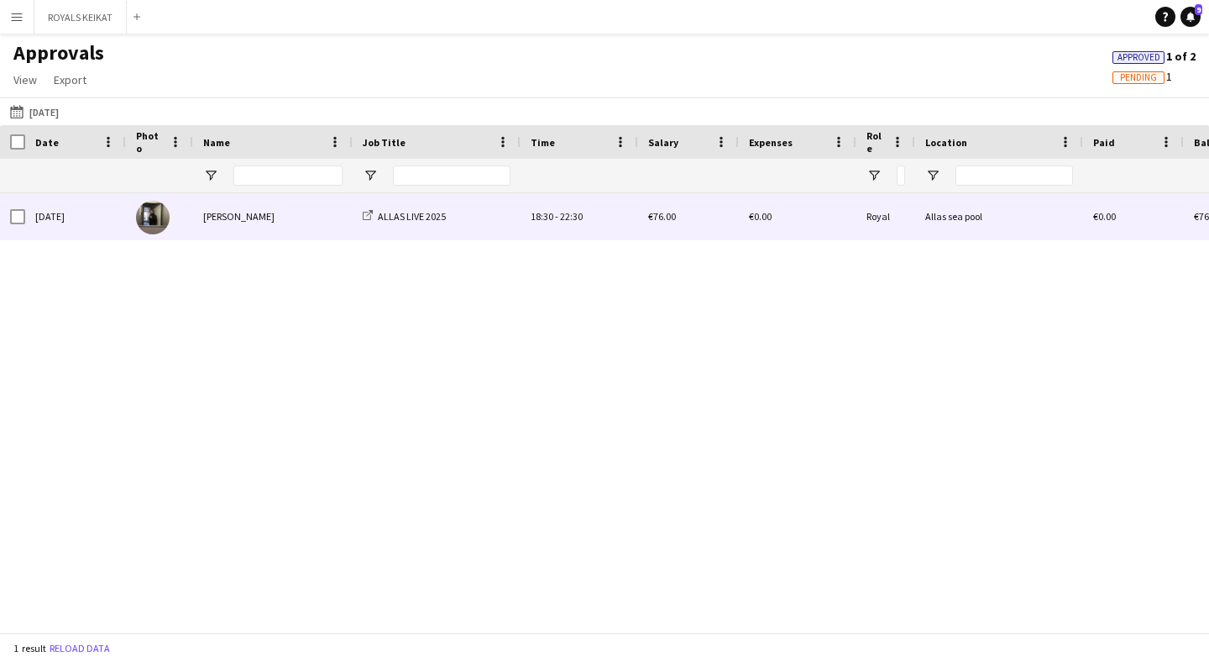
click at [102, 221] on div "[DATE]" at bounding box center [75, 216] width 101 height 46
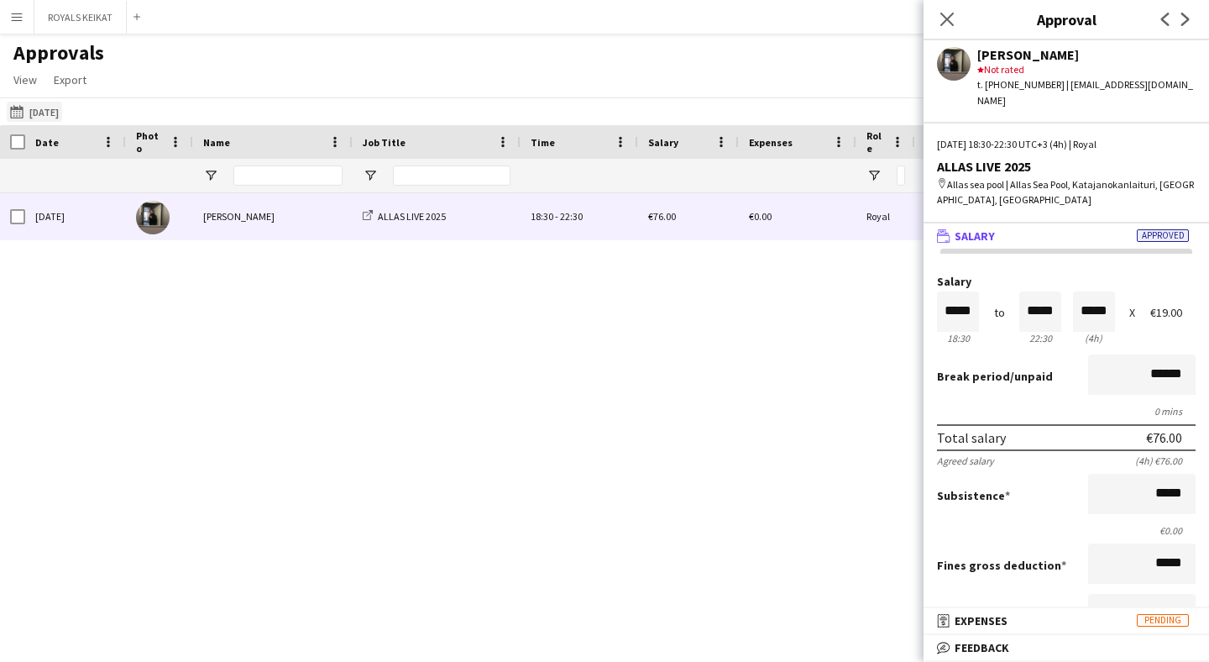
click at [62, 117] on button "[DATE] [DATE]" at bounding box center [34, 112] width 55 height 20
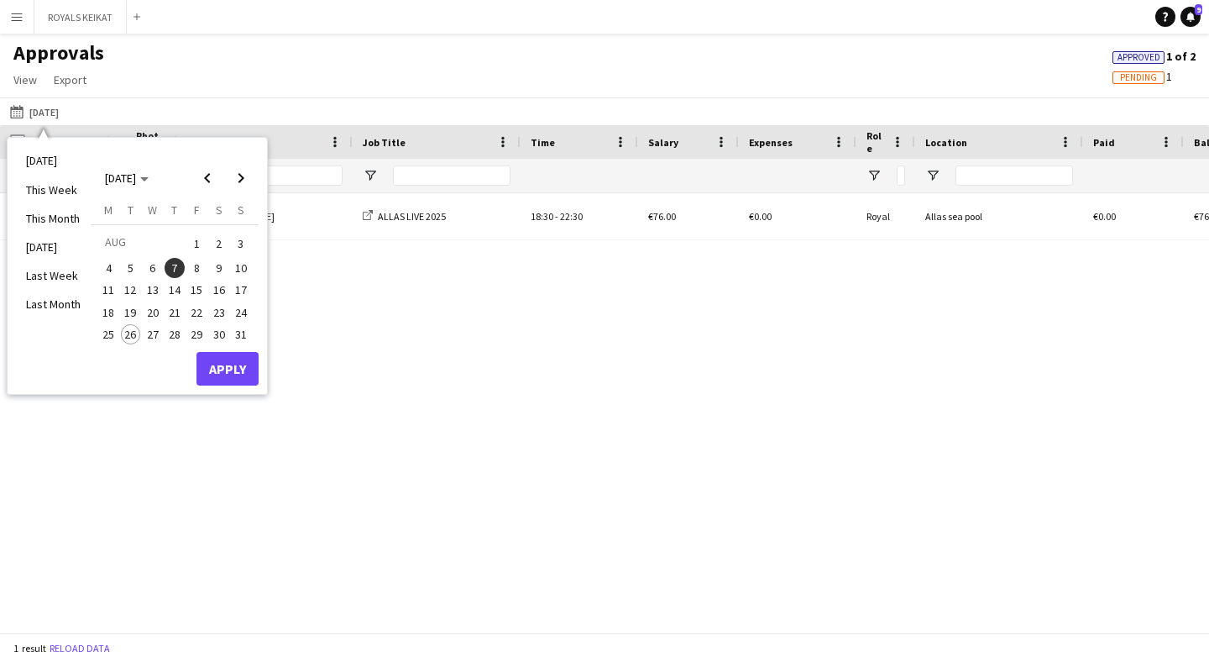
click at [222, 258] on span "9" at bounding box center [219, 268] width 20 height 20
click at [237, 360] on button "Apply" at bounding box center [227, 369] width 62 height 34
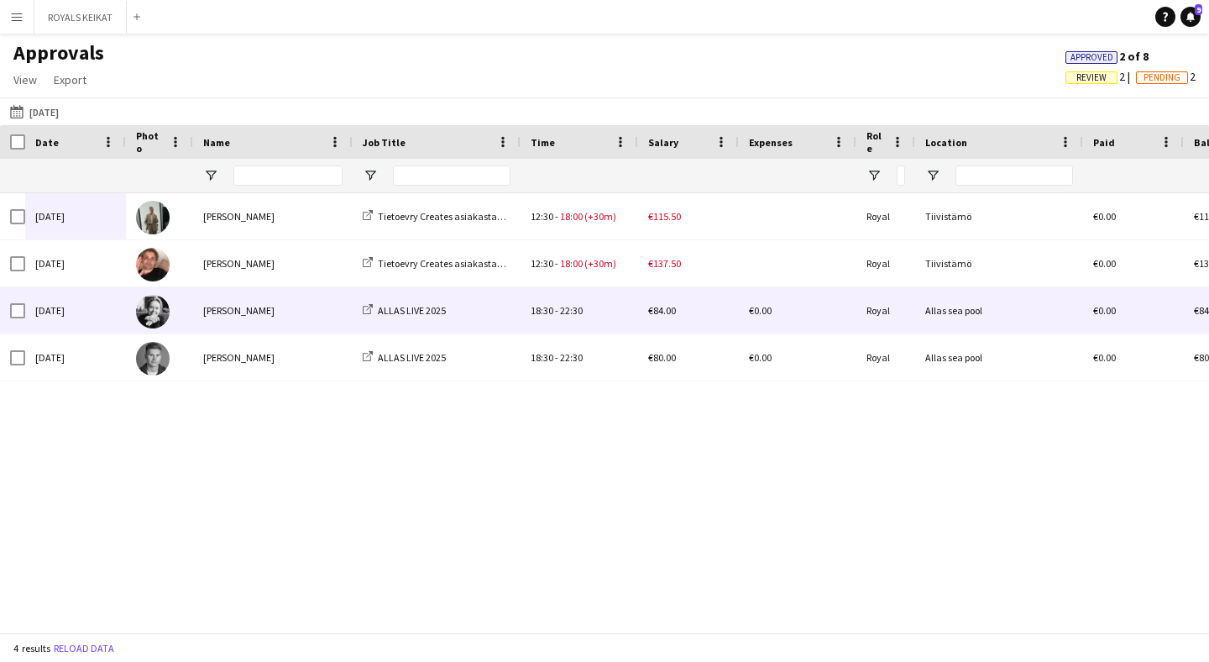
click at [259, 324] on div "[PERSON_NAME]" at bounding box center [273, 310] width 160 height 46
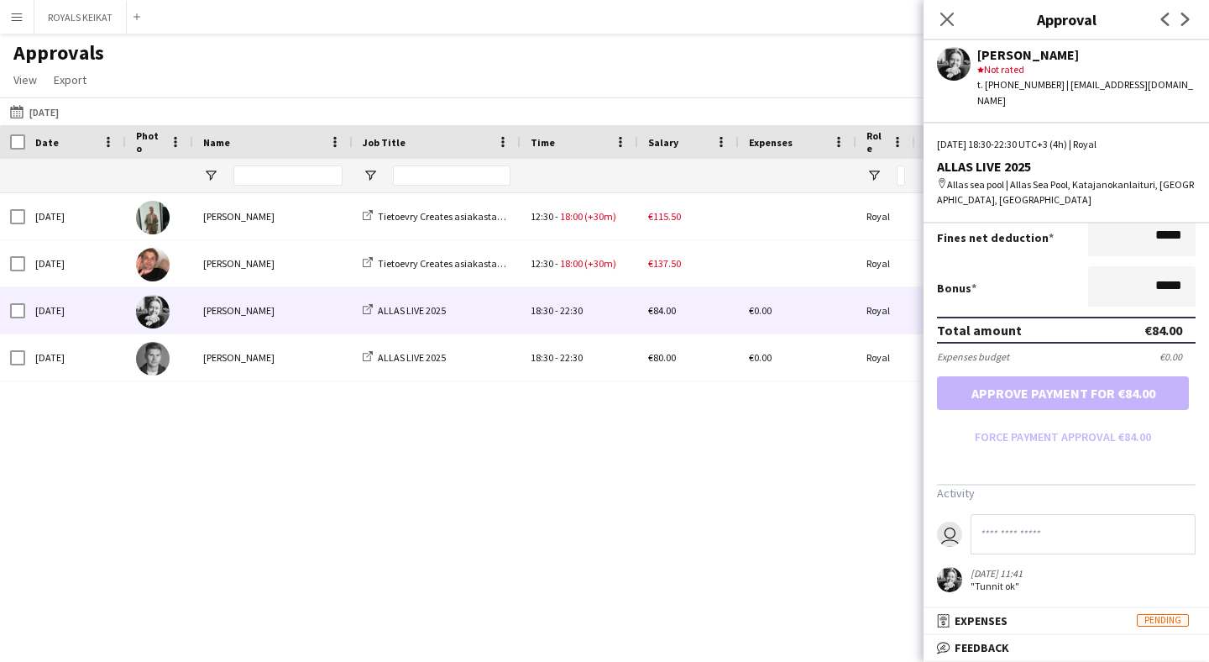
scroll to position [377, 0]
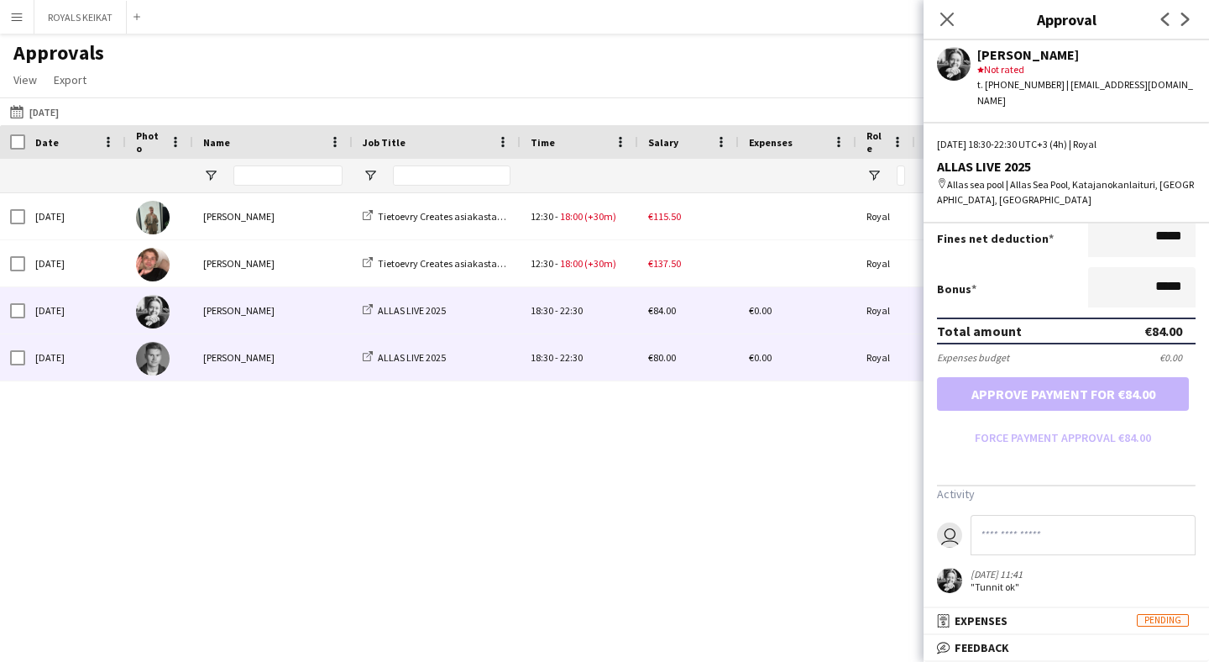
click at [307, 355] on div "[PERSON_NAME]" at bounding box center [273, 357] width 160 height 46
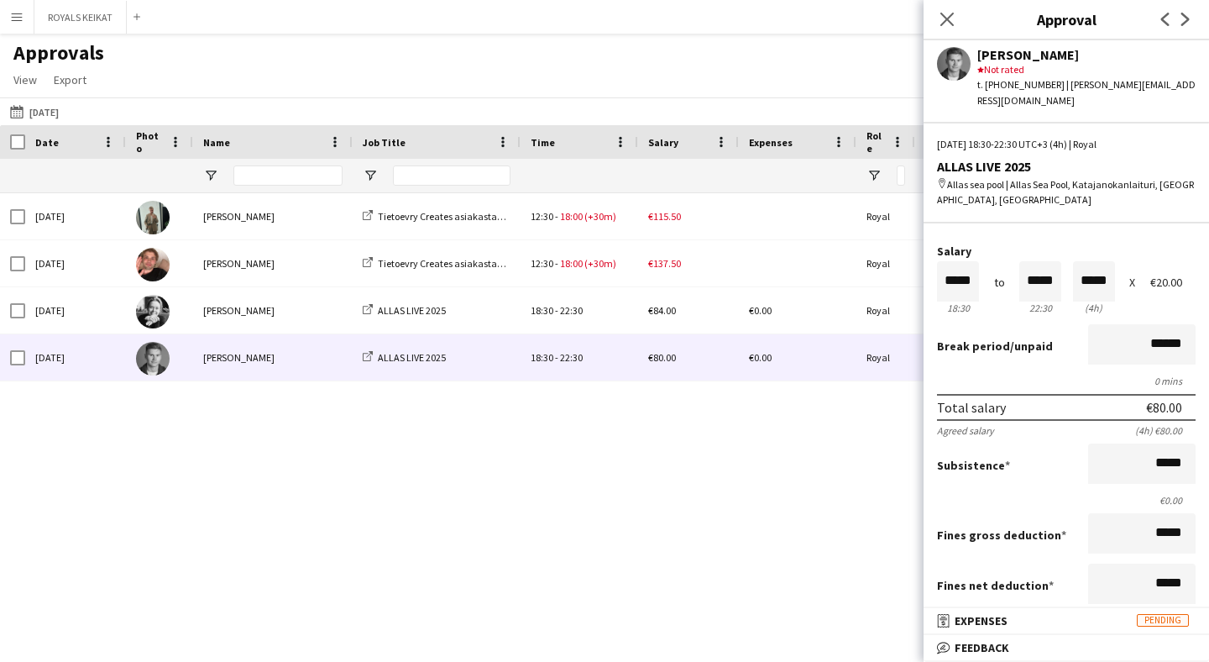
scroll to position [60, 0]
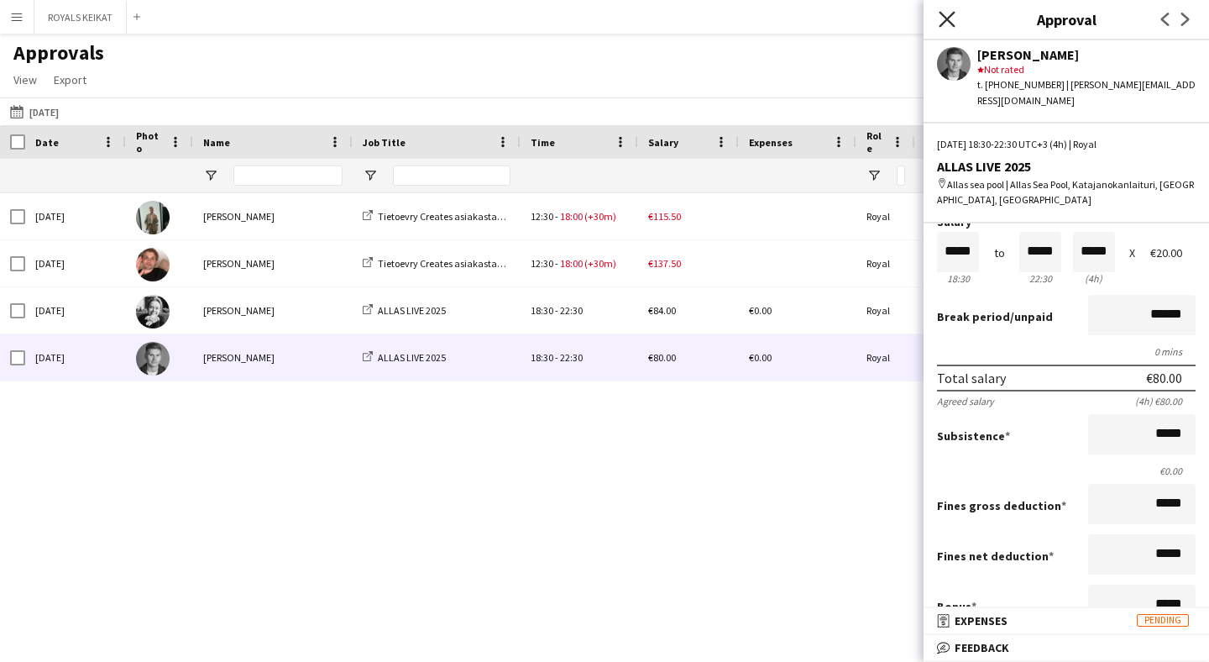
click at [944, 24] on icon "Close pop-in" at bounding box center [947, 19] width 16 height 16
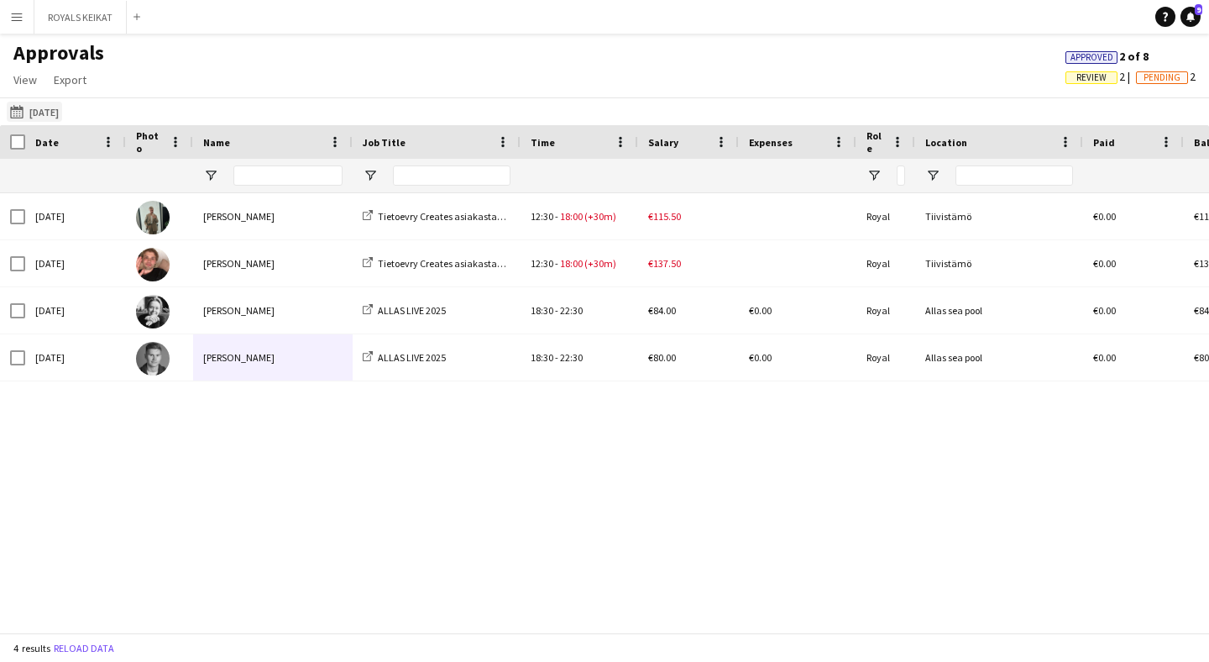
click at [62, 109] on button "[DATE] [DATE]" at bounding box center [34, 112] width 55 height 20
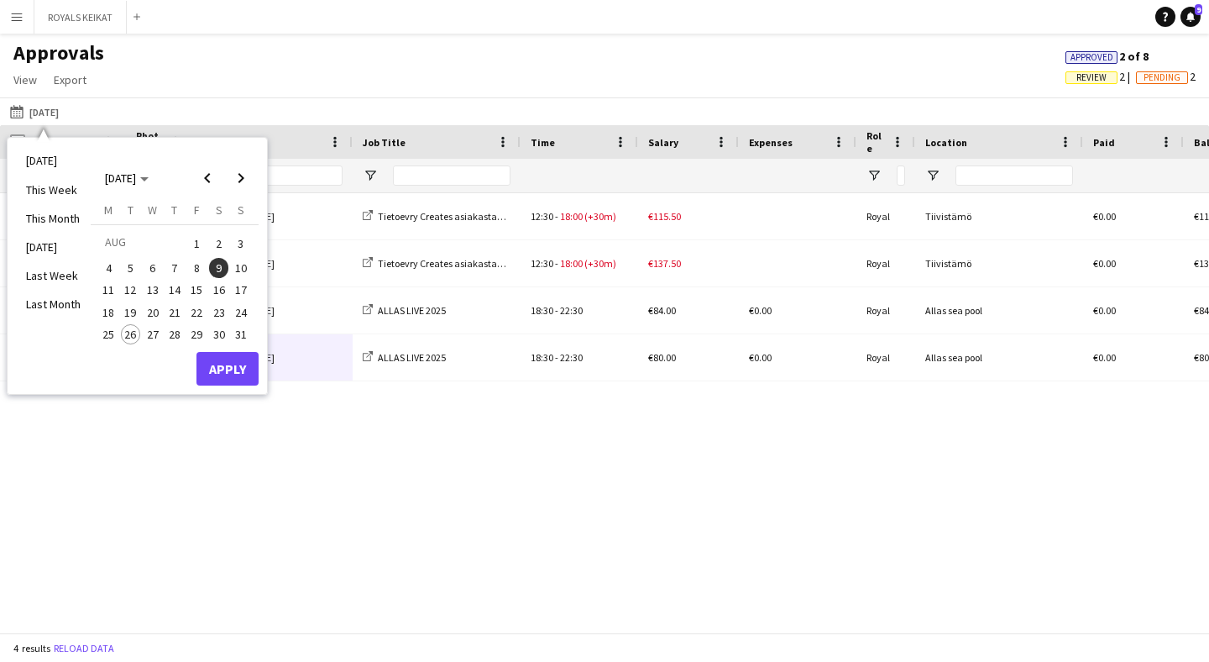
click at [243, 269] on span "10" at bounding box center [241, 268] width 20 height 20
click at [243, 356] on button "Apply" at bounding box center [227, 369] width 62 height 34
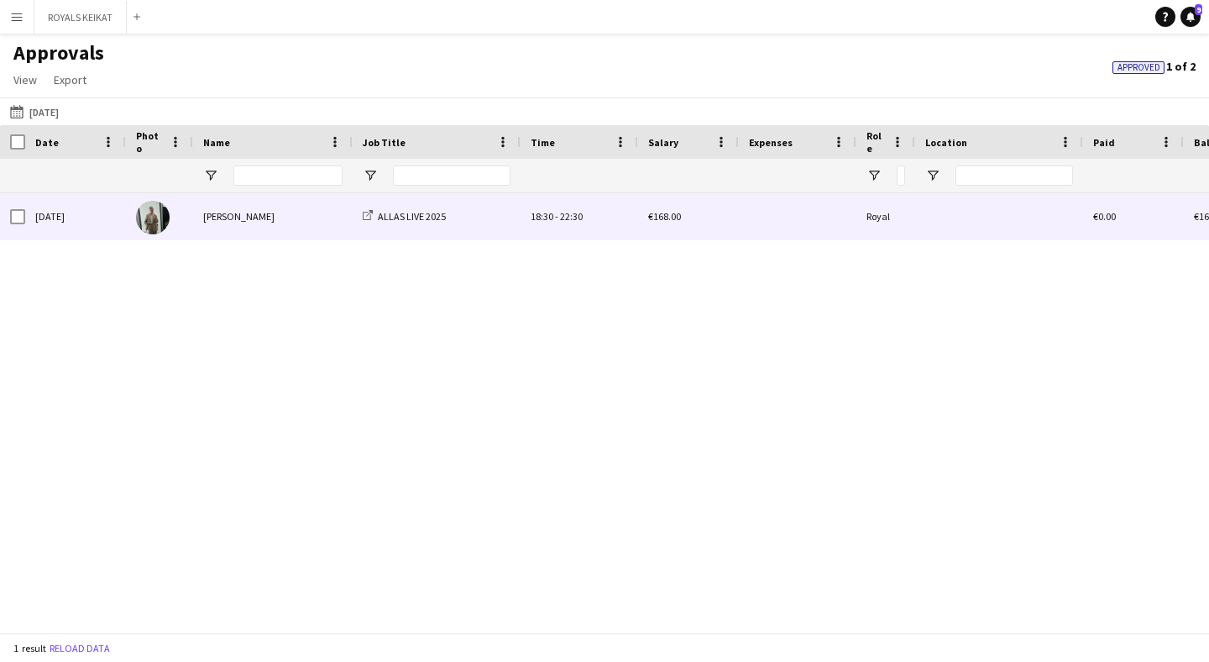
click at [289, 222] on div "[PERSON_NAME]" at bounding box center [273, 216] width 160 height 46
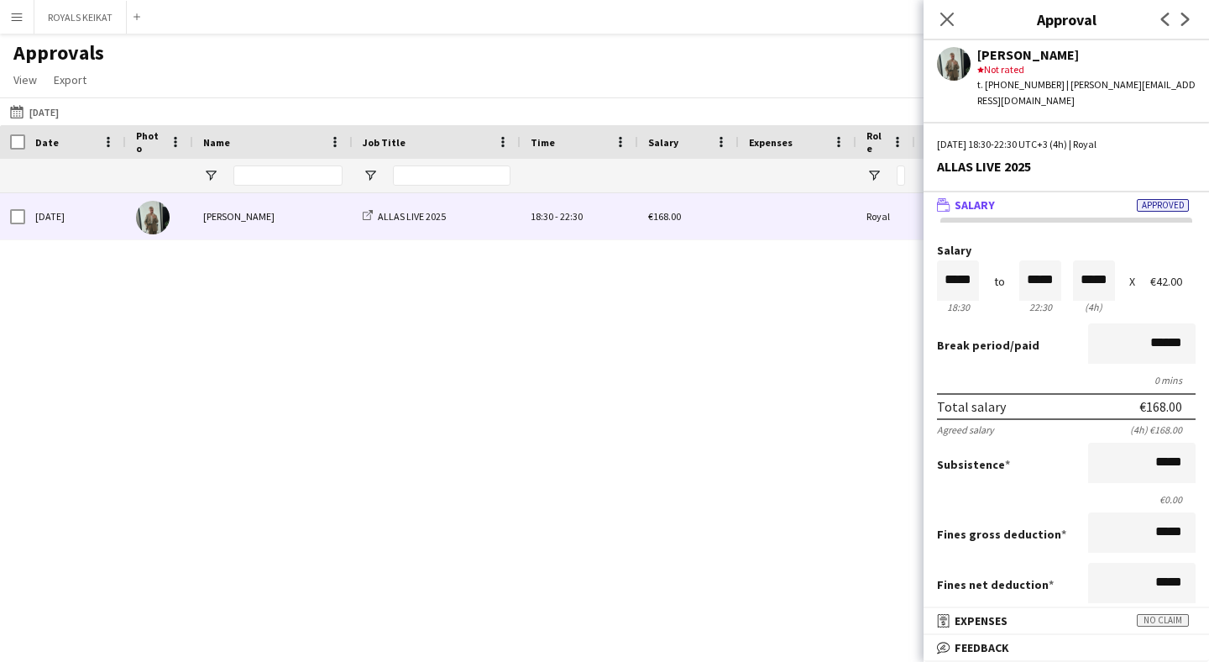
scroll to position [0, 0]
click at [97, 23] on button "ROYALS KEIKAT Close" at bounding box center [80, 17] width 92 height 33
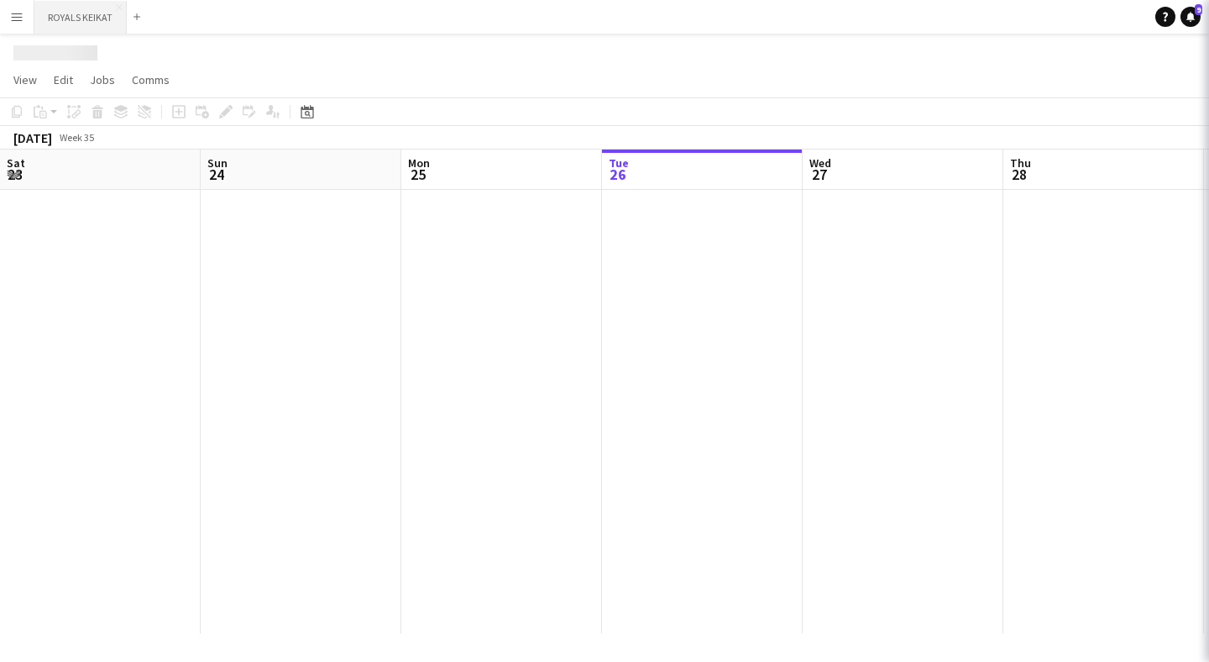
scroll to position [0, 401]
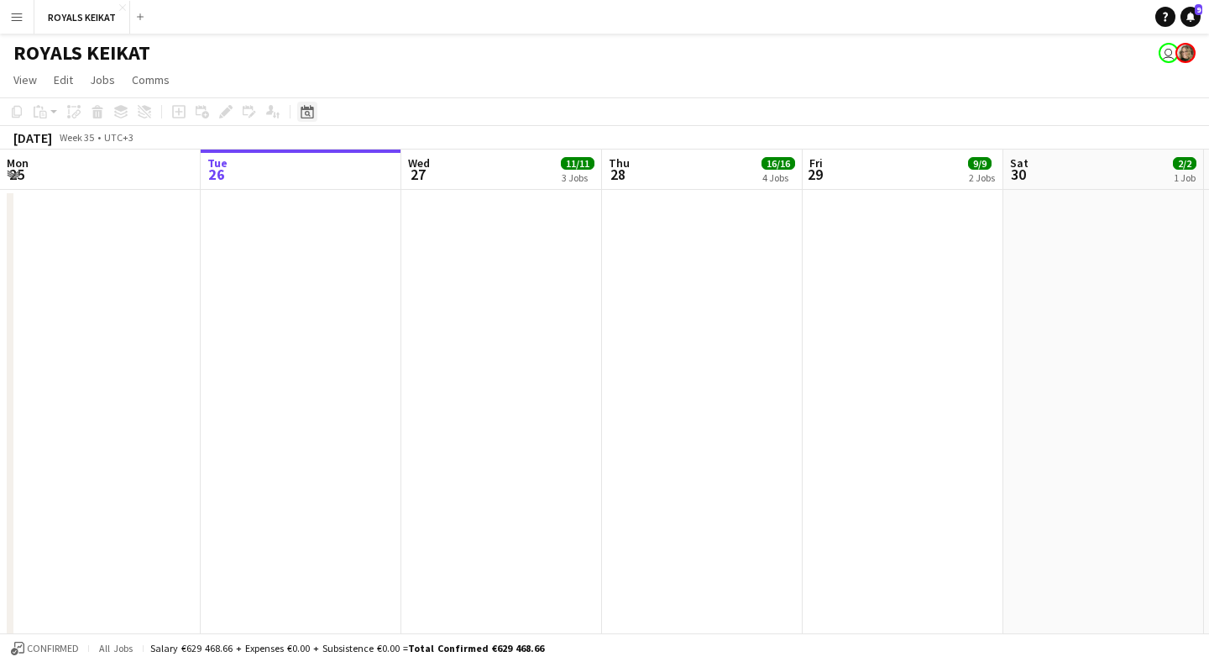
click at [308, 110] on icon at bounding box center [307, 111] width 13 height 13
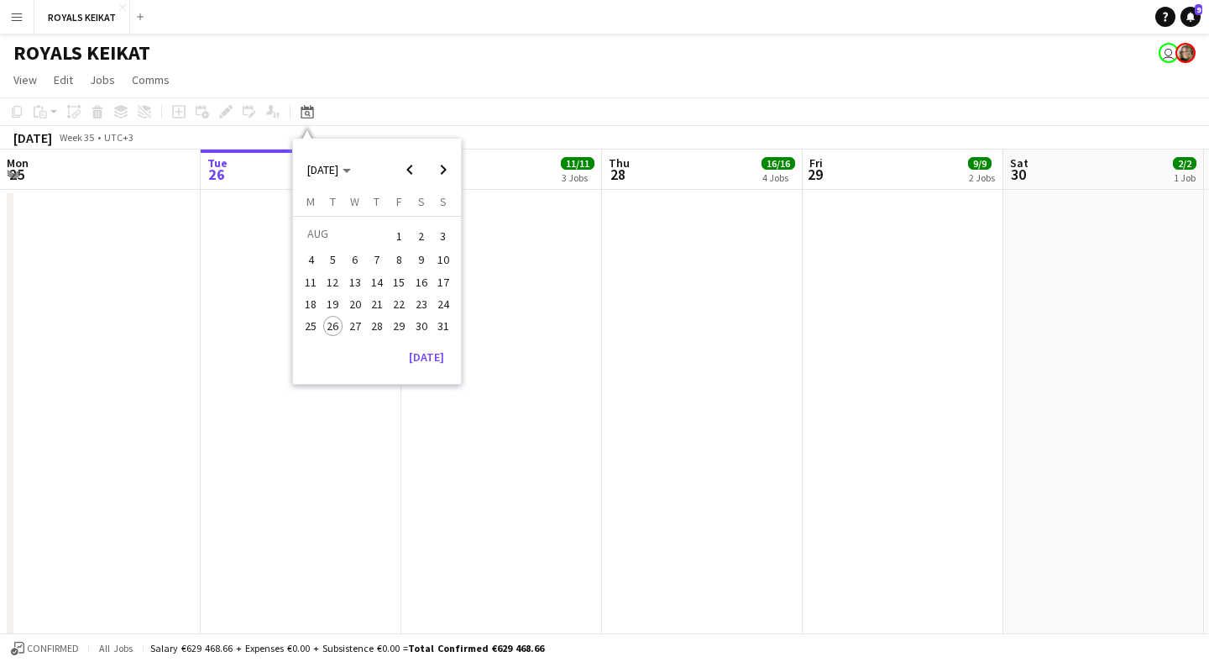
click at [358, 254] on span "6" at bounding box center [355, 260] width 20 height 20
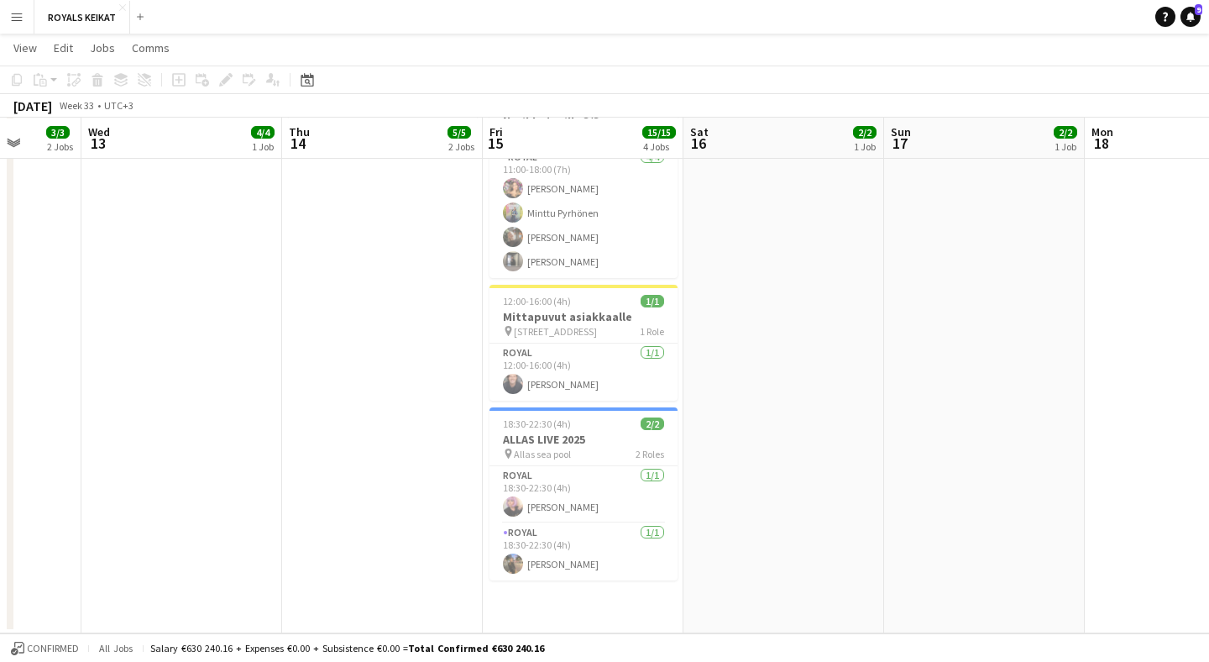
scroll to position [453, 0]
click at [18, 24] on button "Menu" at bounding box center [17, 17] width 34 height 34
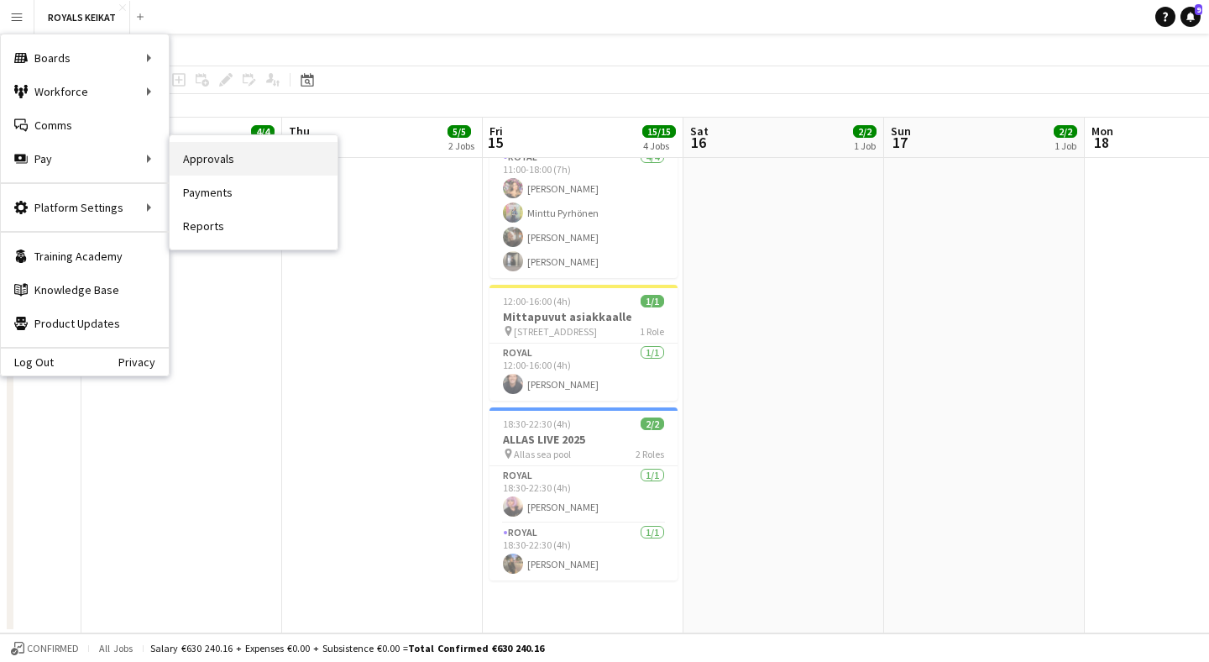
click at [203, 159] on link "Approvals" at bounding box center [254, 159] width 168 height 34
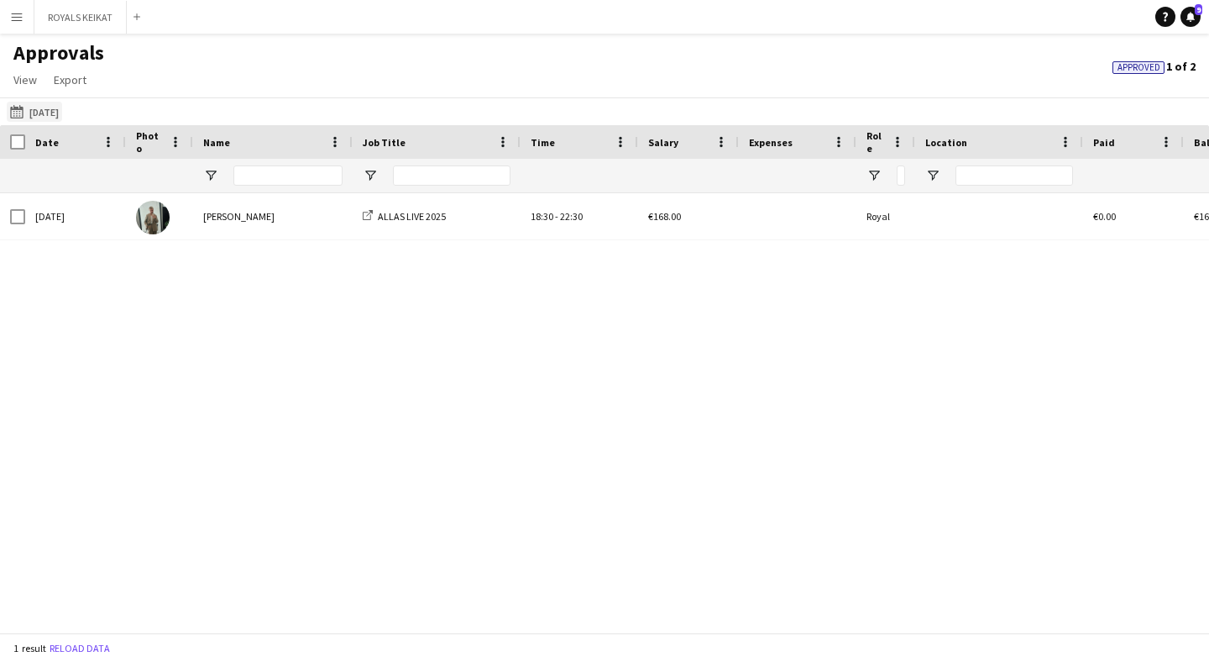
click at [62, 117] on button "[DATE] [DATE]" at bounding box center [34, 112] width 55 height 20
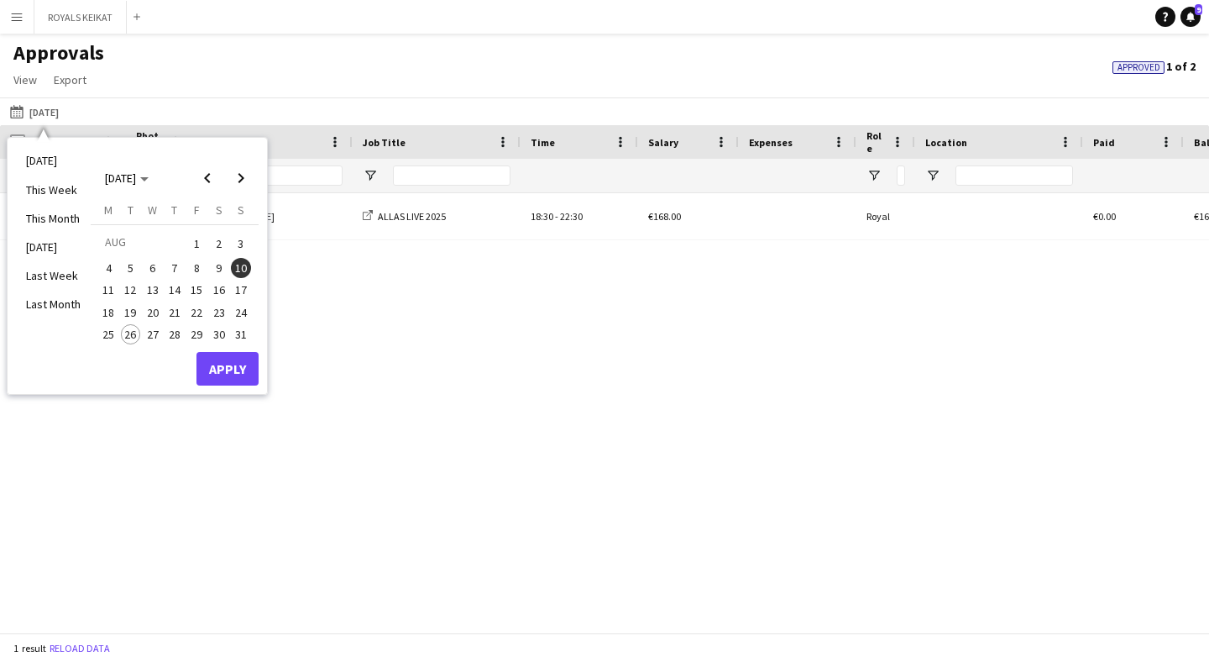
click at [196, 285] on span "15" at bounding box center [196, 290] width 20 height 20
click at [226, 357] on button "Apply" at bounding box center [227, 369] width 62 height 34
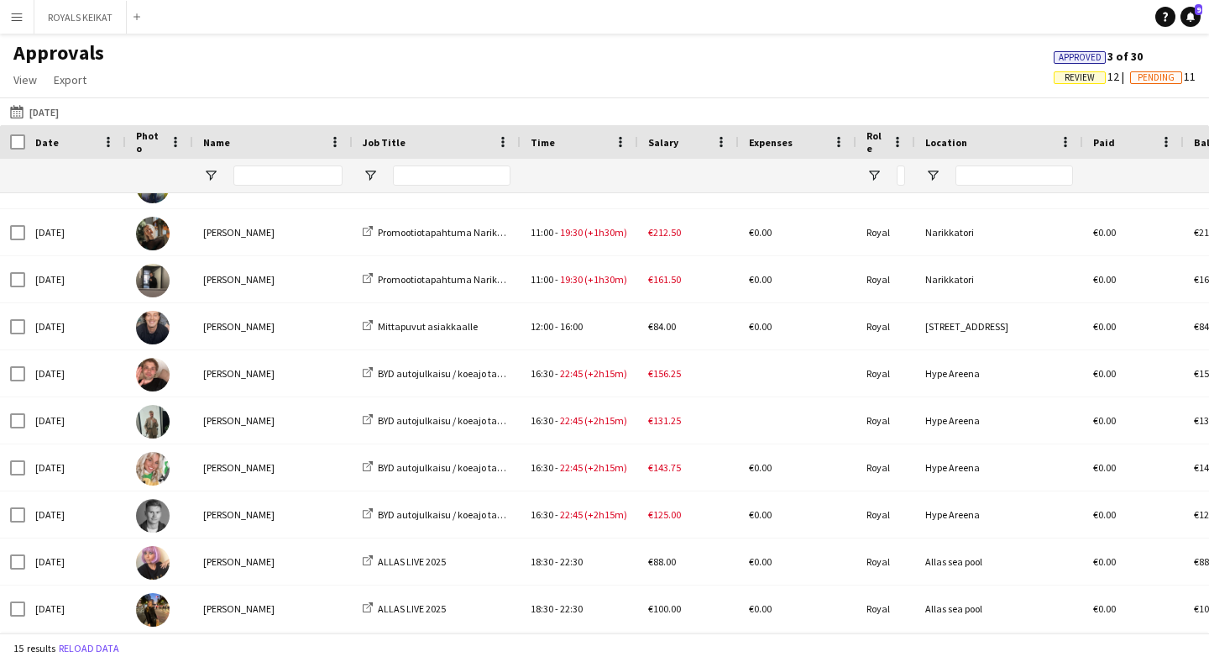
scroll to position [266, 0]
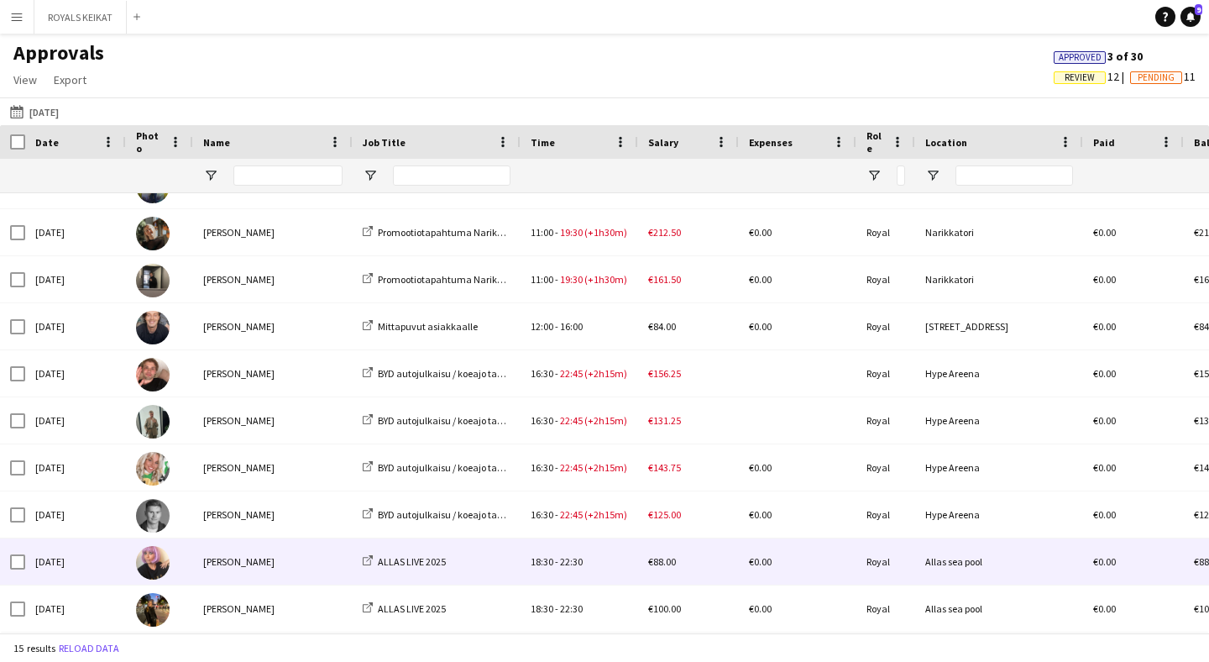
click at [298, 565] on div "[PERSON_NAME]" at bounding box center [273, 561] width 160 height 46
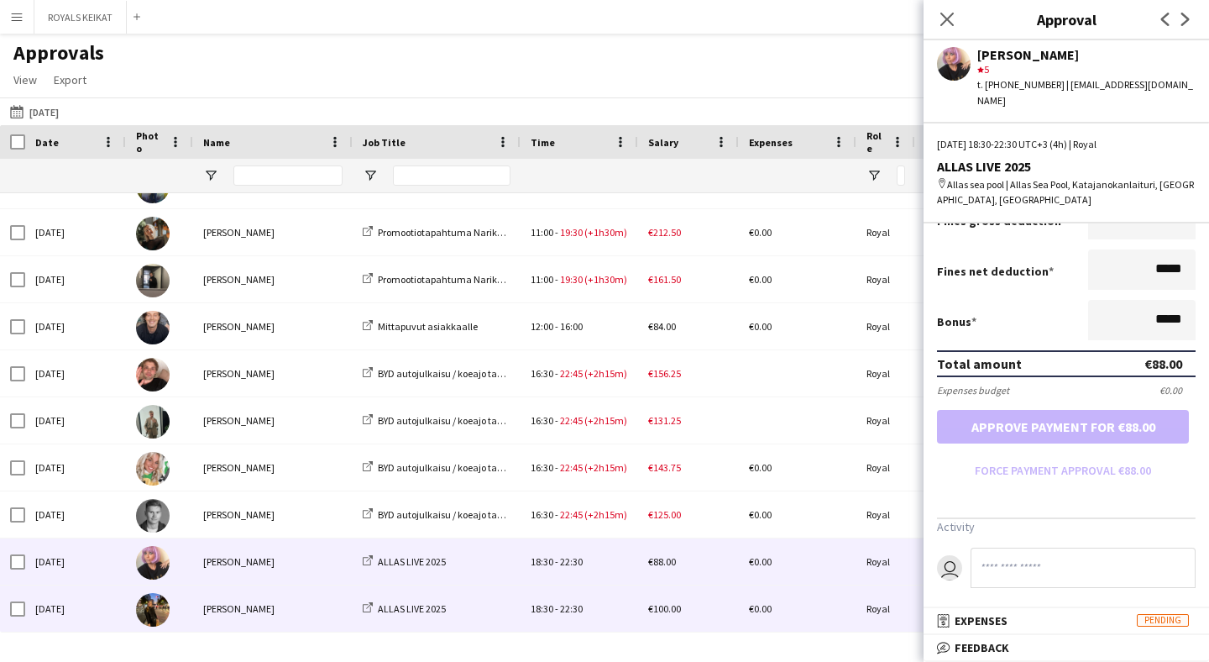
scroll to position [343, 0]
click at [306, 614] on div "[PERSON_NAME]" at bounding box center [273, 608] width 160 height 46
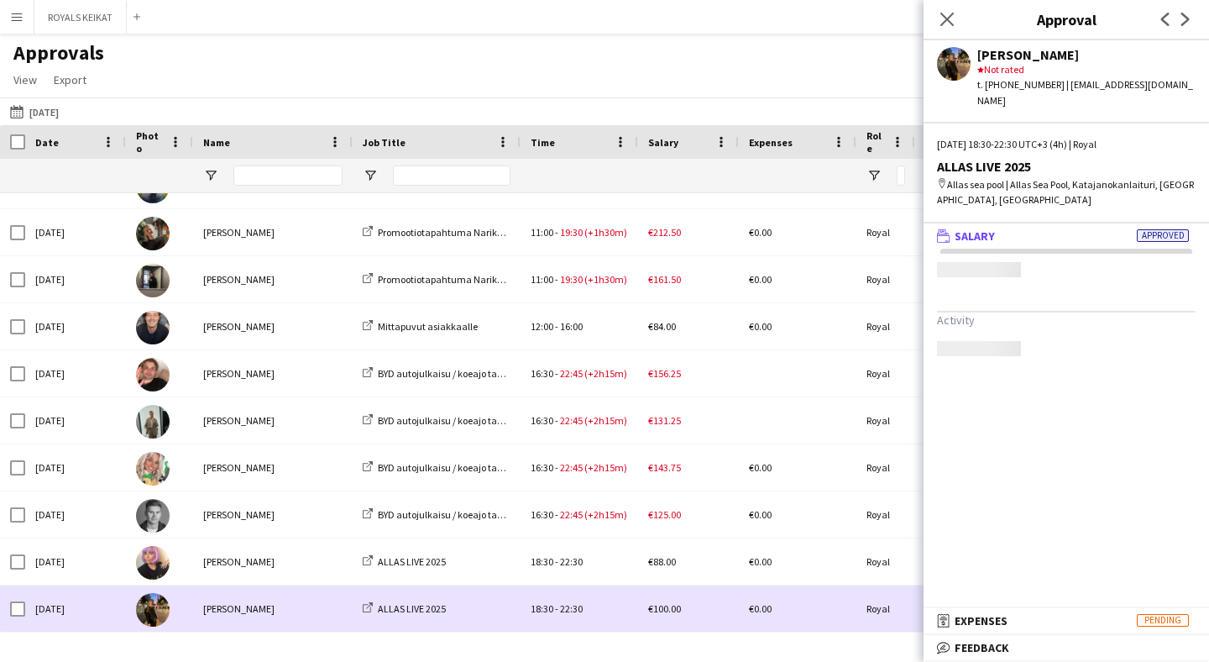
scroll to position [0, 0]
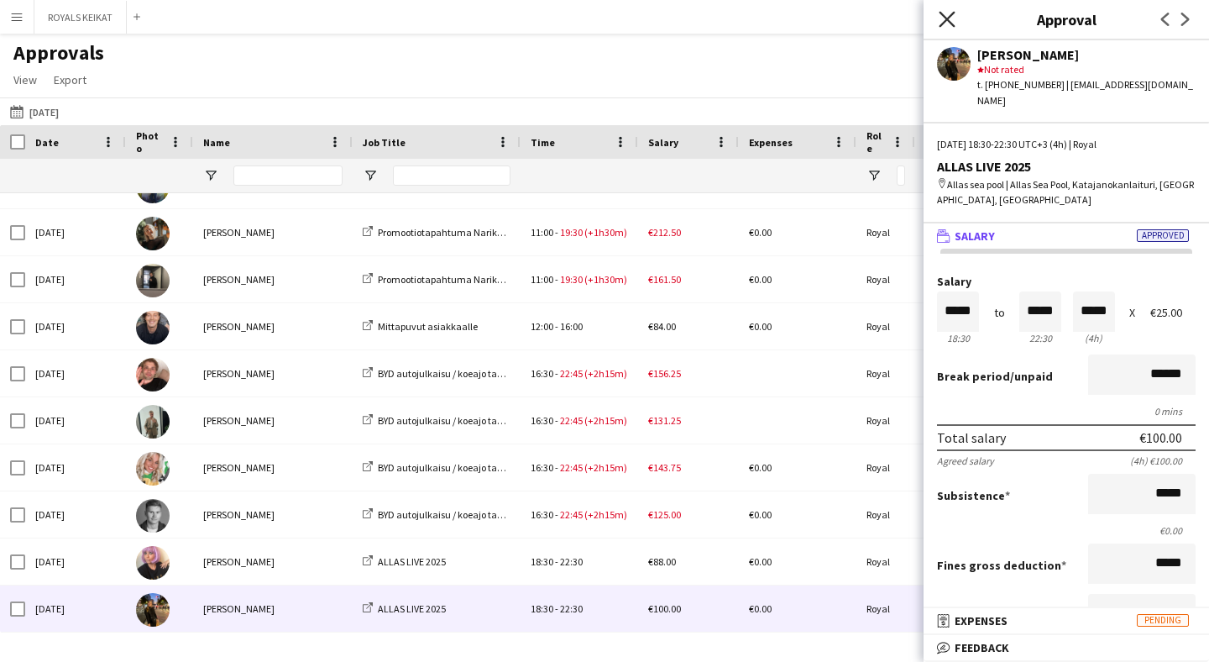
click at [941, 24] on icon "Close pop-in" at bounding box center [947, 19] width 16 height 16
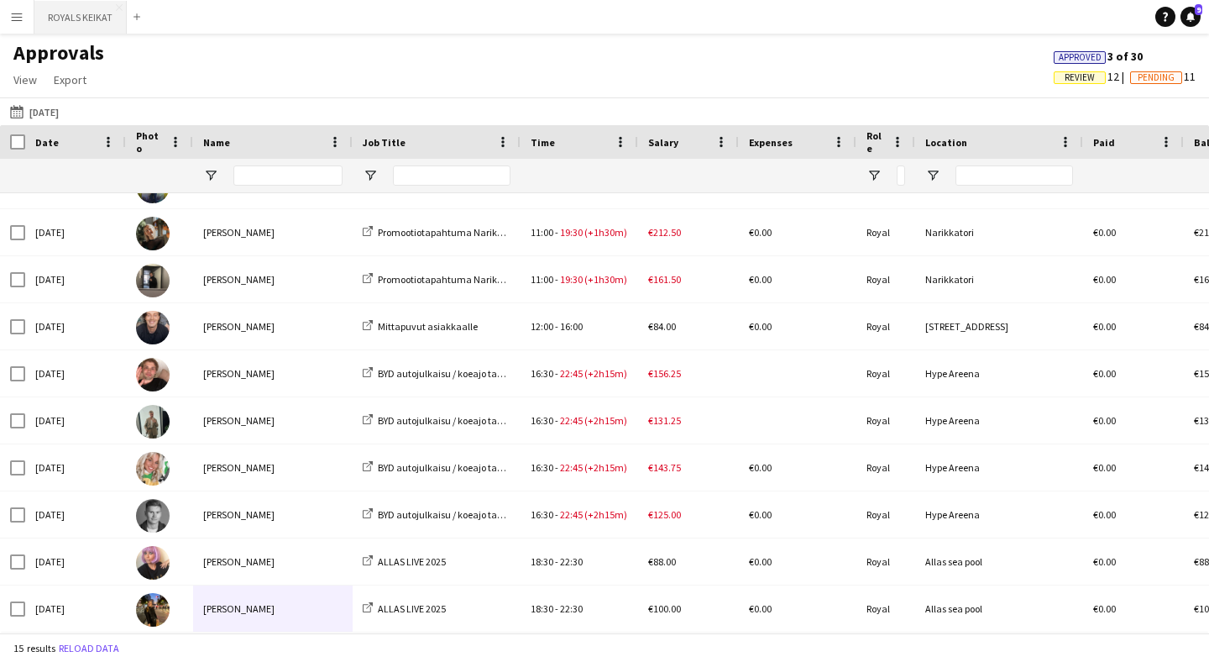
click at [73, 20] on button "ROYALS KEIKAT Close" at bounding box center [80, 17] width 92 height 33
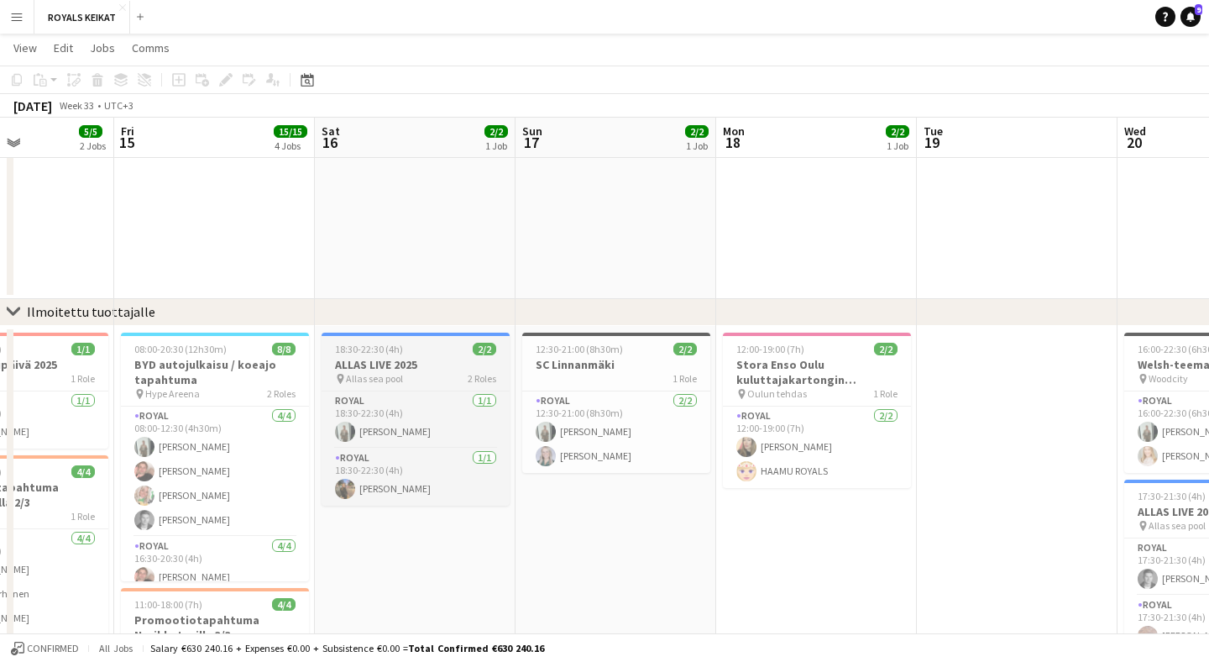
scroll to position [343, 0]
click at [18, 13] on app-icon "Menu" at bounding box center [16, 16] width 13 height 13
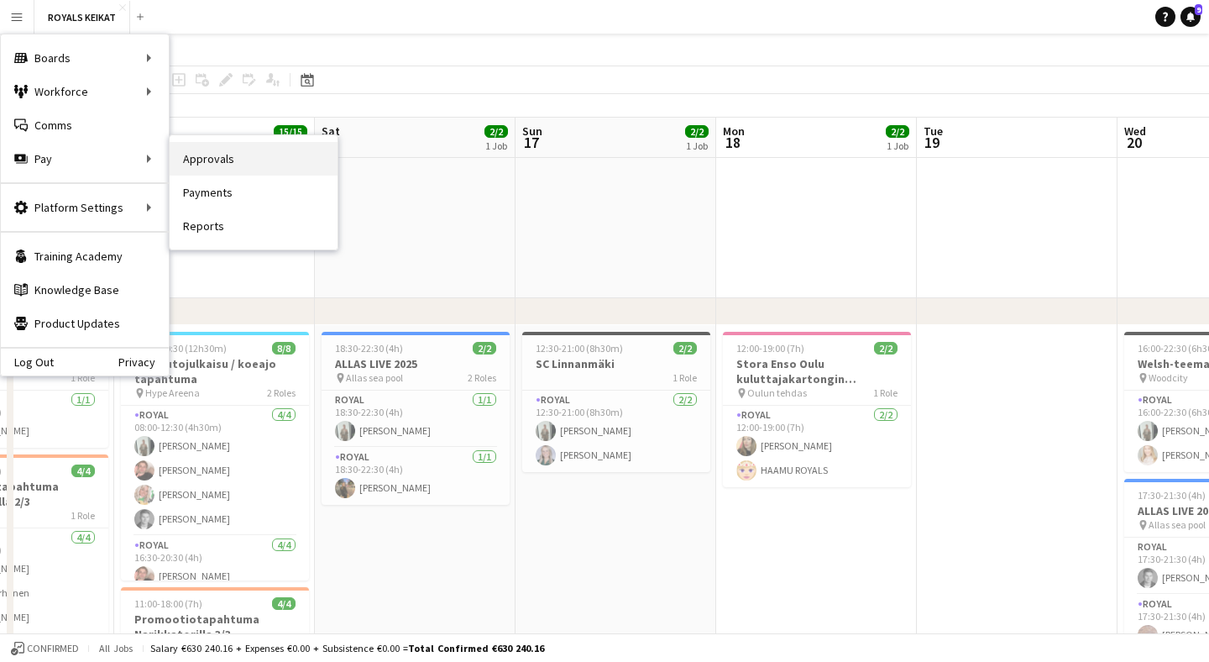
click at [188, 159] on link "Approvals" at bounding box center [254, 159] width 168 height 34
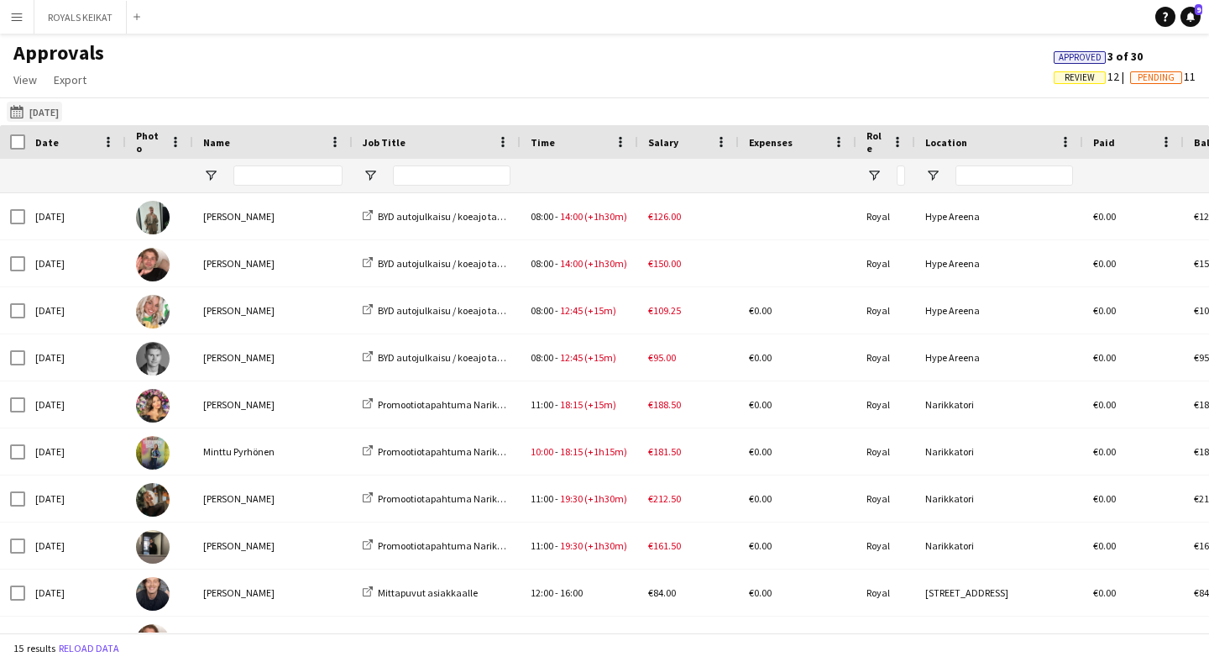
click at [62, 117] on button "[DATE] [DATE]" at bounding box center [34, 112] width 55 height 20
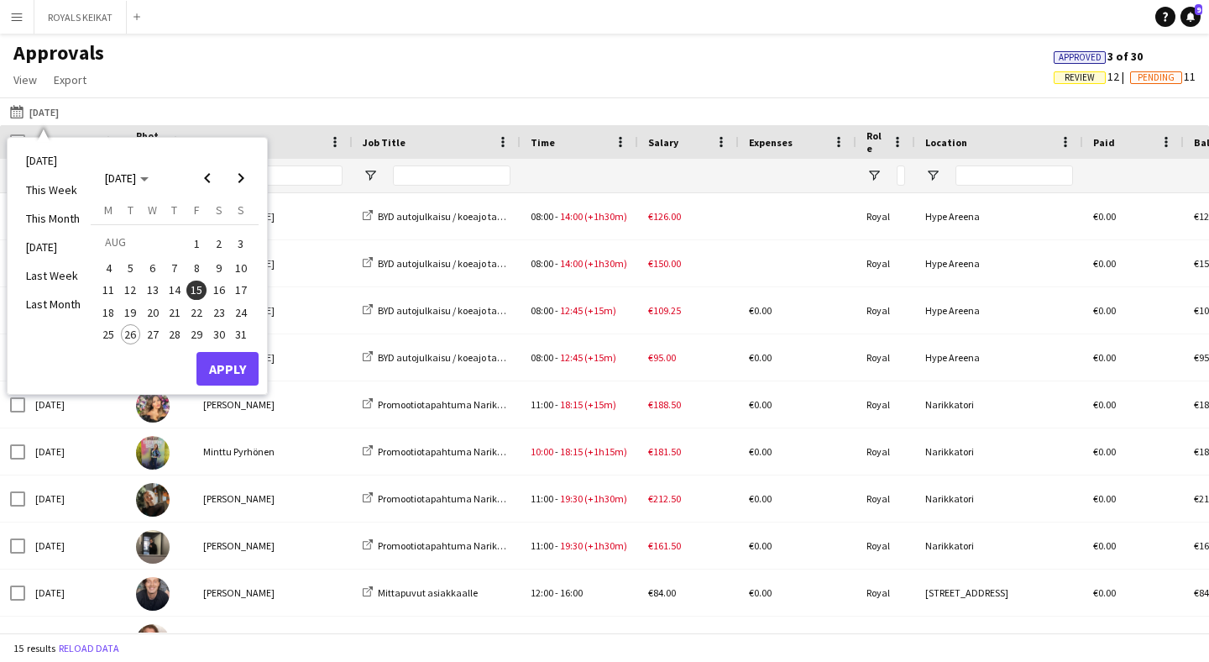
click at [222, 284] on span "16" at bounding box center [219, 290] width 20 height 20
click at [231, 374] on button "Apply" at bounding box center [227, 369] width 62 height 34
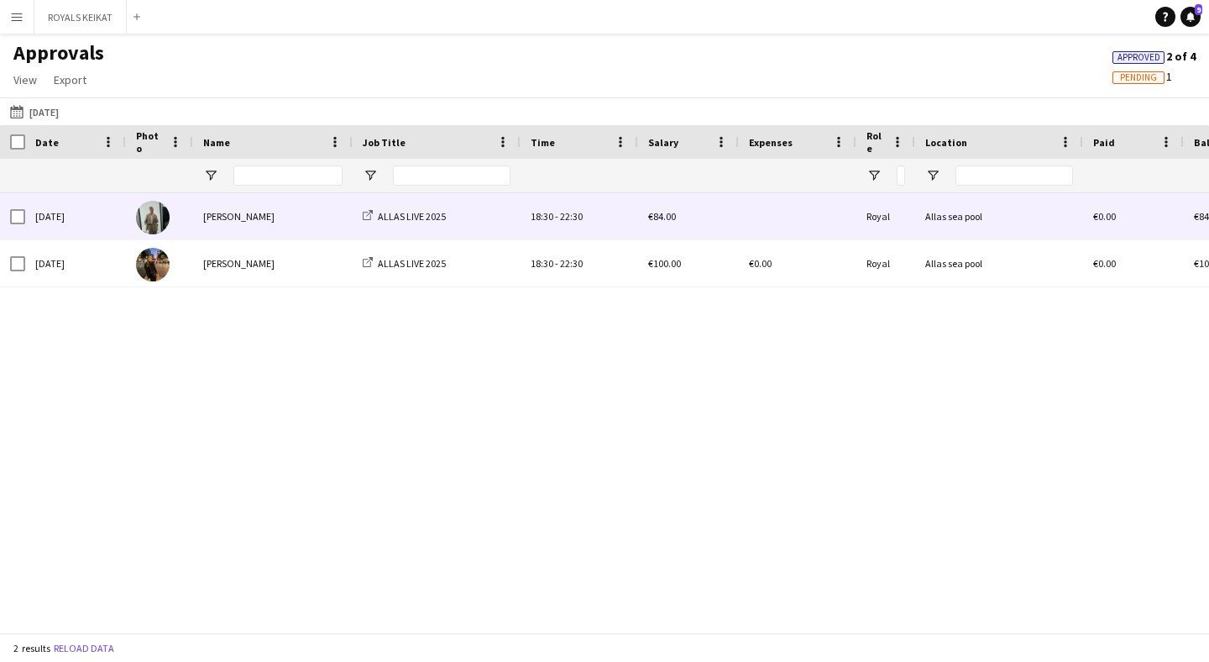
click at [304, 216] on div "[PERSON_NAME]" at bounding box center [273, 216] width 160 height 46
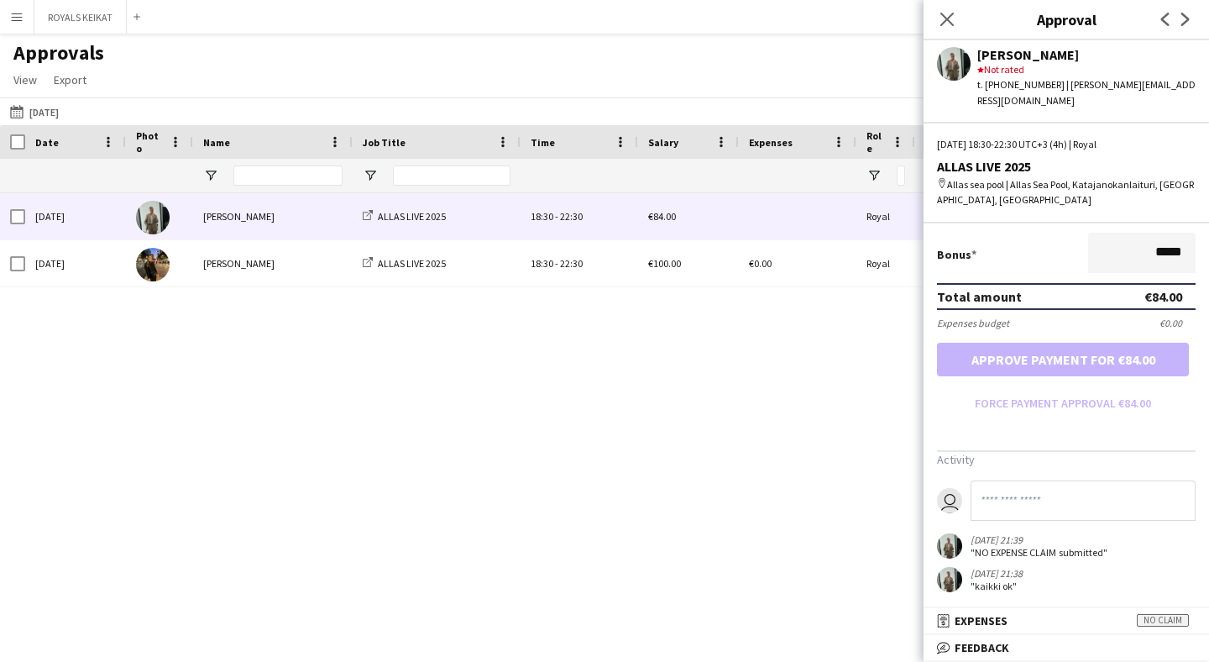
scroll to position [411, 0]
click at [947, 19] on icon at bounding box center [947, 19] width 16 height 16
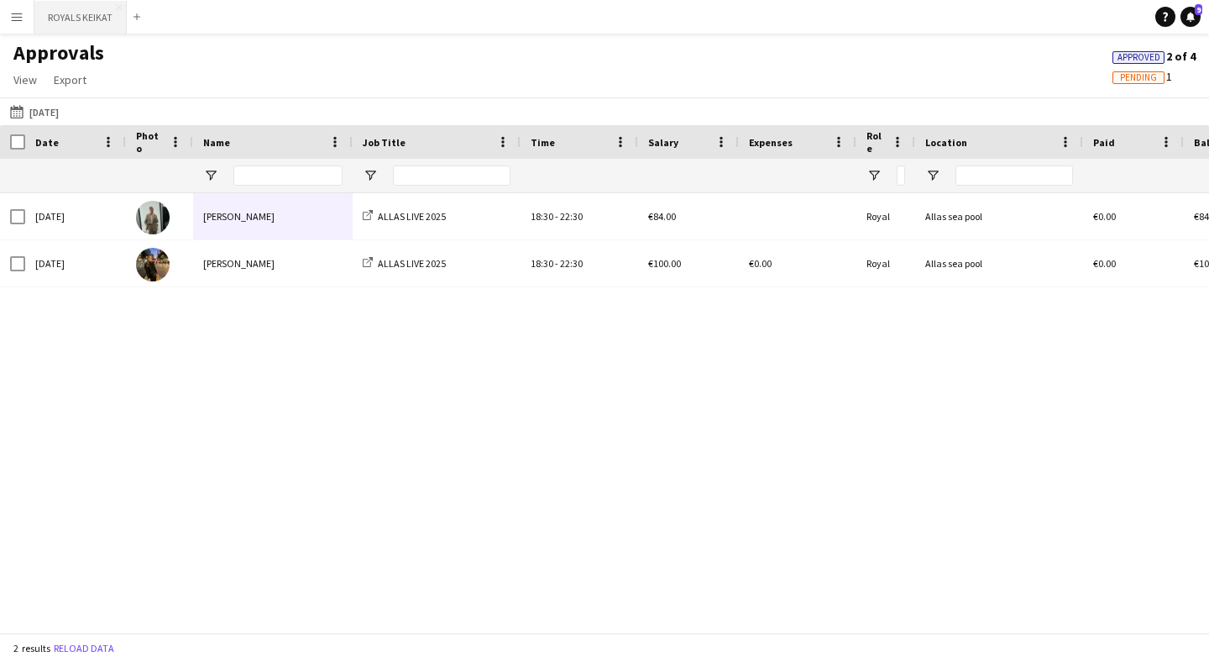
click at [86, 20] on button "ROYALS KEIKAT Close" at bounding box center [80, 17] width 92 height 33
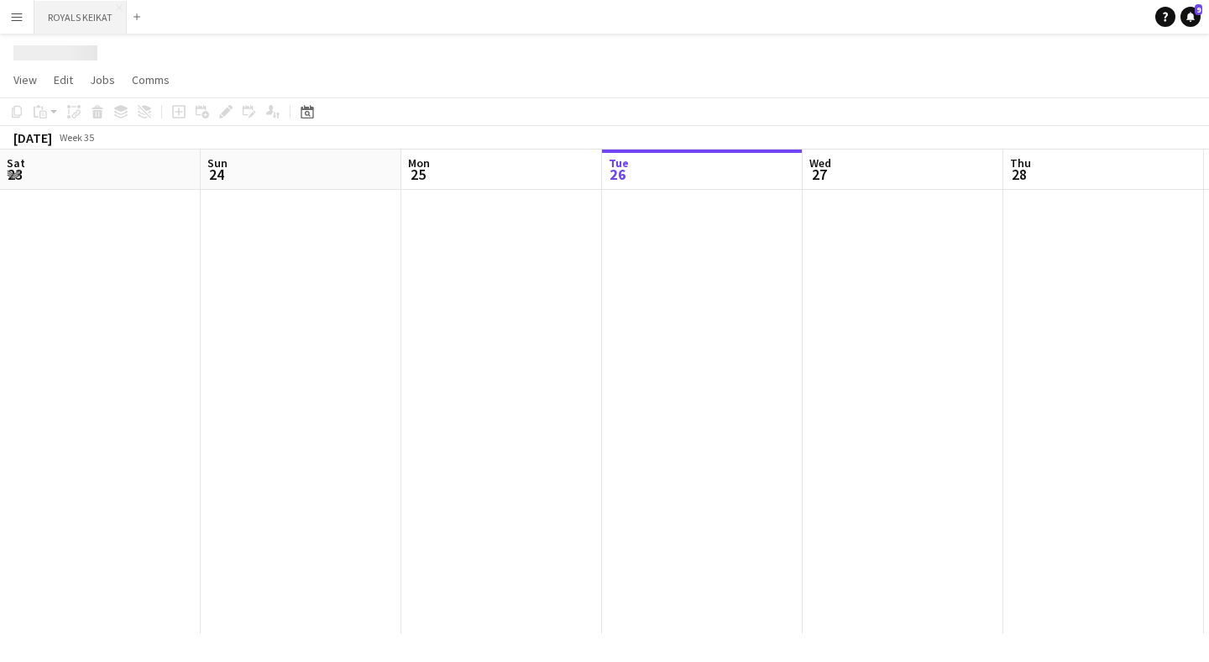
scroll to position [0, 401]
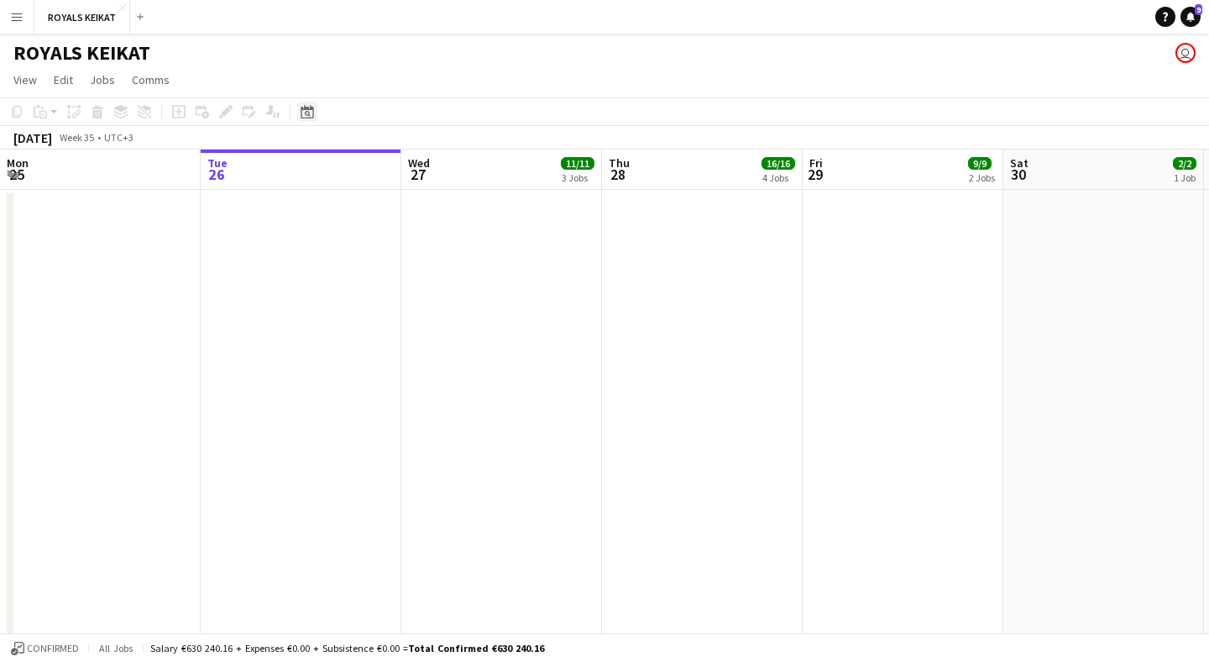
click at [311, 116] on icon "Date picker" at bounding box center [307, 111] width 13 height 13
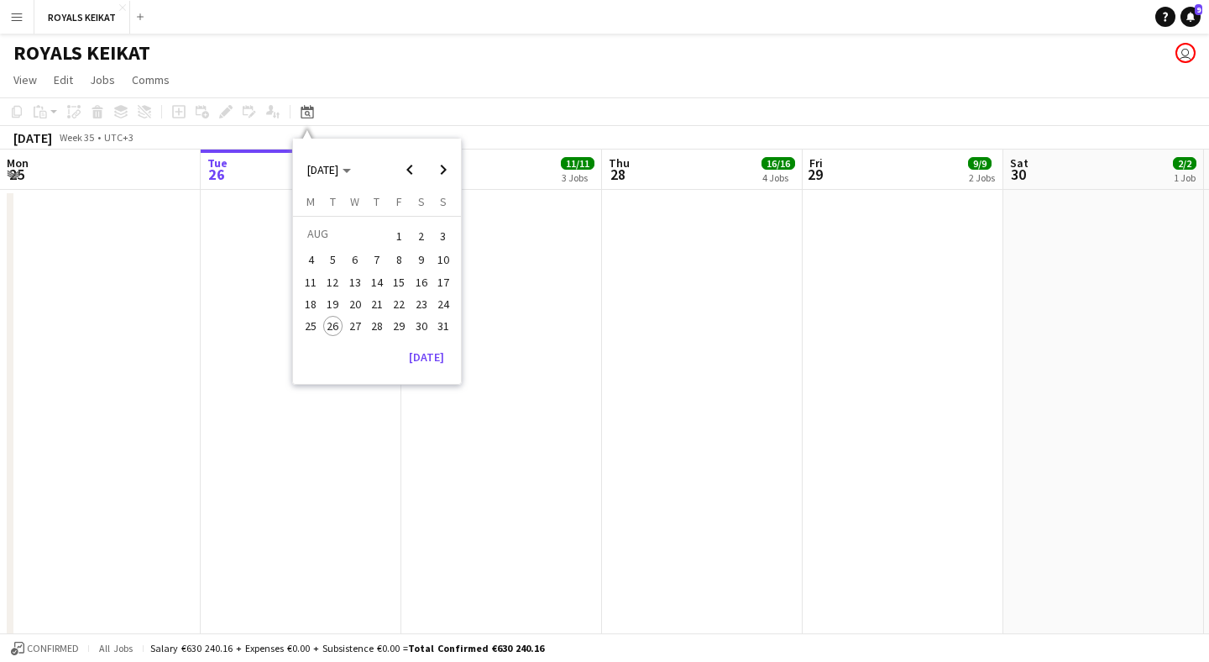
click at [395, 278] on span "15" at bounding box center [399, 282] width 20 height 20
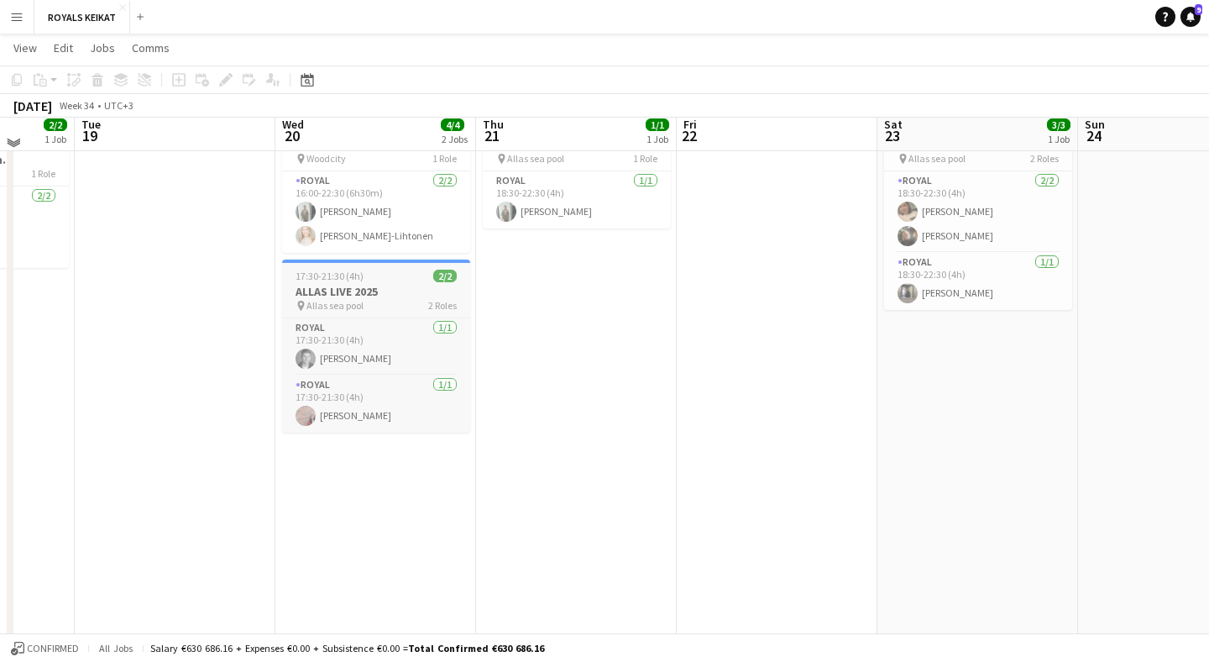
scroll to position [270, 0]
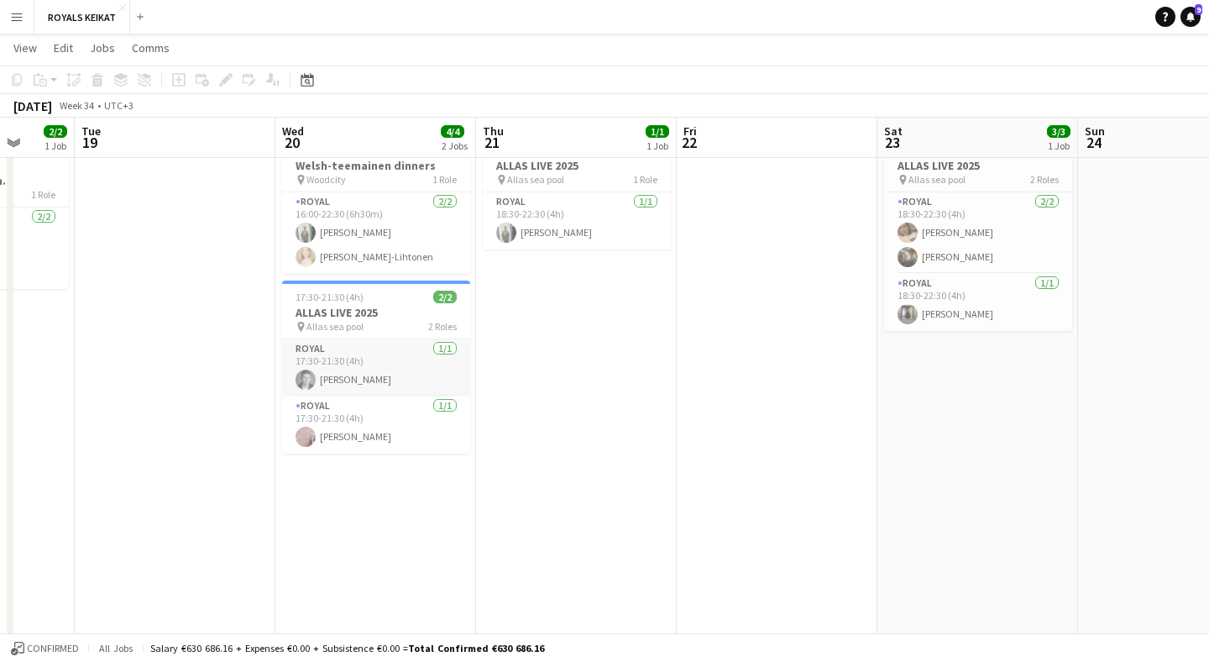
click at [365, 380] on app-card-role "Royal [DATE] 17:30-21:30 (4h) [PERSON_NAME]" at bounding box center [376, 367] width 188 height 57
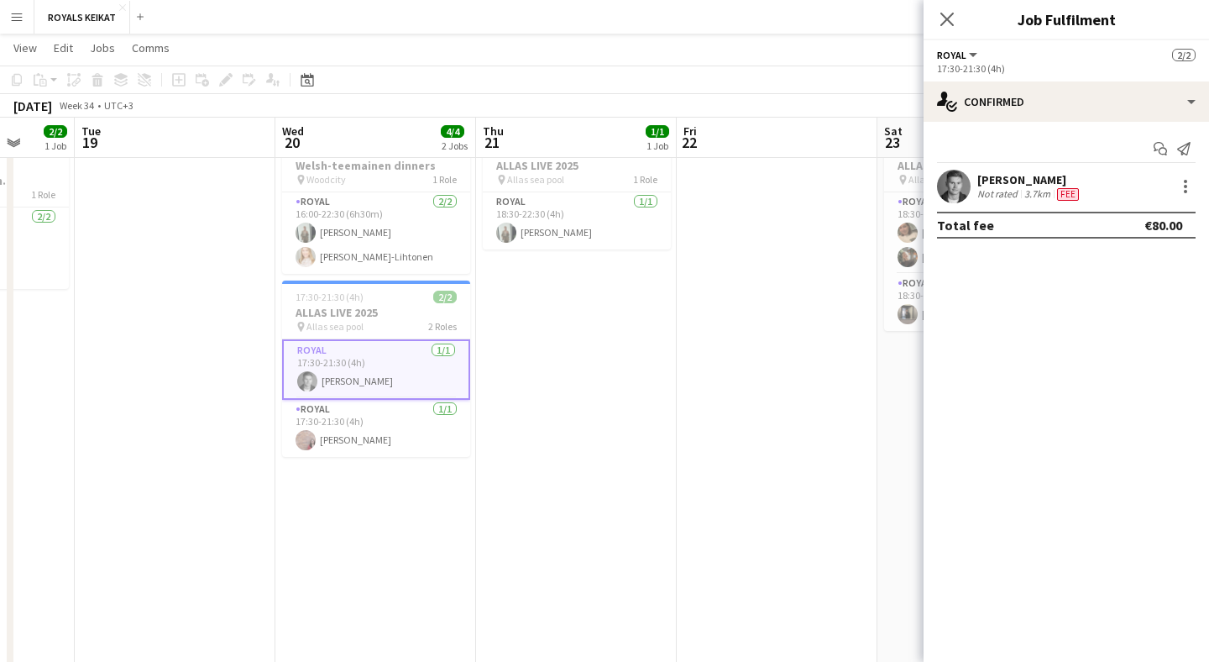
click at [1016, 174] on div "[PERSON_NAME]" at bounding box center [1029, 179] width 105 height 15
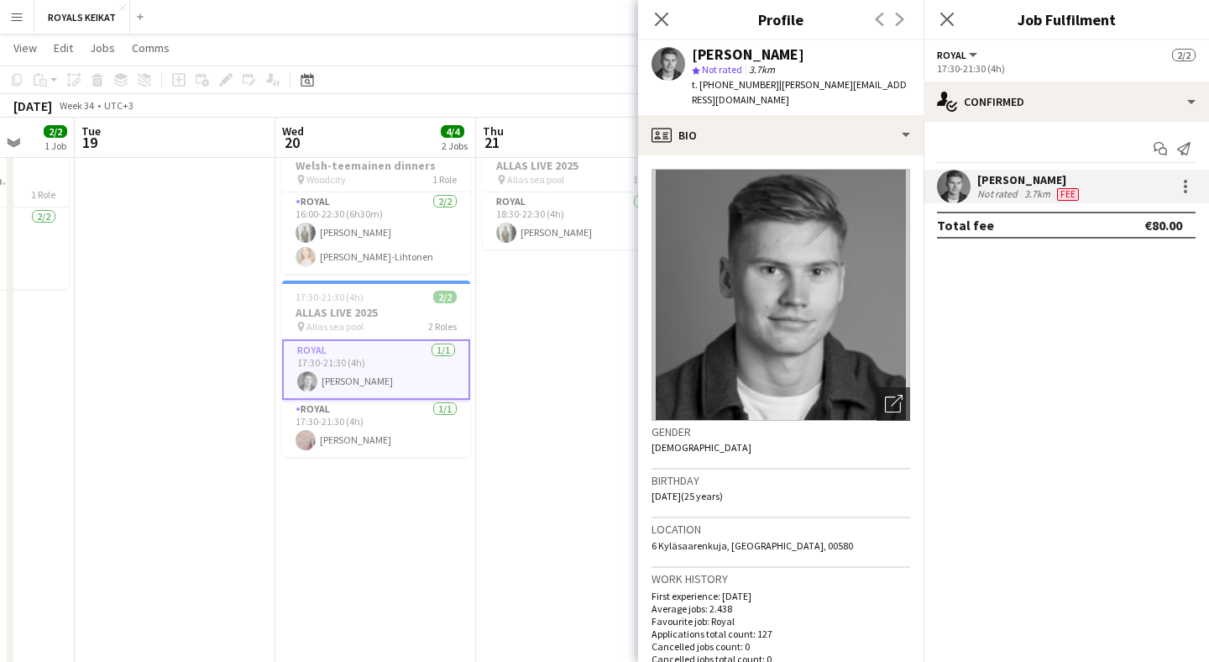
drag, startPoint x: 859, startPoint y: 50, endPoint x: 689, endPoint y: 46, distance: 169.6
click at [689, 46] on div "[PERSON_NAME] star Not rated 3.7km t. [PHONE_NUMBER] | [PERSON_NAME][EMAIL_ADDR…" at bounding box center [780, 77] width 285 height 75
copy div "[PERSON_NAME]"
click at [662, 16] on icon "Close pop-in" at bounding box center [661, 19] width 16 height 16
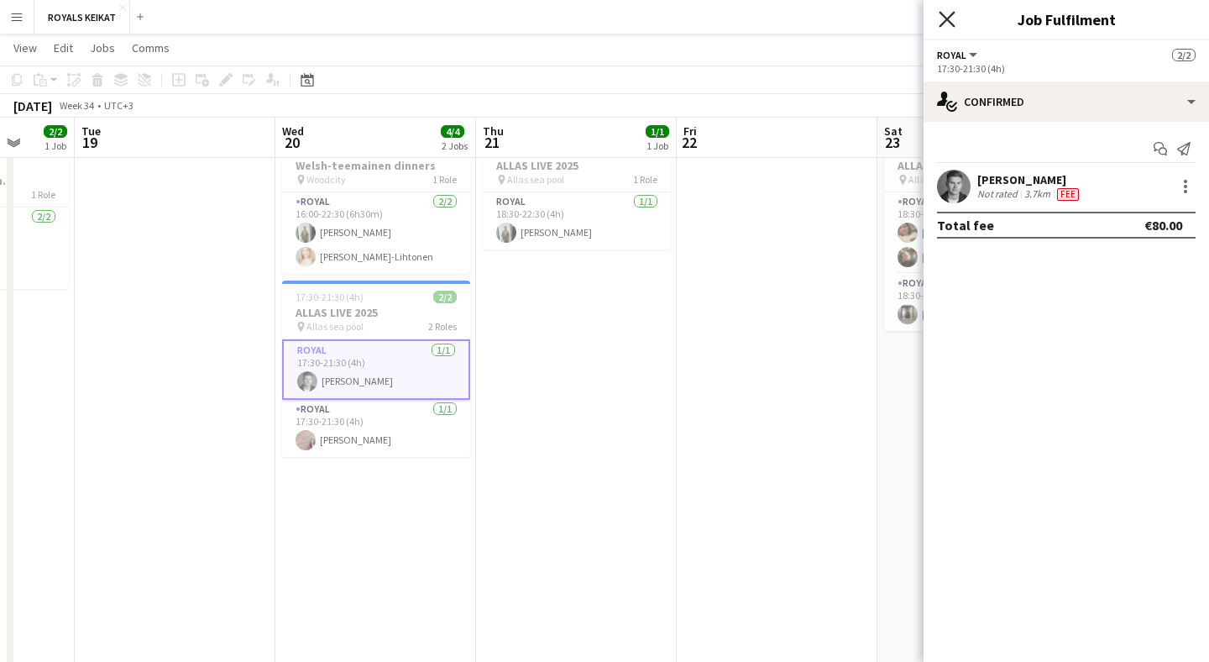
click at [950, 13] on icon "Close pop-in" at bounding box center [947, 19] width 16 height 16
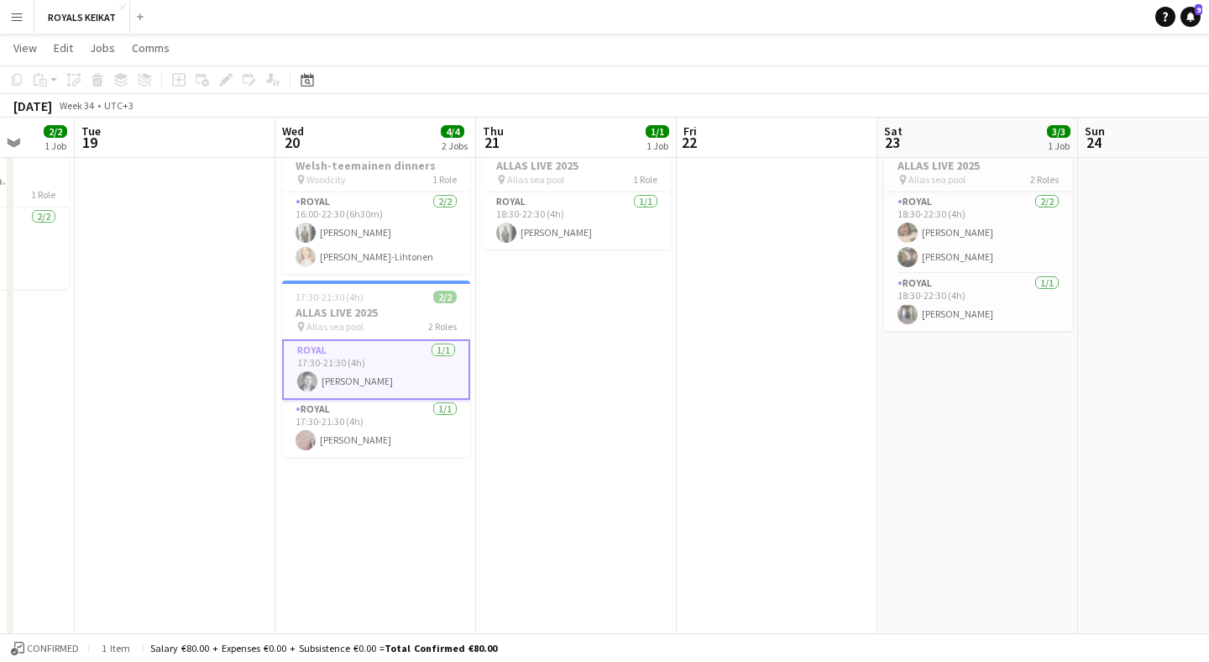
click at [370, 377] on app-card-role "Royal [DATE] 17:30-21:30 (4h) [PERSON_NAME]" at bounding box center [376, 369] width 188 height 60
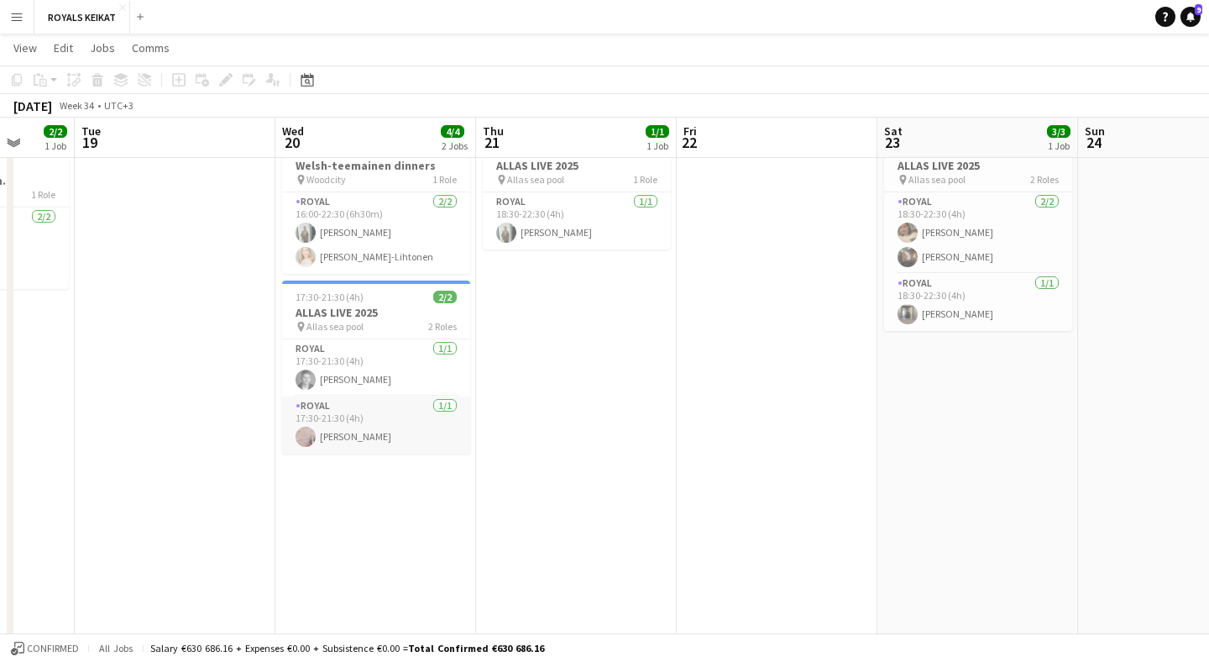
click at [380, 422] on app-card-role "Royal [DATE] 17:30-21:30 (4h) [PERSON_NAME]" at bounding box center [376, 424] width 188 height 57
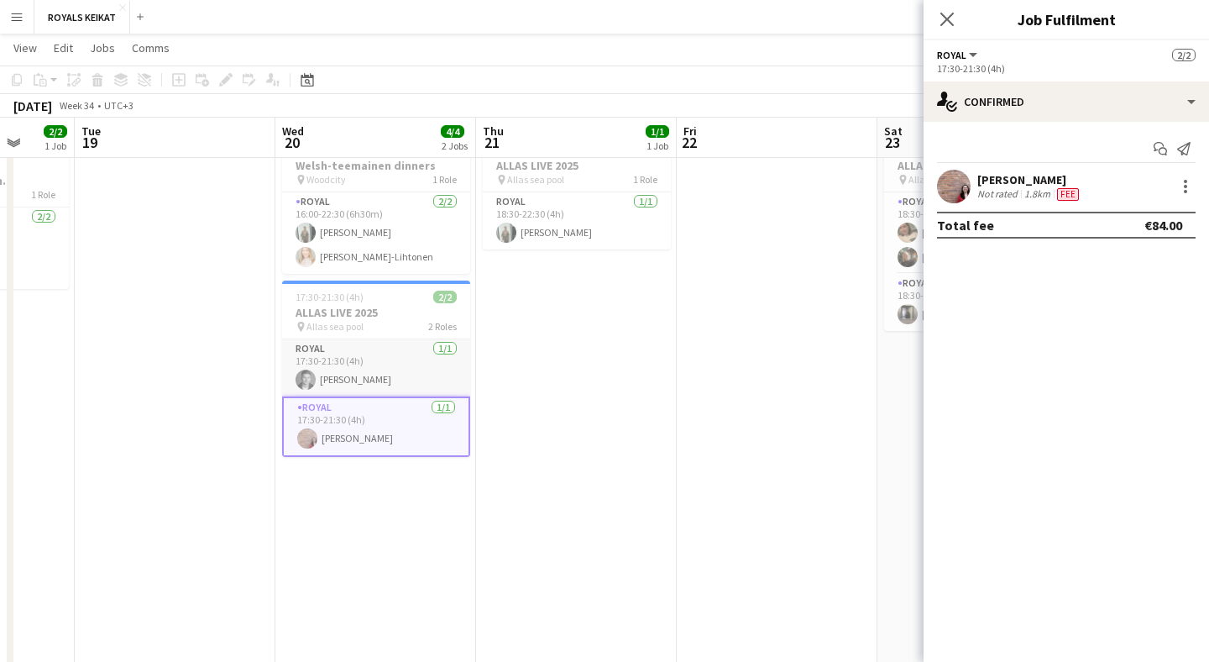
click at [371, 374] on app-card-role "Royal [DATE] 17:30-21:30 (4h) [PERSON_NAME]" at bounding box center [376, 367] width 188 height 57
click at [369, 420] on app-card-role "Royal [DATE] 17:30-21:30 (4h) [PERSON_NAME]" at bounding box center [376, 428] width 188 height 57
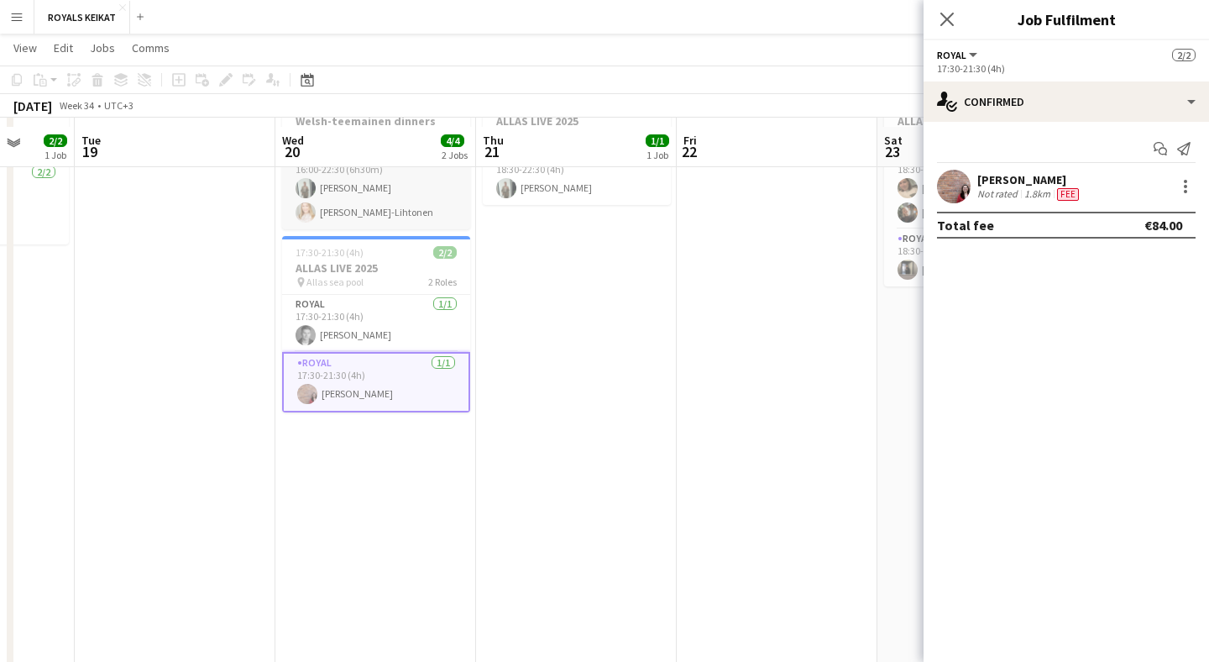
scroll to position [324, 0]
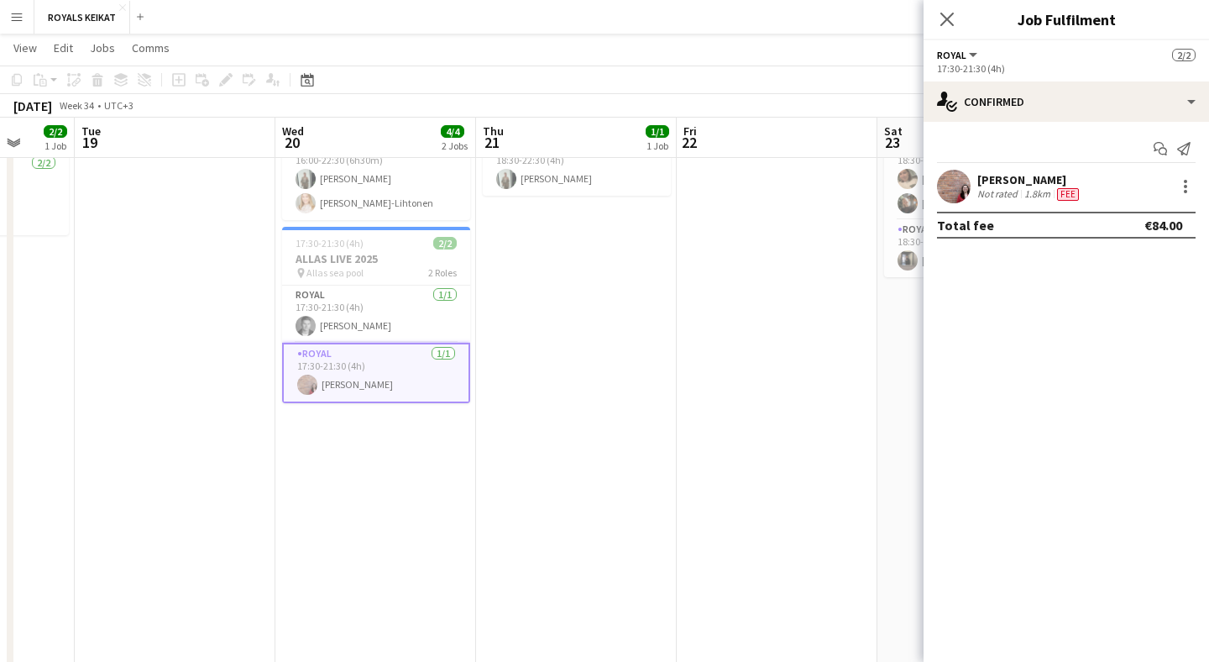
click at [24, 18] on button "Menu" at bounding box center [17, 17] width 34 height 34
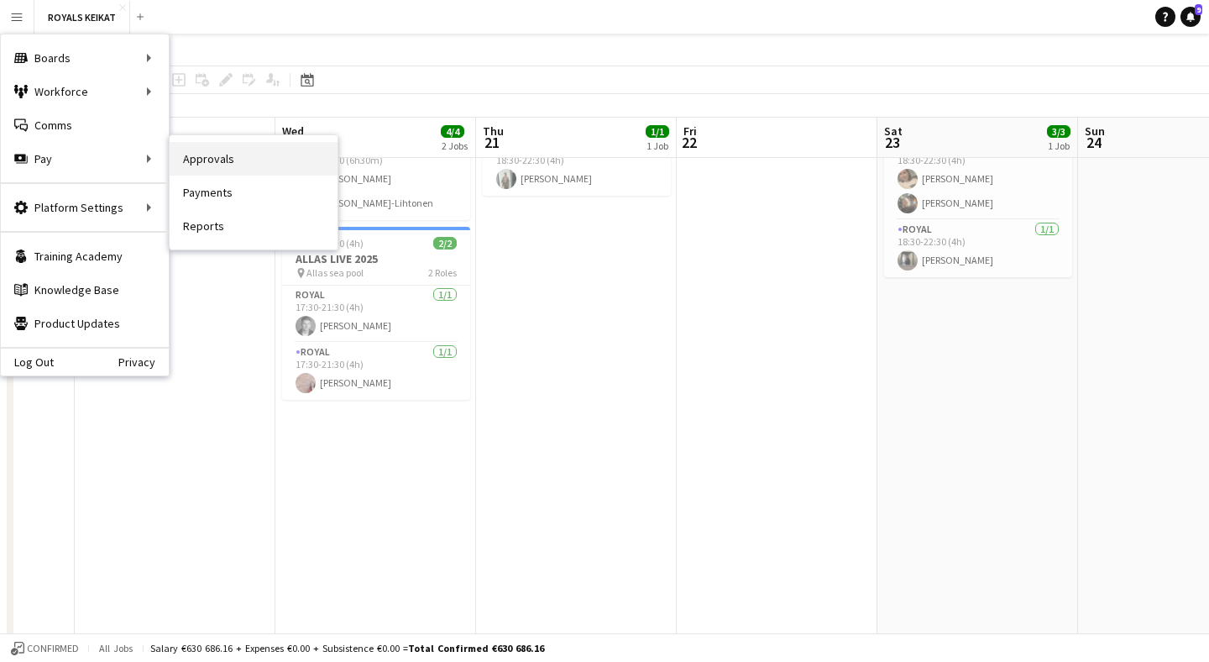
click at [201, 165] on link "Approvals" at bounding box center [254, 159] width 168 height 34
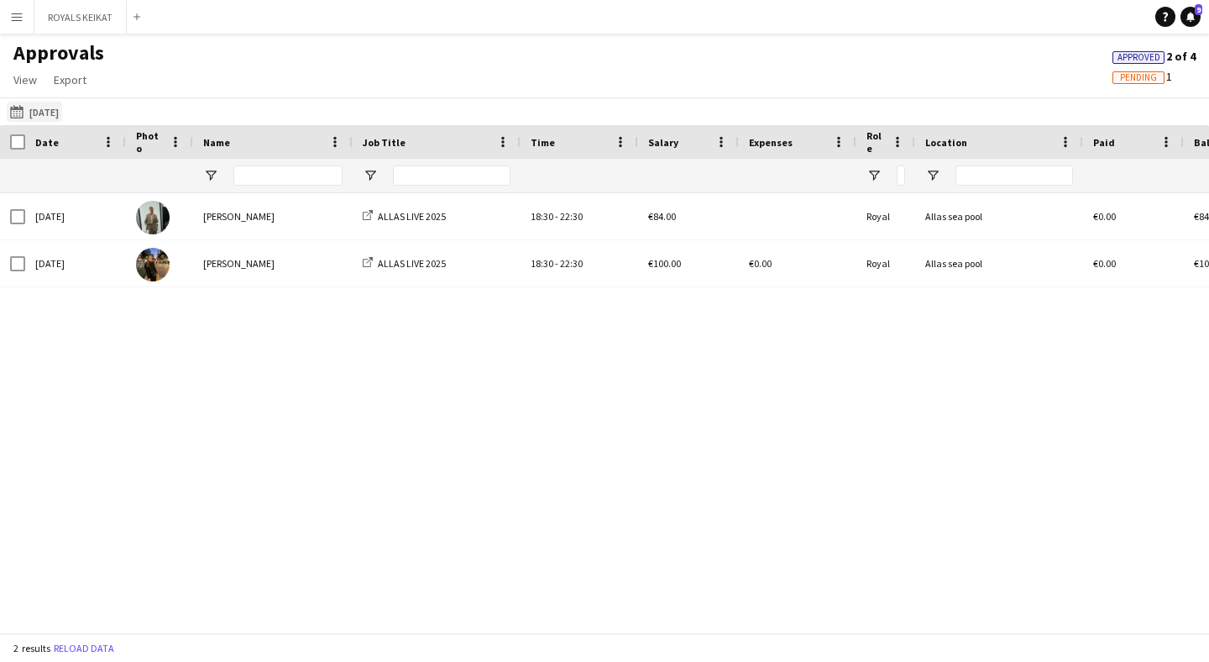
click at [62, 116] on button "[DATE] [DATE]" at bounding box center [34, 112] width 55 height 20
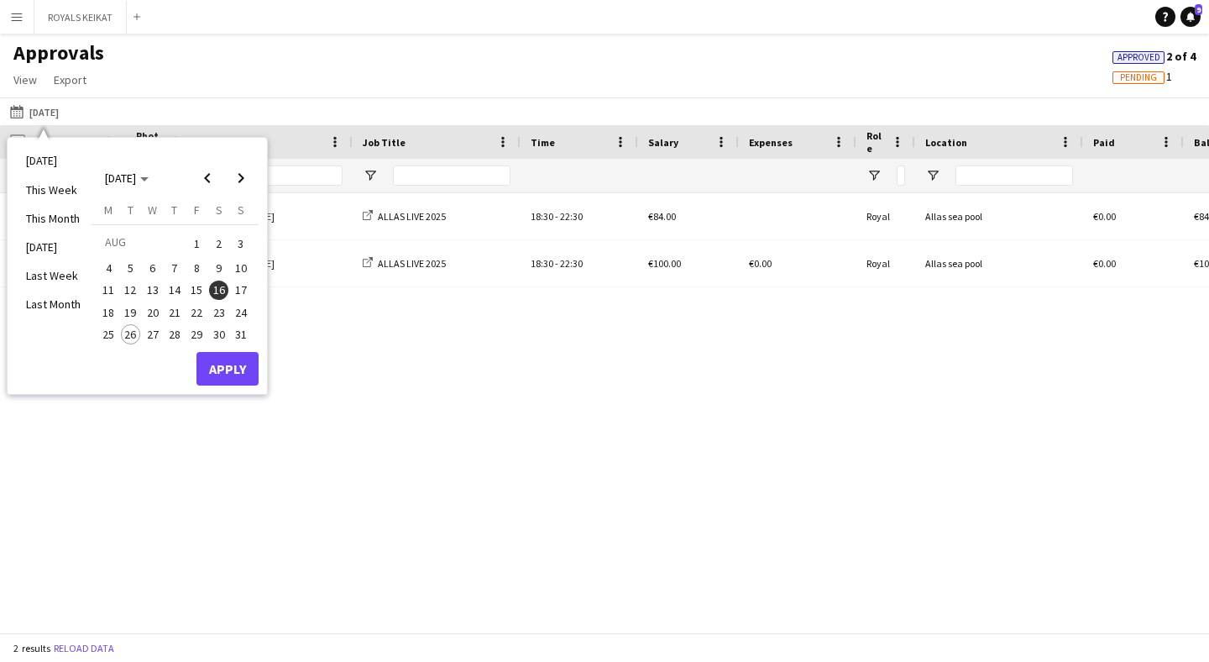
click at [152, 307] on span "20" at bounding box center [153, 312] width 20 height 20
click at [231, 367] on button "Apply" at bounding box center [227, 369] width 62 height 34
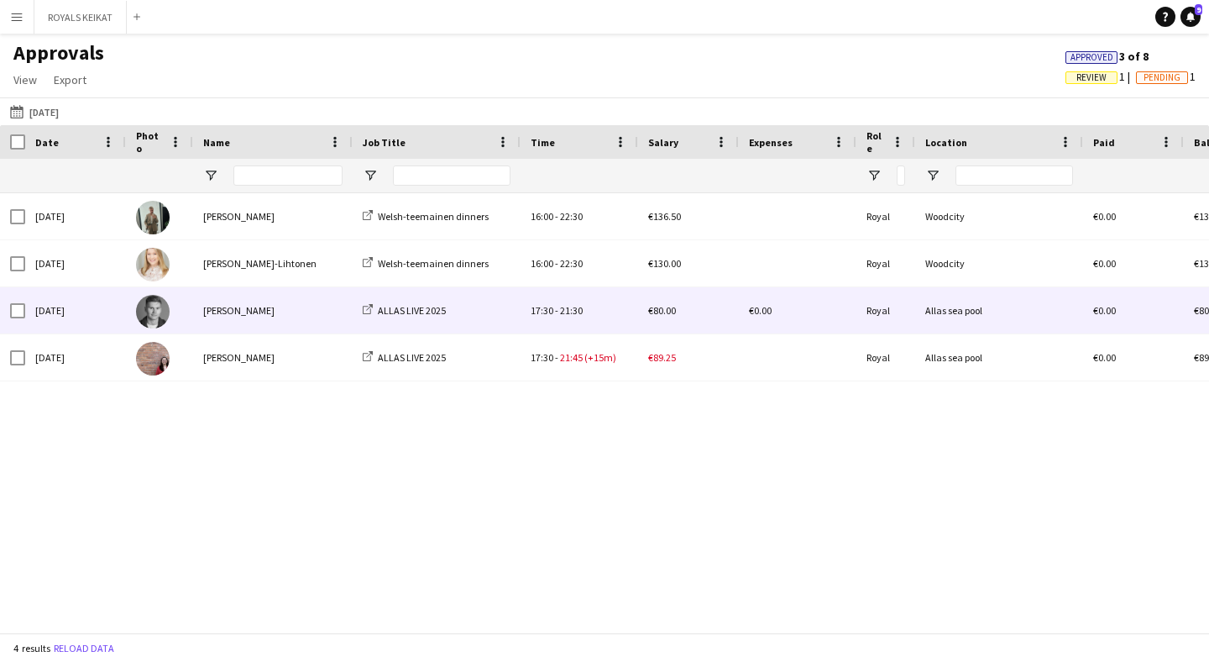
click at [269, 320] on div "[PERSON_NAME]" at bounding box center [273, 310] width 160 height 46
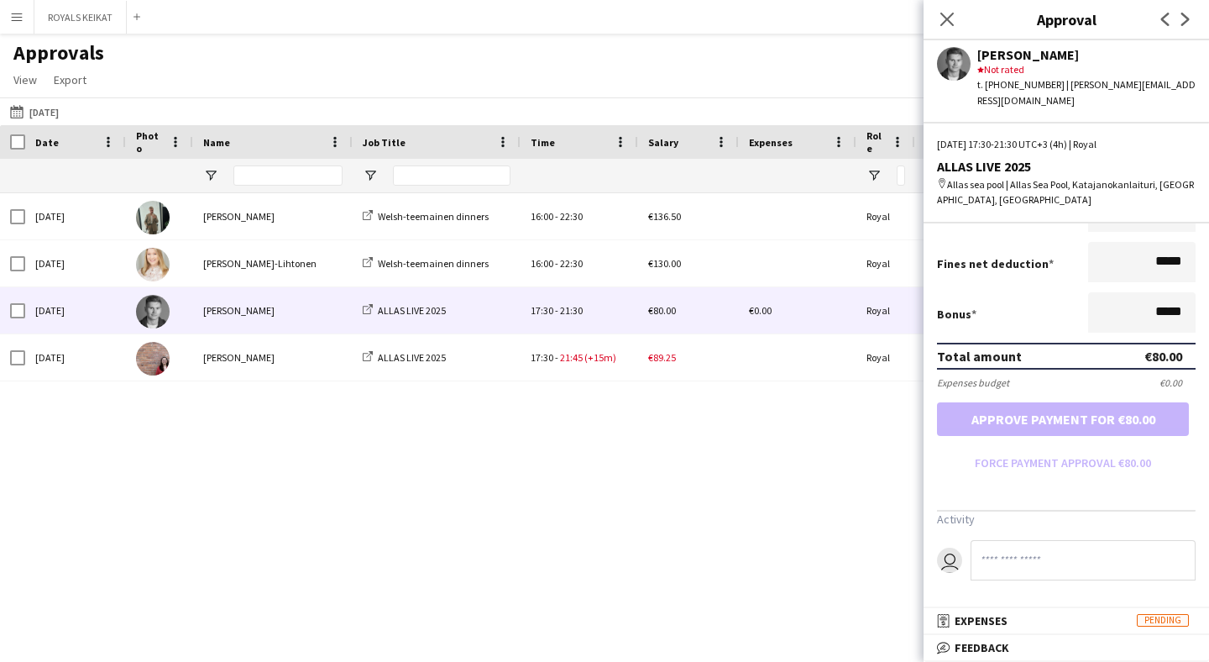
scroll to position [358, 0]
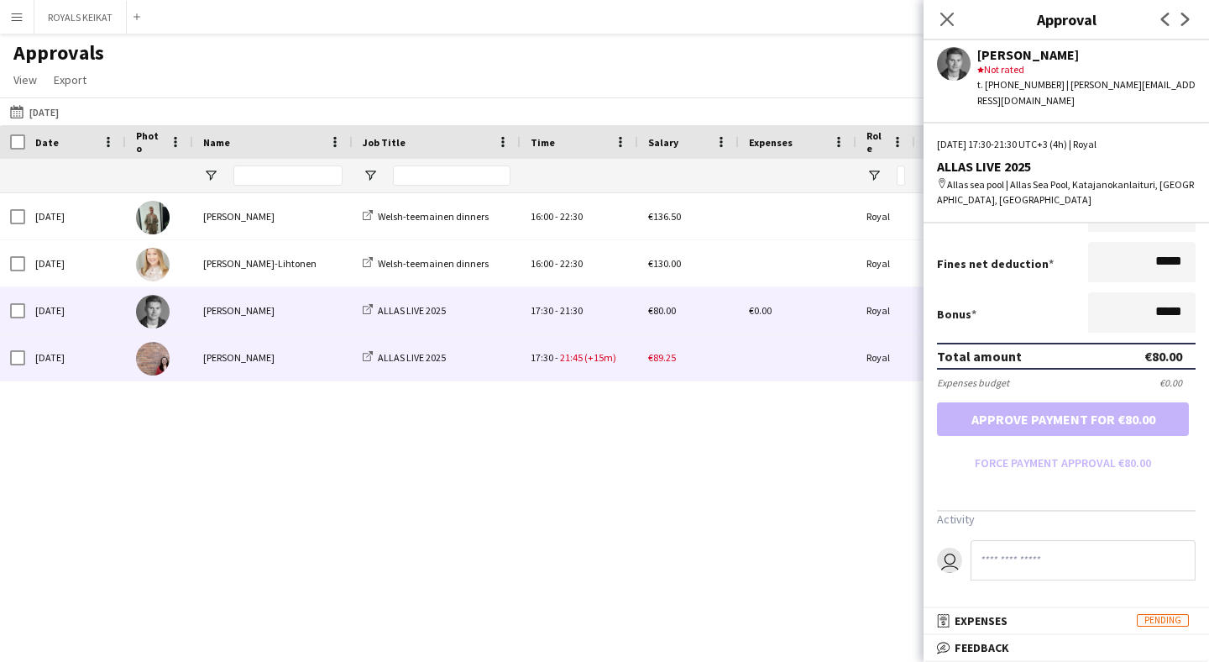
click at [313, 357] on div "[PERSON_NAME]" at bounding box center [273, 357] width 160 height 46
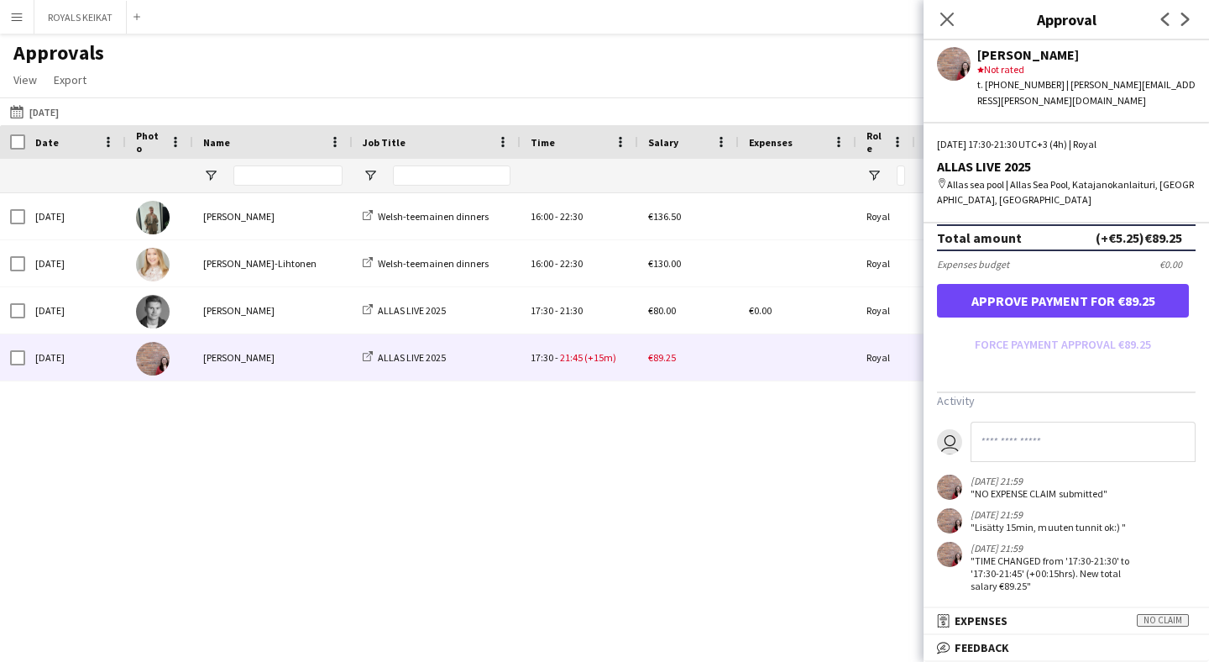
scroll to position [469, 0]
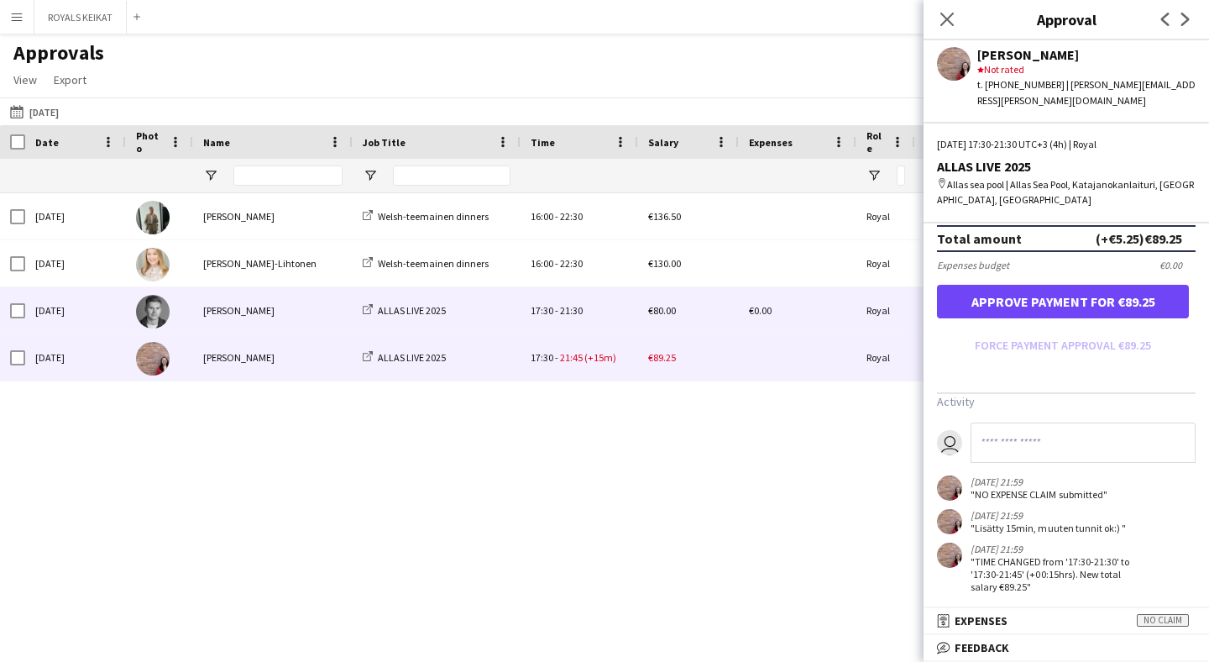
click at [311, 314] on div "[PERSON_NAME]" at bounding box center [273, 310] width 160 height 46
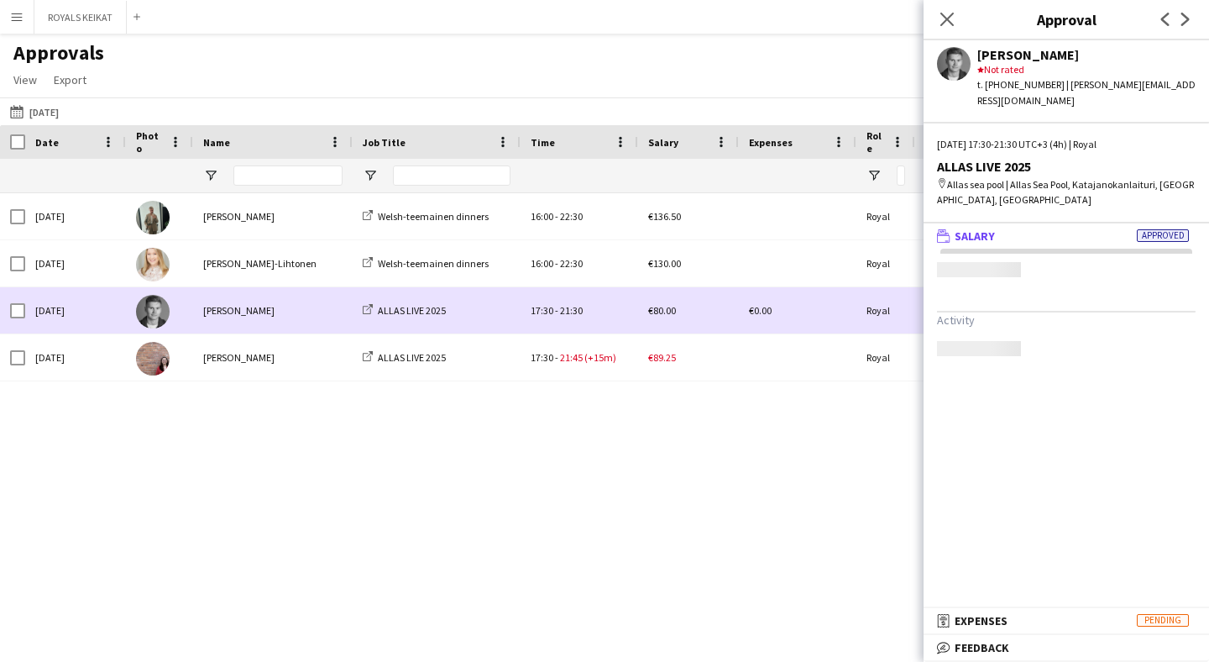
scroll to position [0, 0]
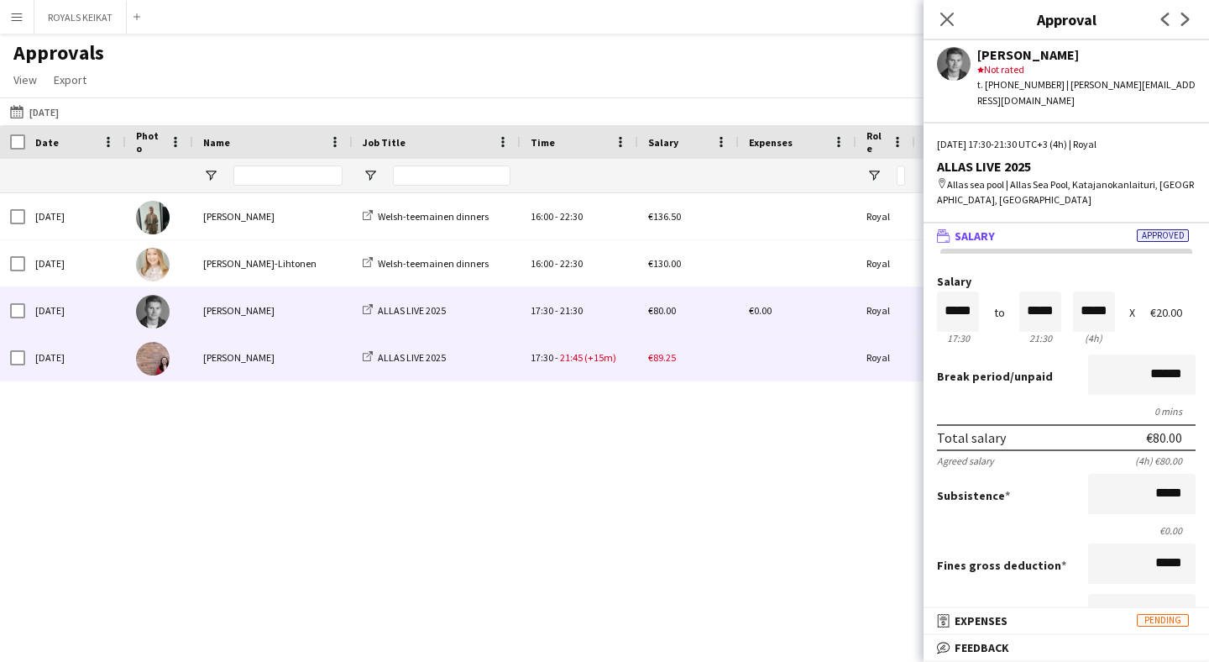
click at [311, 362] on div "[PERSON_NAME]" at bounding box center [273, 357] width 160 height 46
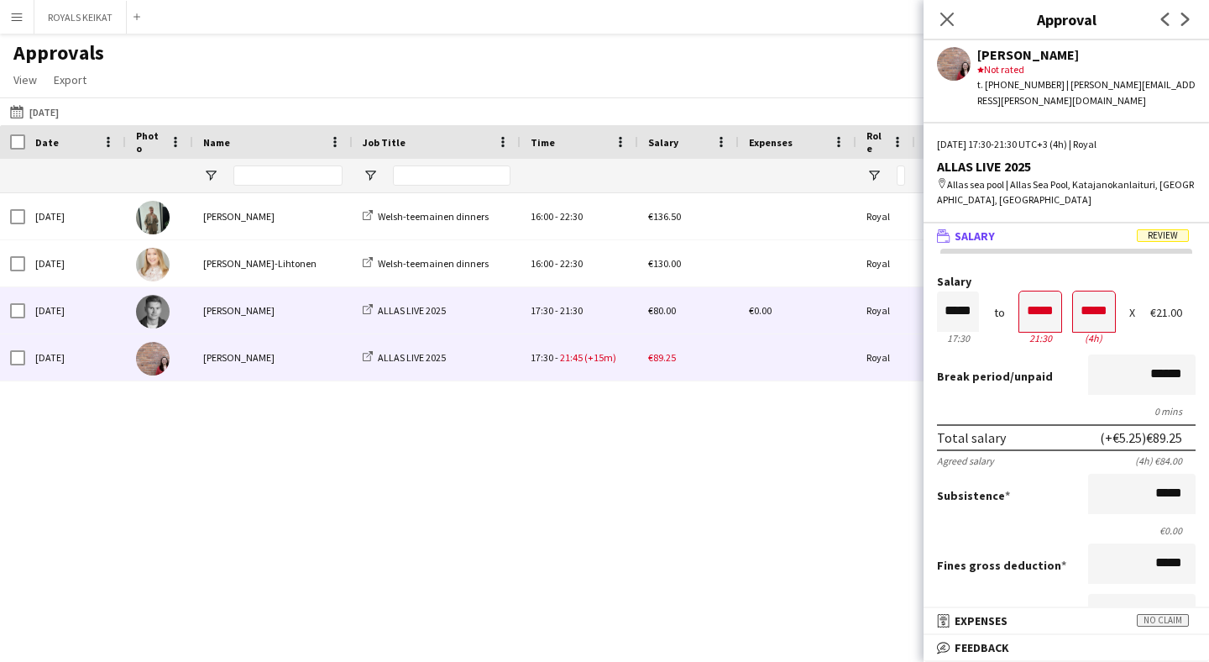
click at [316, 327] on div "[PERSON_NAME]" at bounding box center [273, 310] width 160 height 46
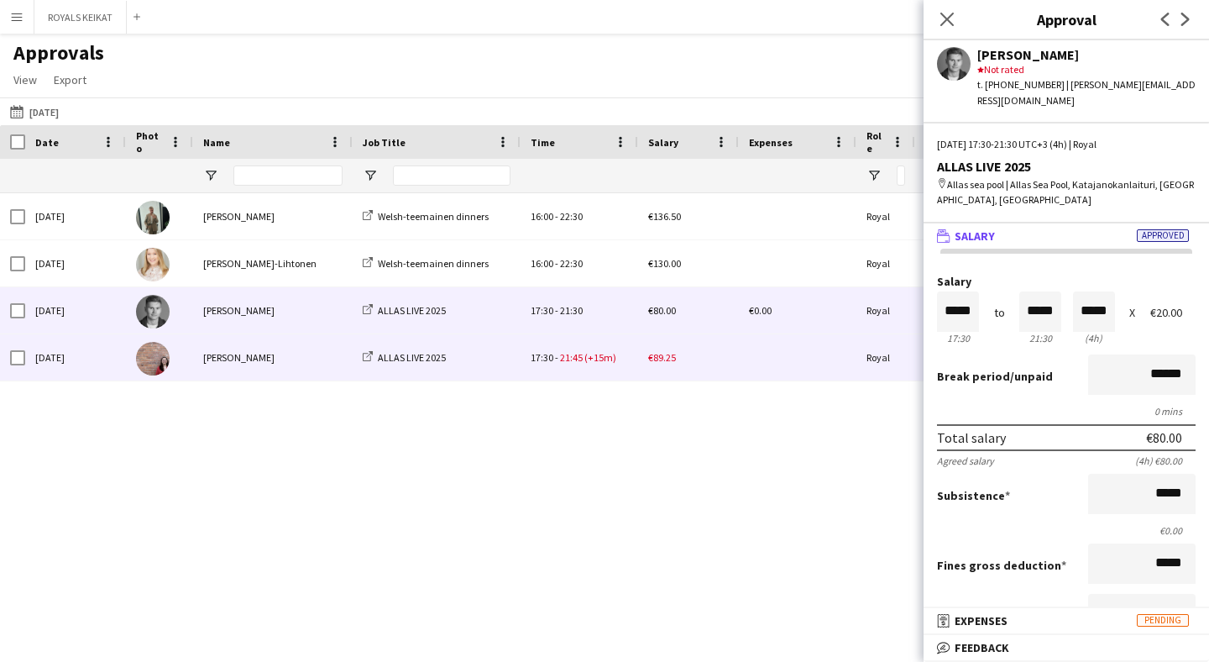
click at [501, 364] on div "ALLAS LIVE 2025" at bounding box center [437, 357] width 168 height 46
click at [299, 347] on div "[PERSON_NAME]" at bounding box center [273, 357] width 160 height 46
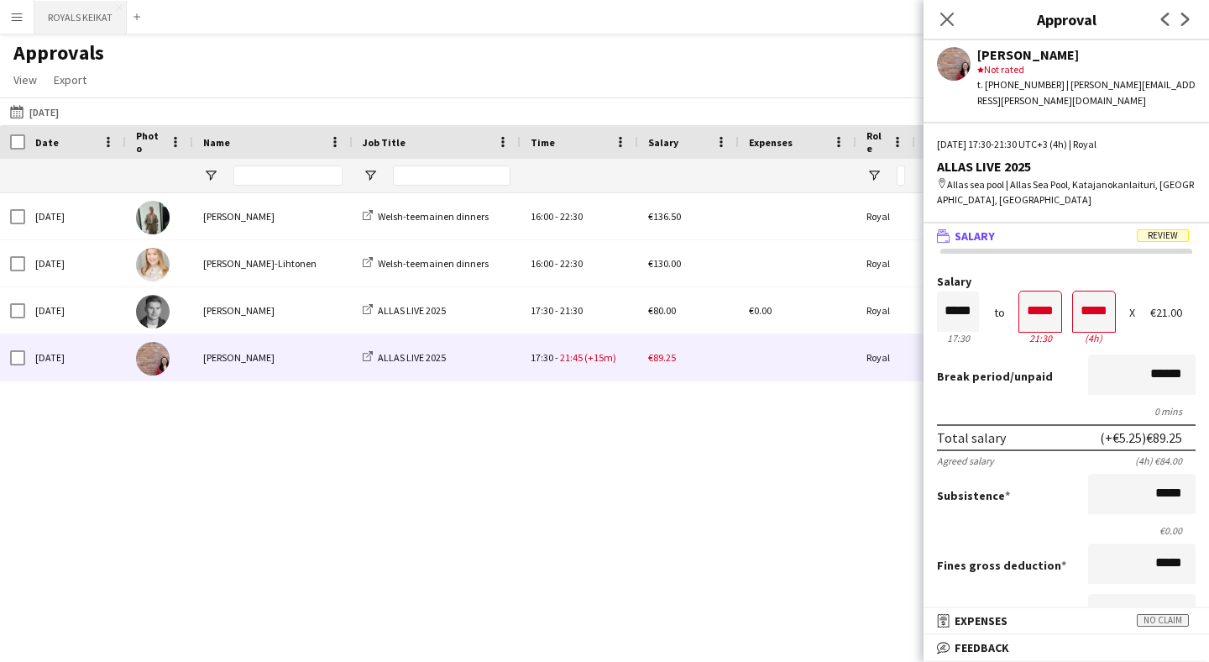
click at [78, 26] on button "ROYALS KEIKAT Close" at bounding box center [80, 17] width 92 height 33
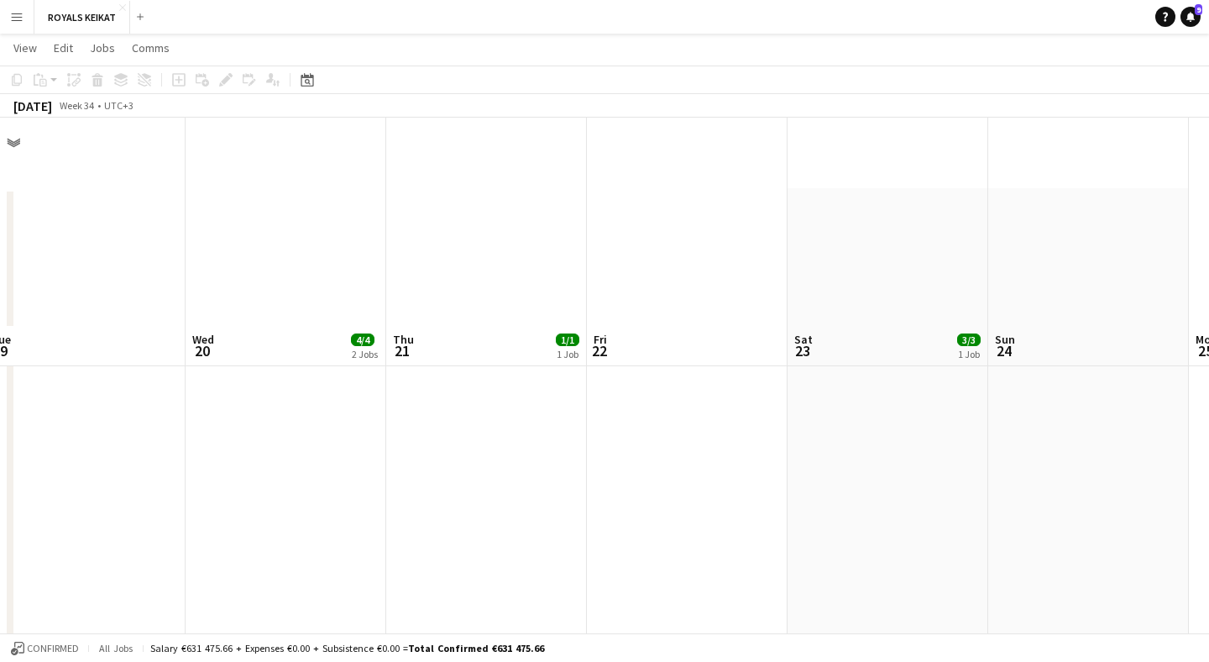
scroll to position [320, 0]
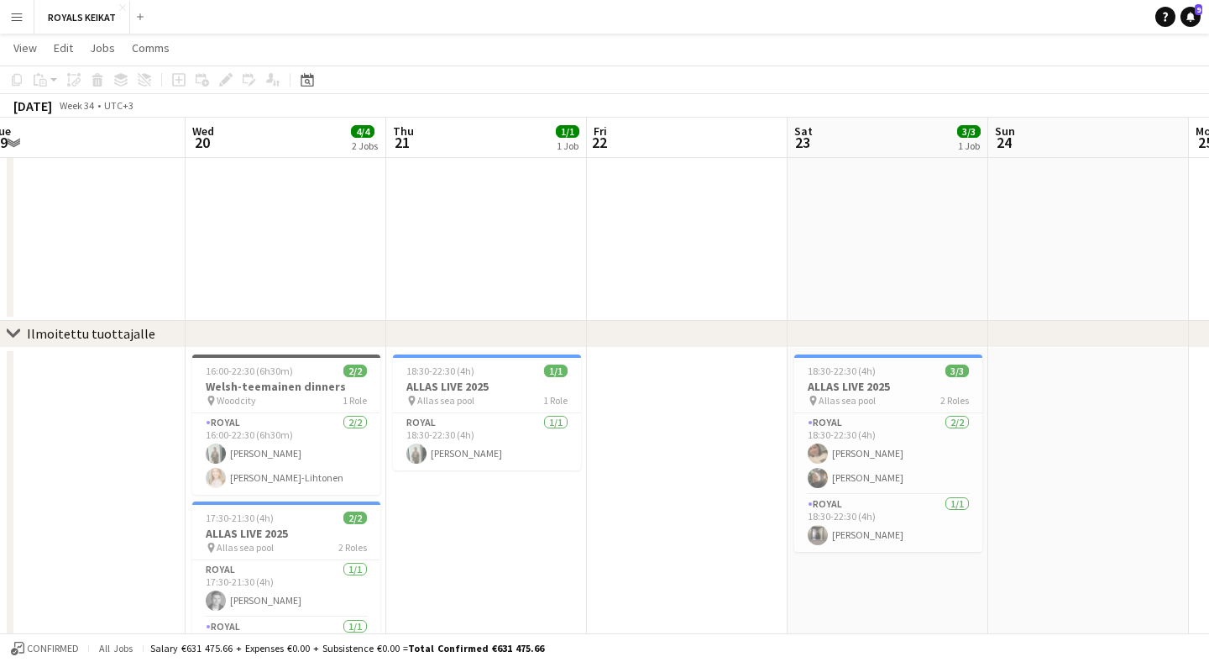
click at [21, 14] on app-icon "Menu" at bounding box center [16, 16] width 13 height 13
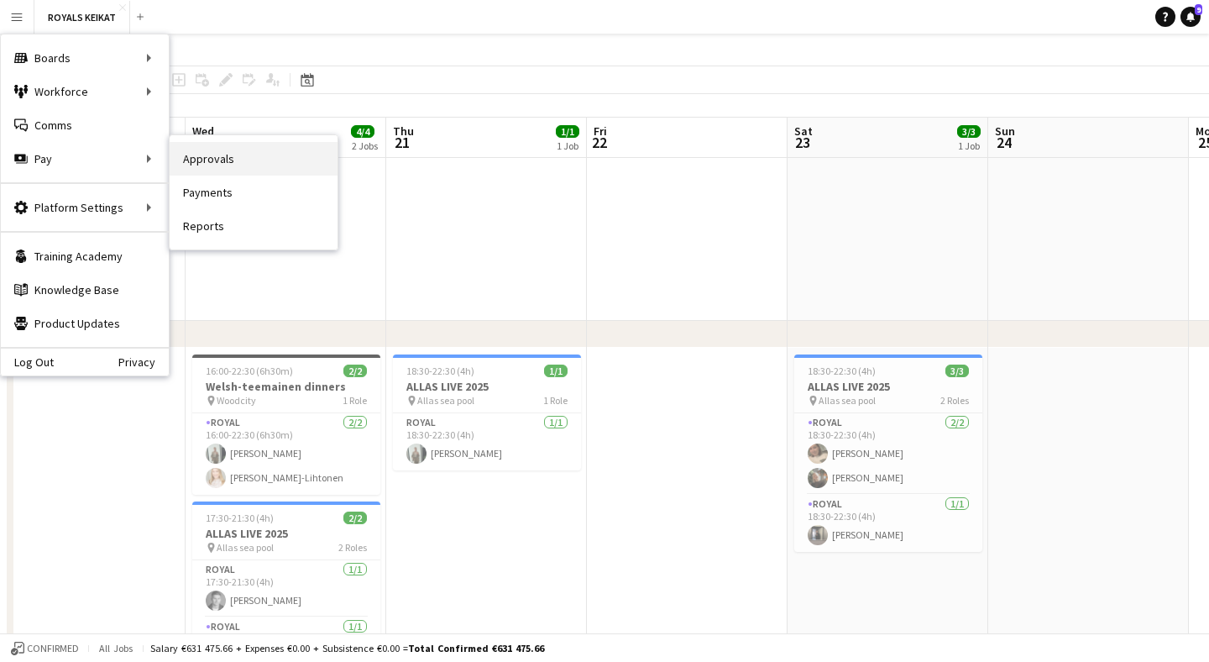
click at [191, 159] on link "Approvals" at bounding box center [254, 159] width 168 height 34
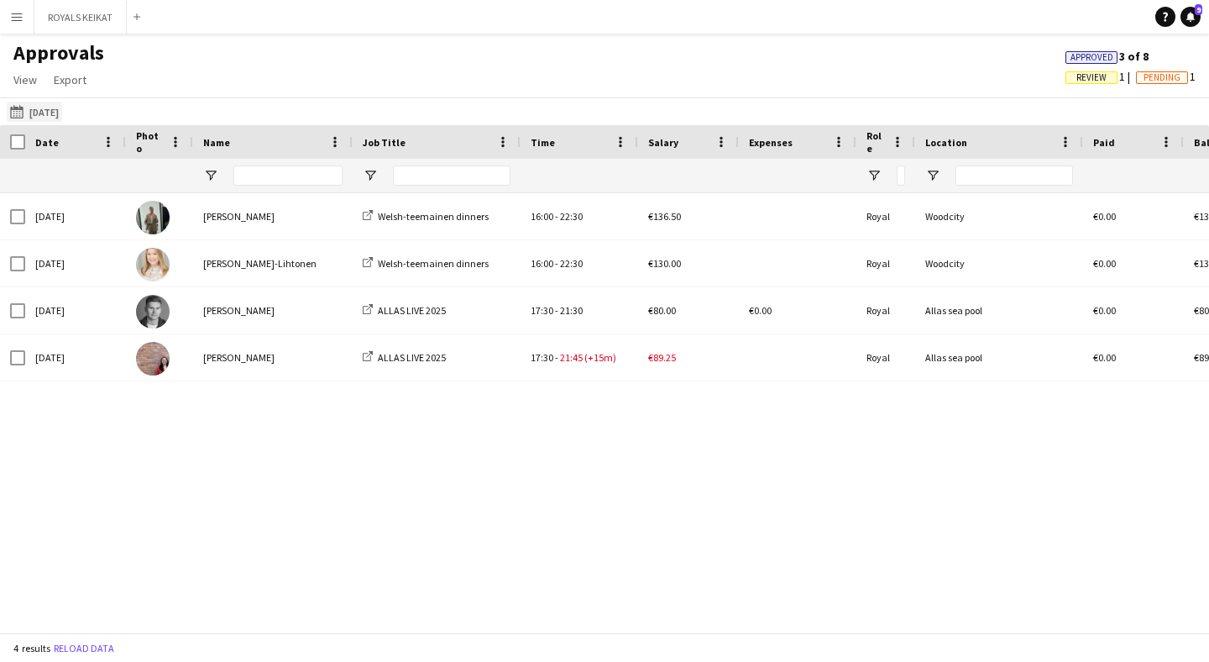
click at [55, 110] on button "[DATE] [DATE]" at bounding box center [34, 112] width 55 height 20
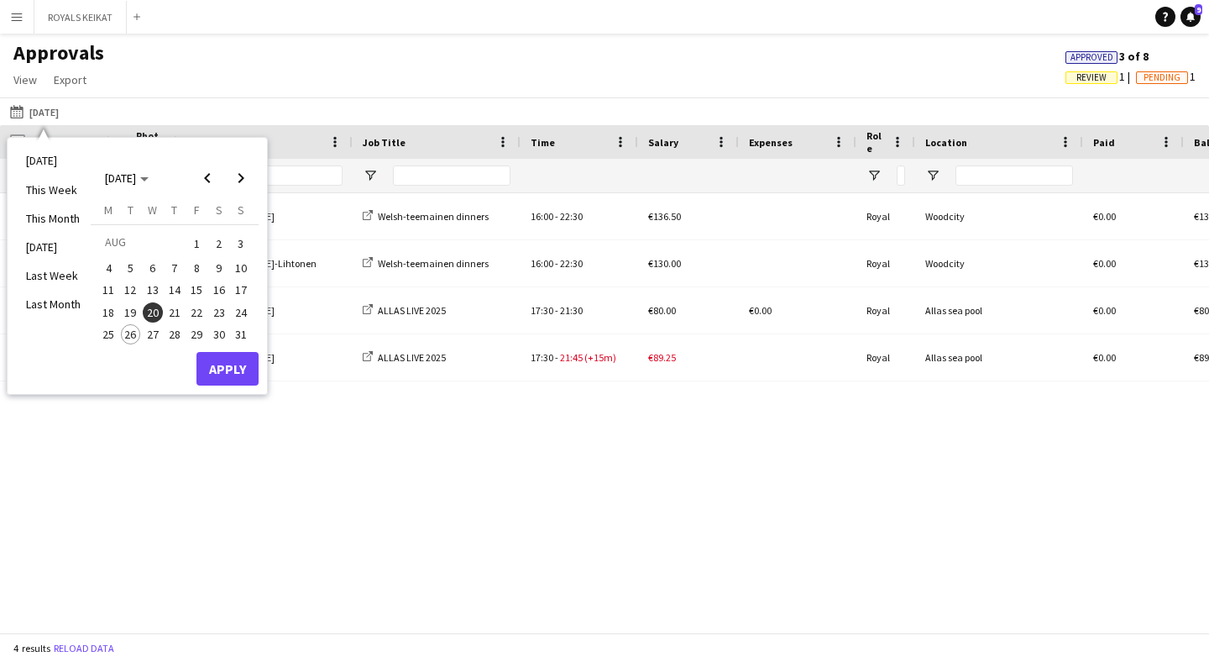
click at [175, 304] on span "21" at bounding box center [175, 312] width 20 height 20
click at [225, 357] on button "Apply" at bounding box center [227, 369] width 62 height 34
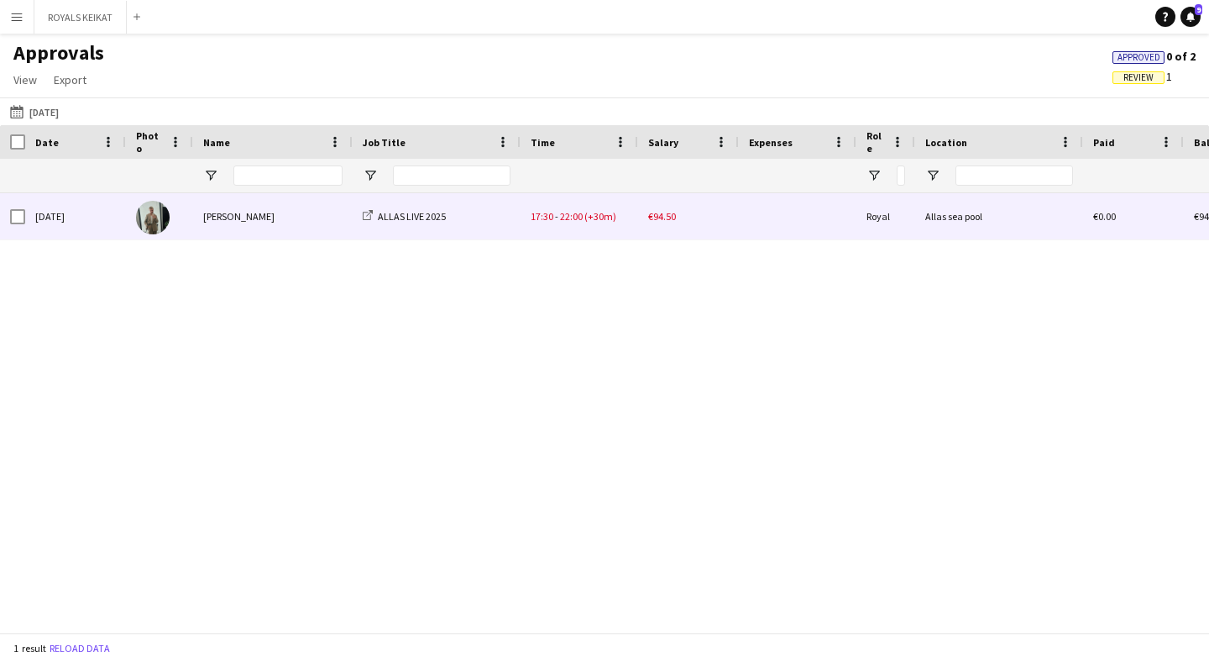
click at [309, 217] on div "[PERSON_NAME]" at bounding box center [273, 216] width 160 height 46
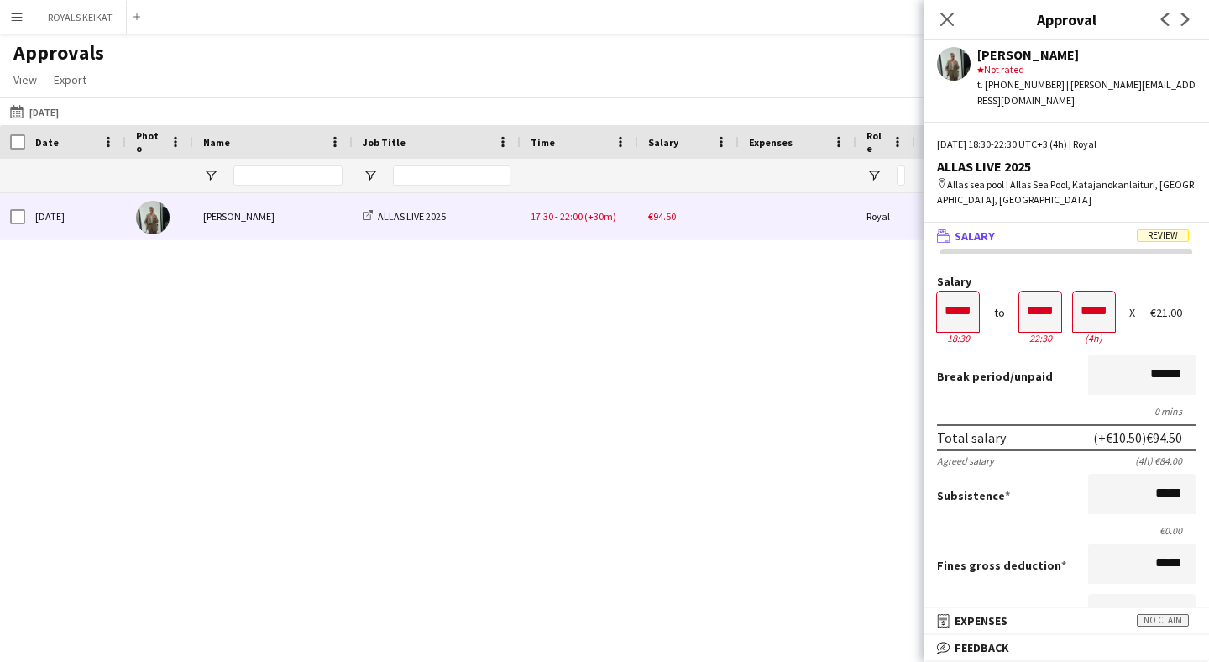
click at [16, 24] on button "Menu" at bounding box center [17, 17] width 34 height 34
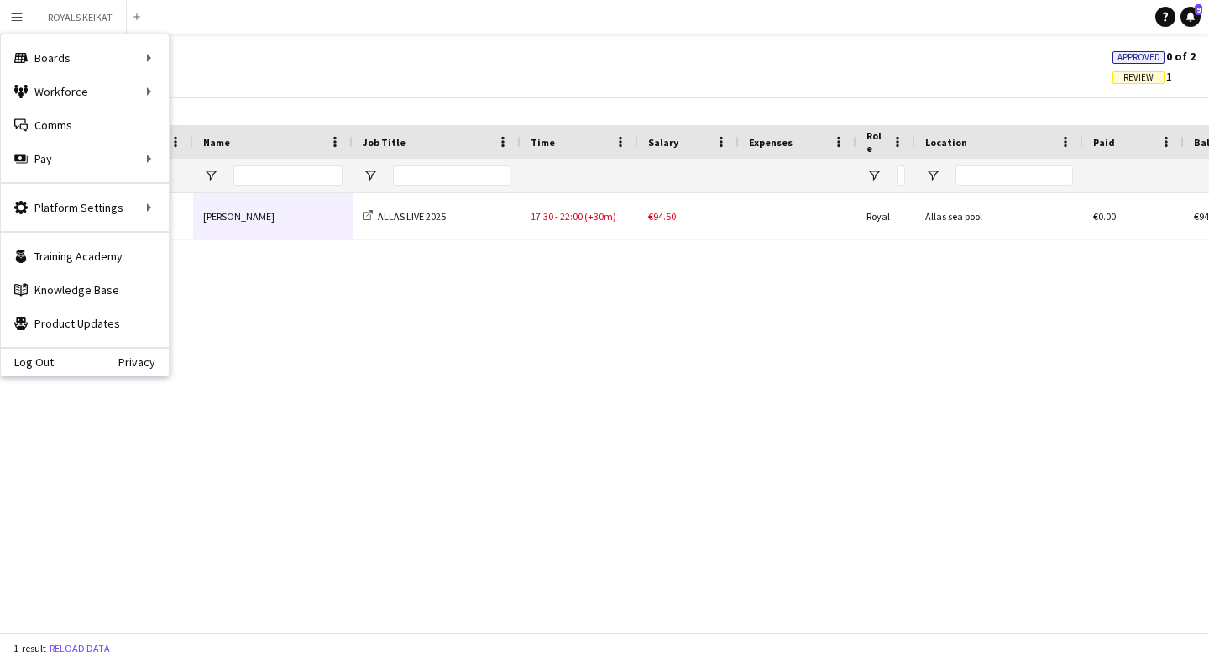
click at [260, 310] on div "[DATE] [PERSON_NAME] ALLAS LIVE 2025 17:30 - 22:00 (+30m) €94.50 Royal Allas se…" at bounding box center [604, 412] width 1209 height 439
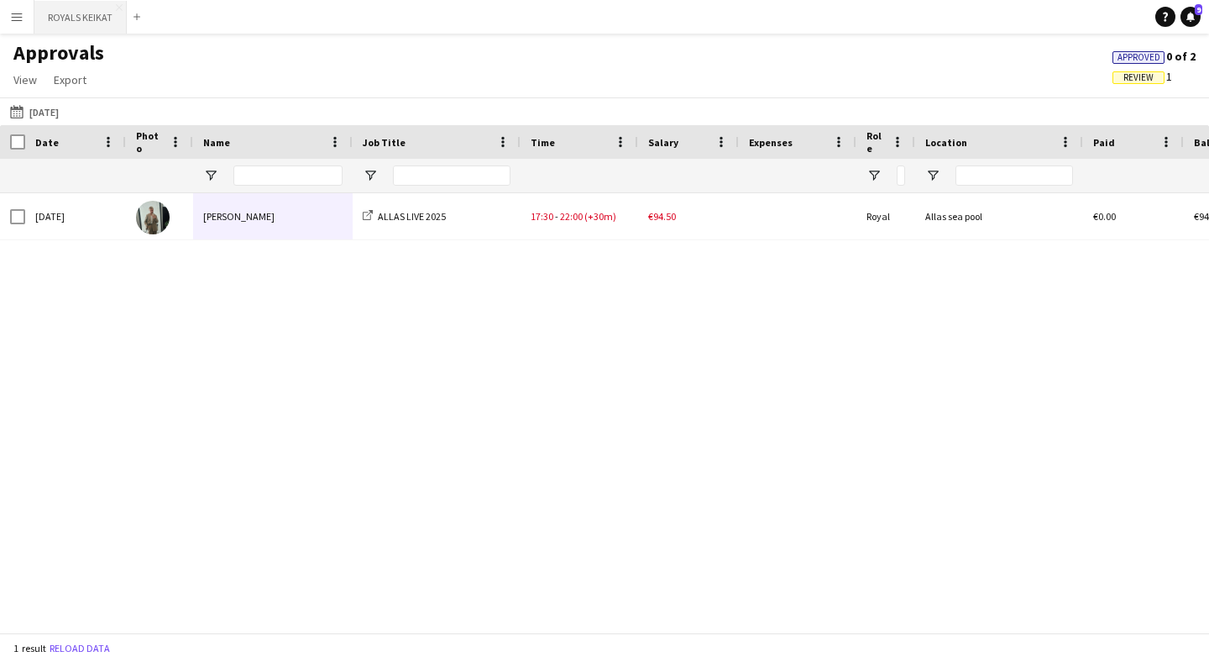
click at [65, 18] on button "ROYALS KEIKAT Close" at bounding box center [80, 17] width 92 height 33
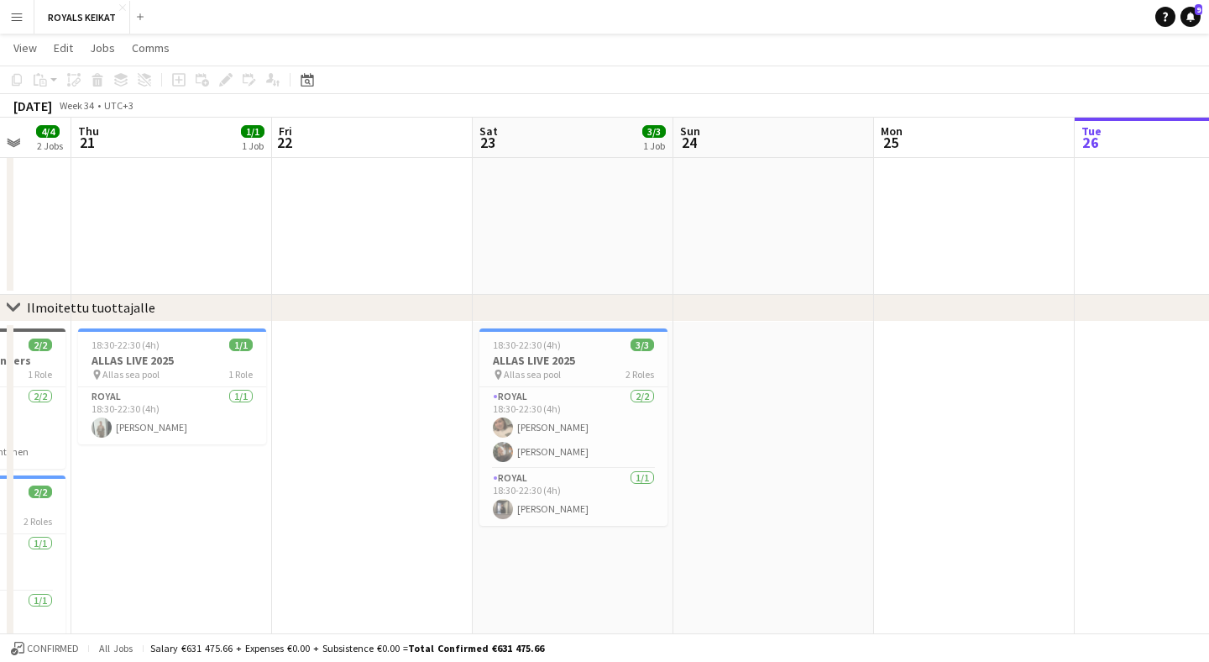
scroll to position [347, 0]
click at [565, 440] on app-card-role "Royal [DATE] 18:30-22:30 (4h) [PERSON_NAME] [PERSON_NAME] Sööt" at bounding box center [573, 426] width 188 height 81
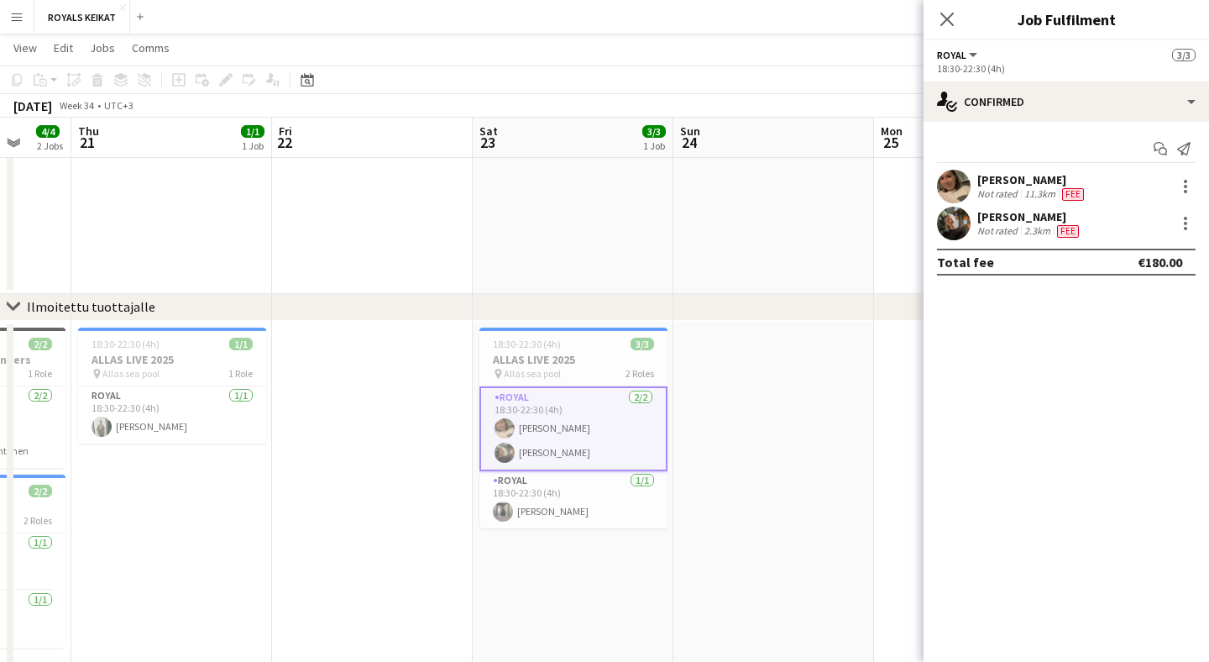
click at [1015, 212] on div "[PERSON_NAME]" at bounding box center [1029, 216] width 105 height 15
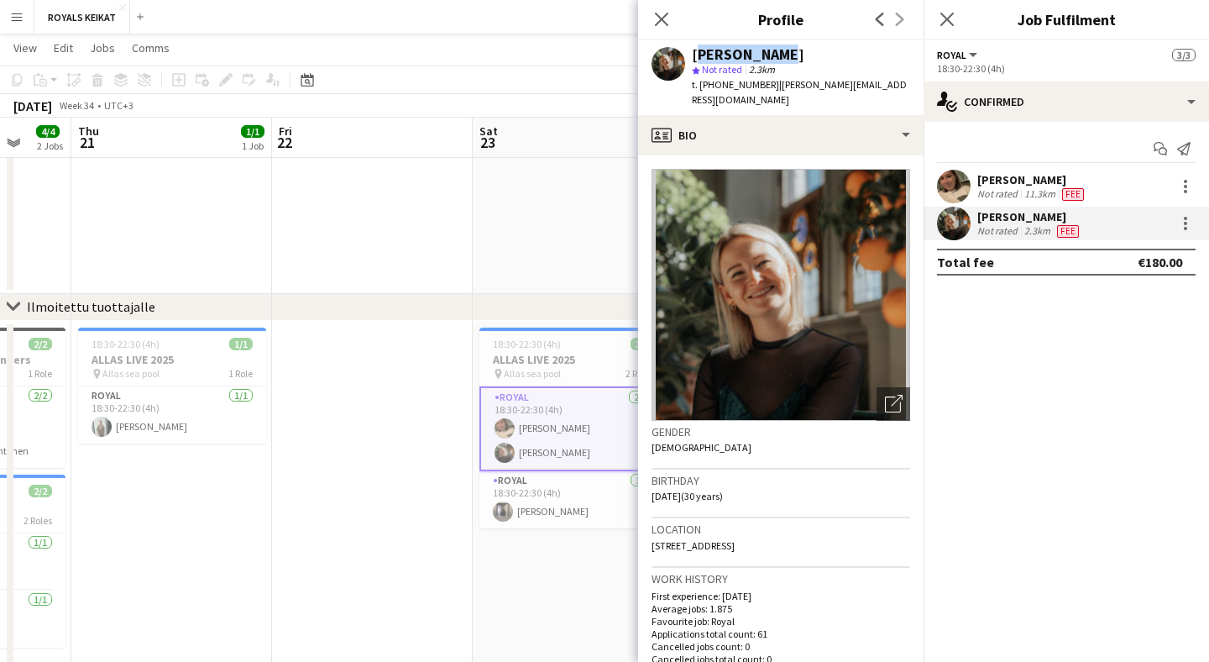
drag, startPoint x: 777, startPoint y: 52, endPoint x: 691, endPoint y: 52, distance: 85.6
click at [691, 52] on div "[PERSON_NAME] star Not rated 2.3km t. [PHONE_NUMBER] | [PERSON_NAME][EMAIL_ADDR…" at bounding box center [780, 77] width 285 height 75
copy div "[PERSON_NAME]"
click at [657, 23] on icon at bounding box center [661, 19] width 16 height 16
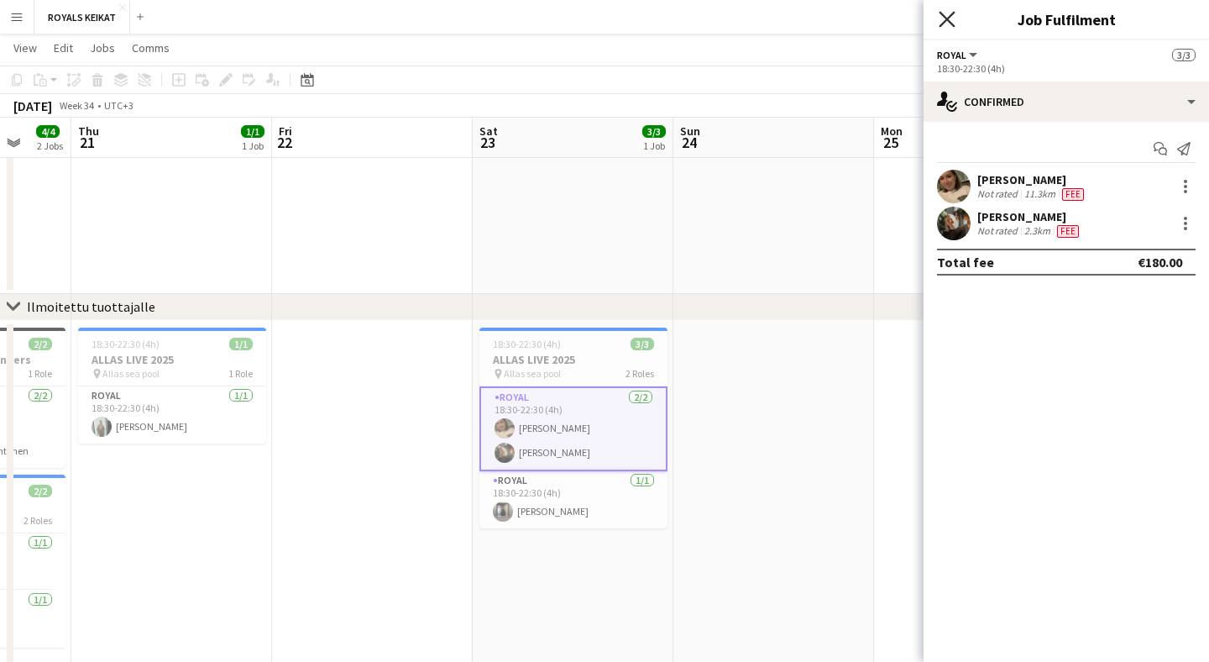
click at [944, 16] on icon at bounding box center [947, 19] width 16 height 16
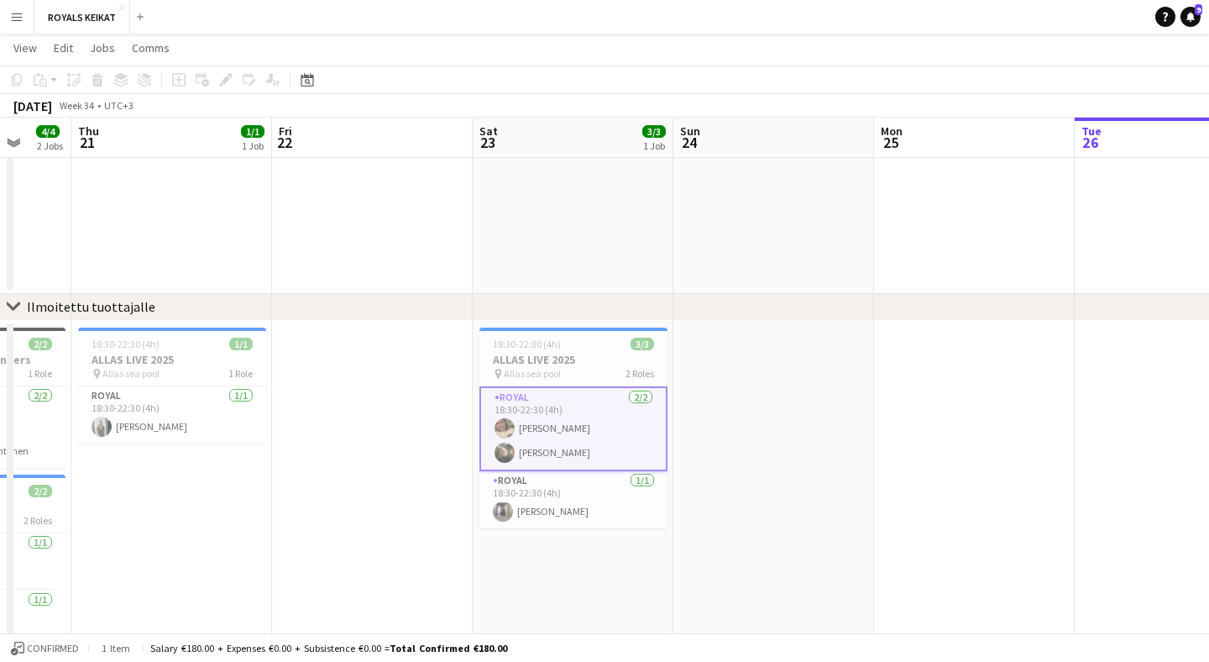
scroll to position [348, 0]
click at [24, 27] on button "Menu" at bounding box center [17, 17] width 34 height 34
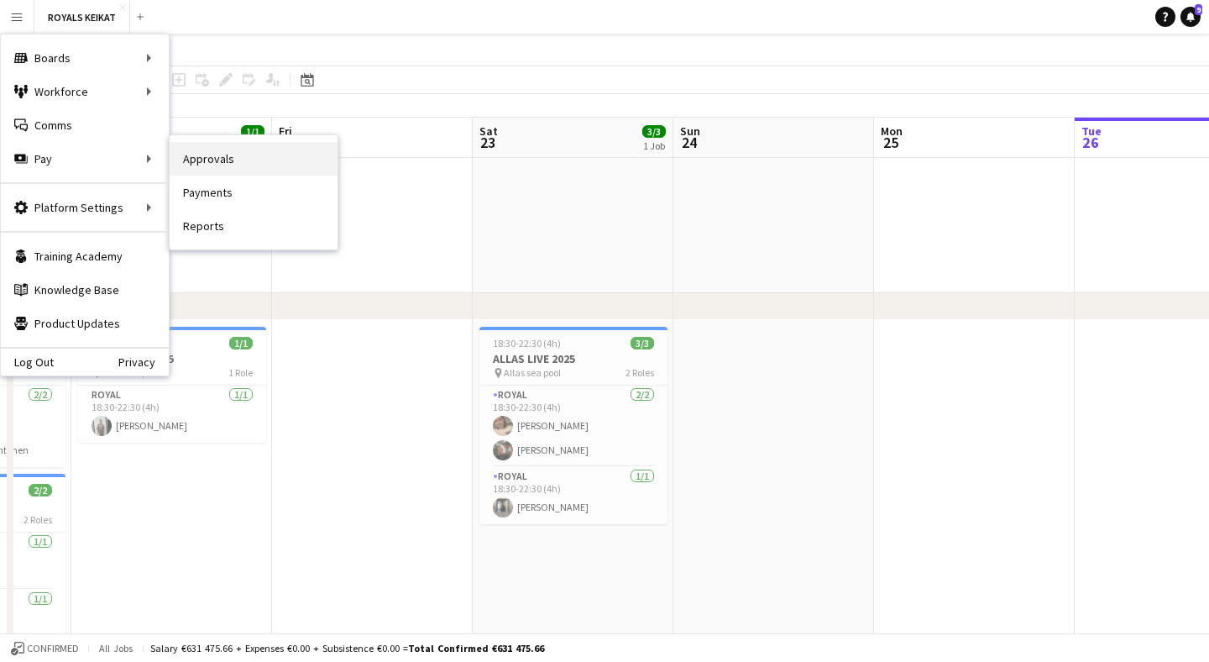
click at [223, 168] on link "Approvals" at bounding box center [254, 159] width 168 height 34
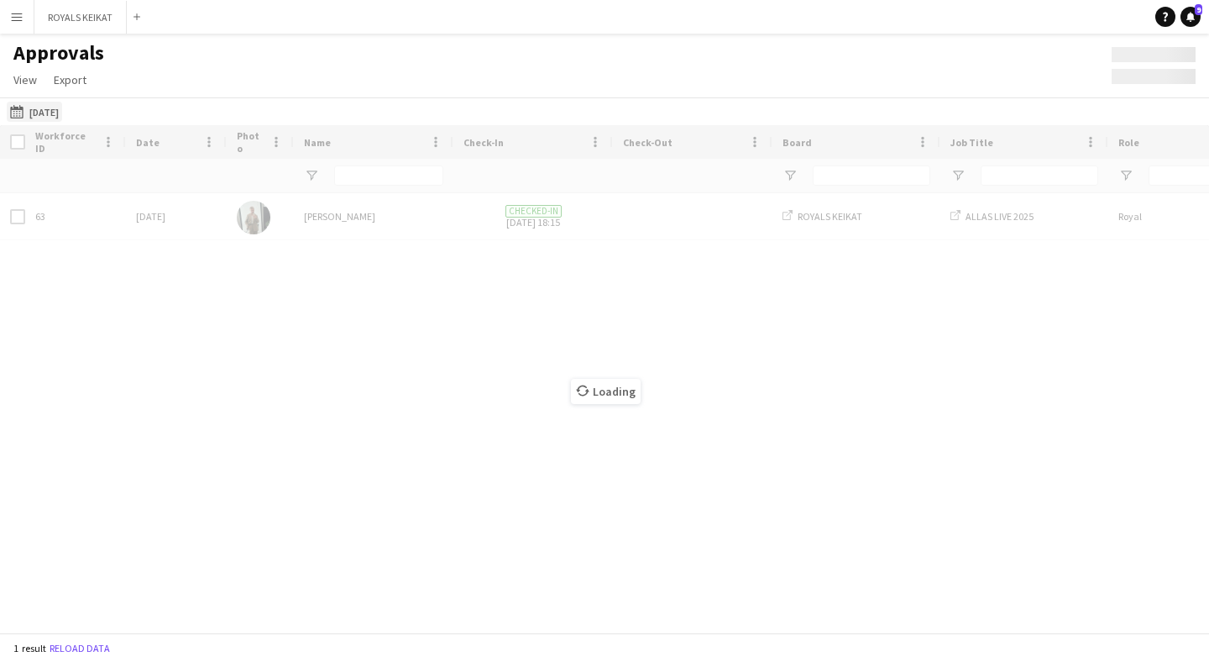
click at [62, 114] on button "[DATE] [DATE]" at bounding box center [34, 112] width 55 height 20
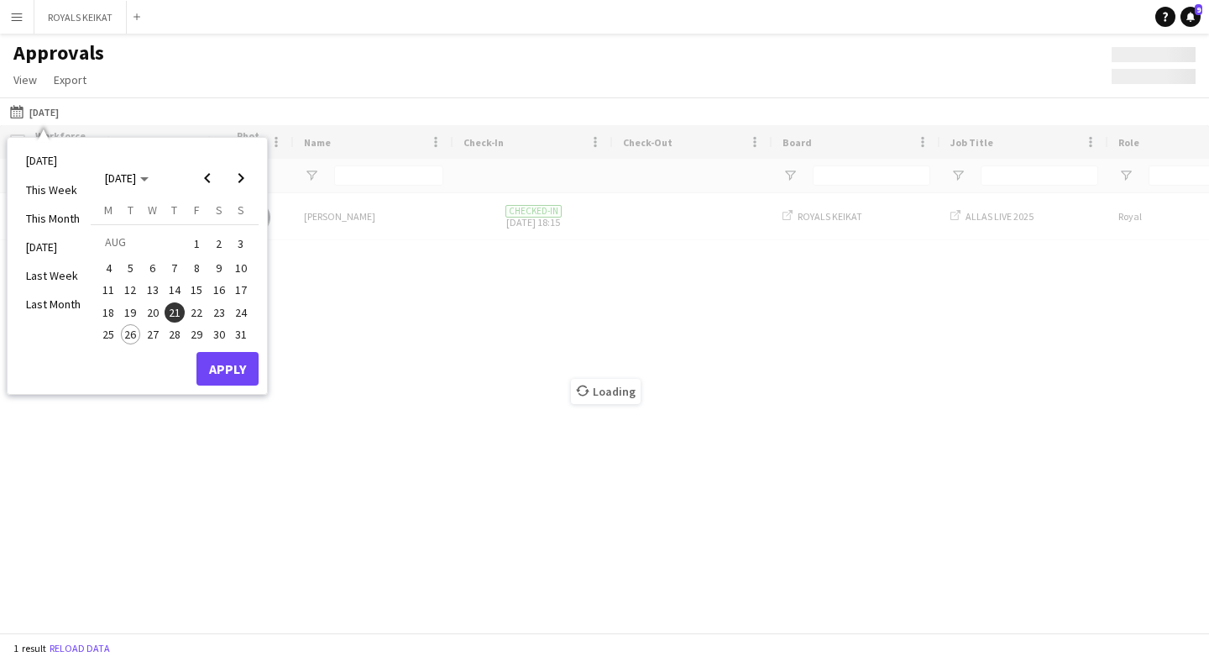
click at [215, 307] on span "23" at bounding box center [219, 312] width 20 height 20
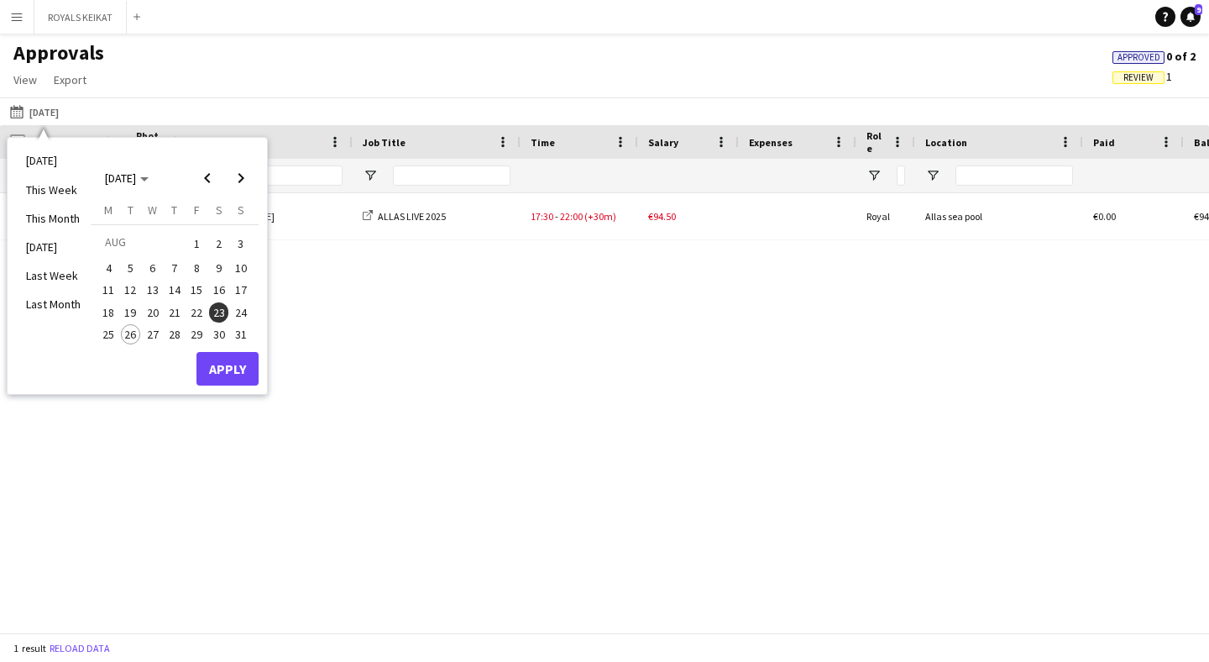
click at [238, 369] on button "Apply" at bounding box center [227, 369] width 62 height 34
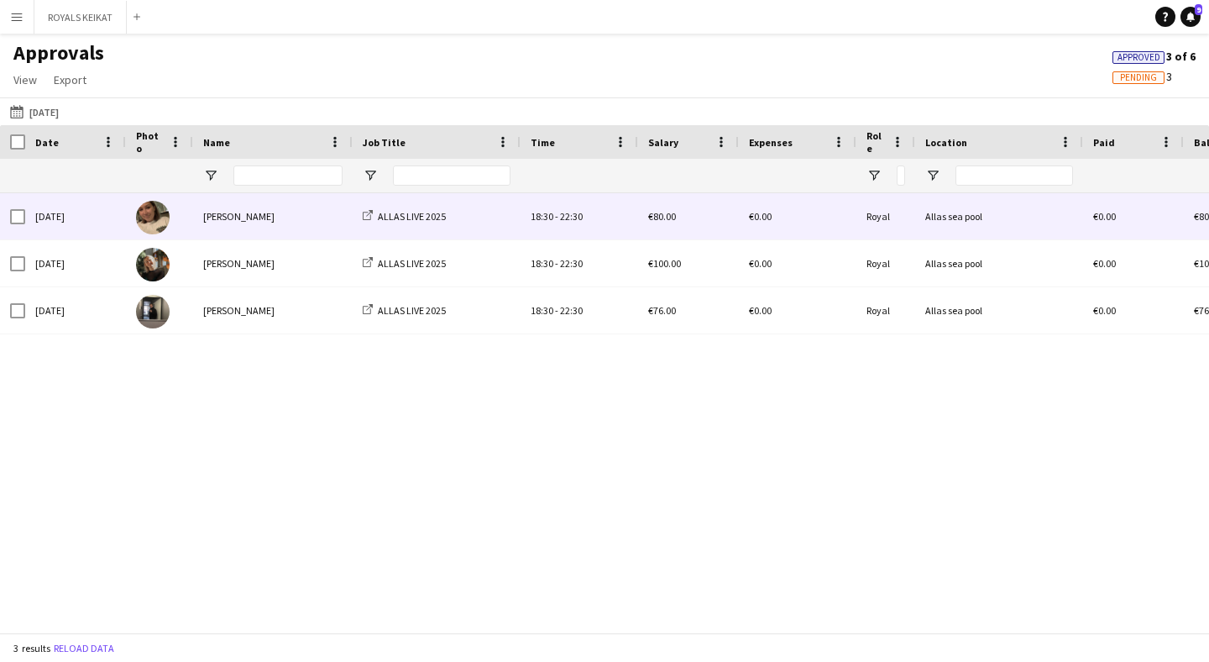
click at [284, 233] on div "[PERSON_NAME]" at bounding box center [273, 216] width 160 height 46
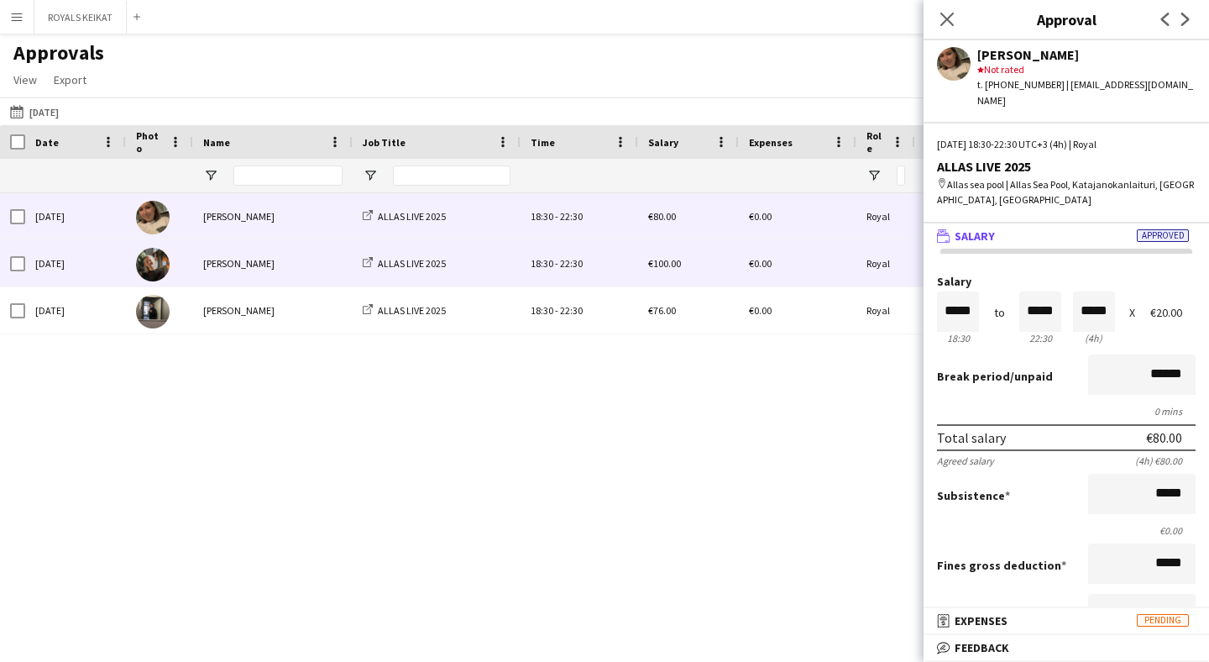
click at [295, 270] on div "[PERSON_NAME]" at bounding box center [273, 263] width 160 height 46
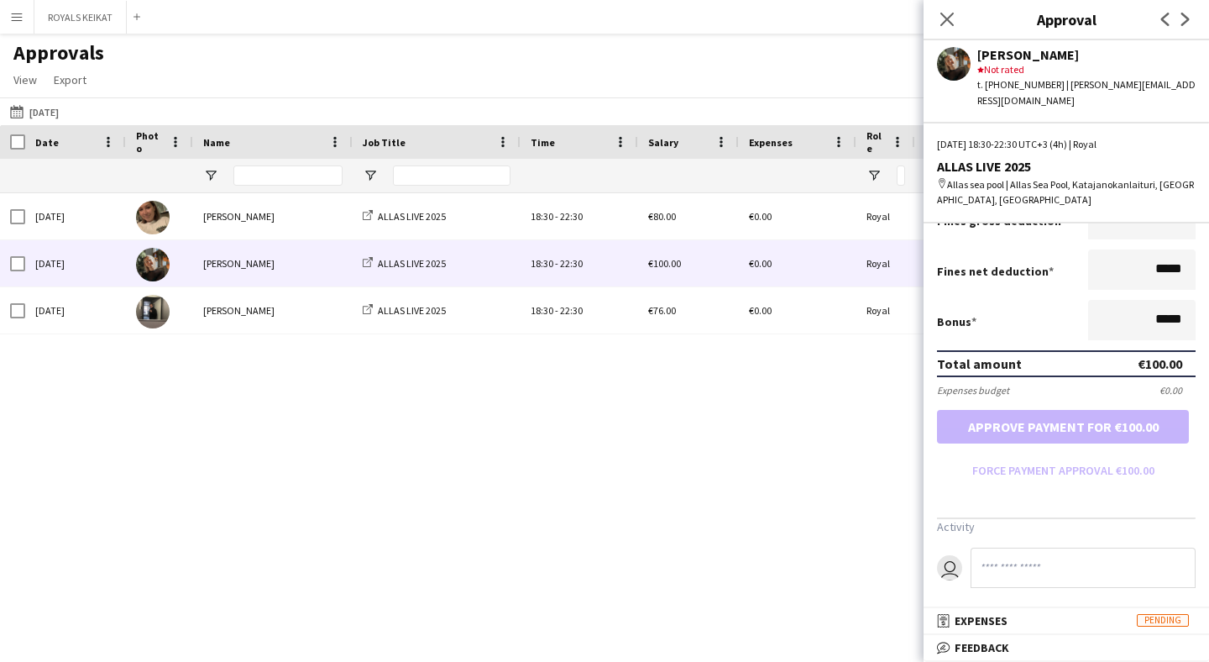
scroll to position [343, 0]
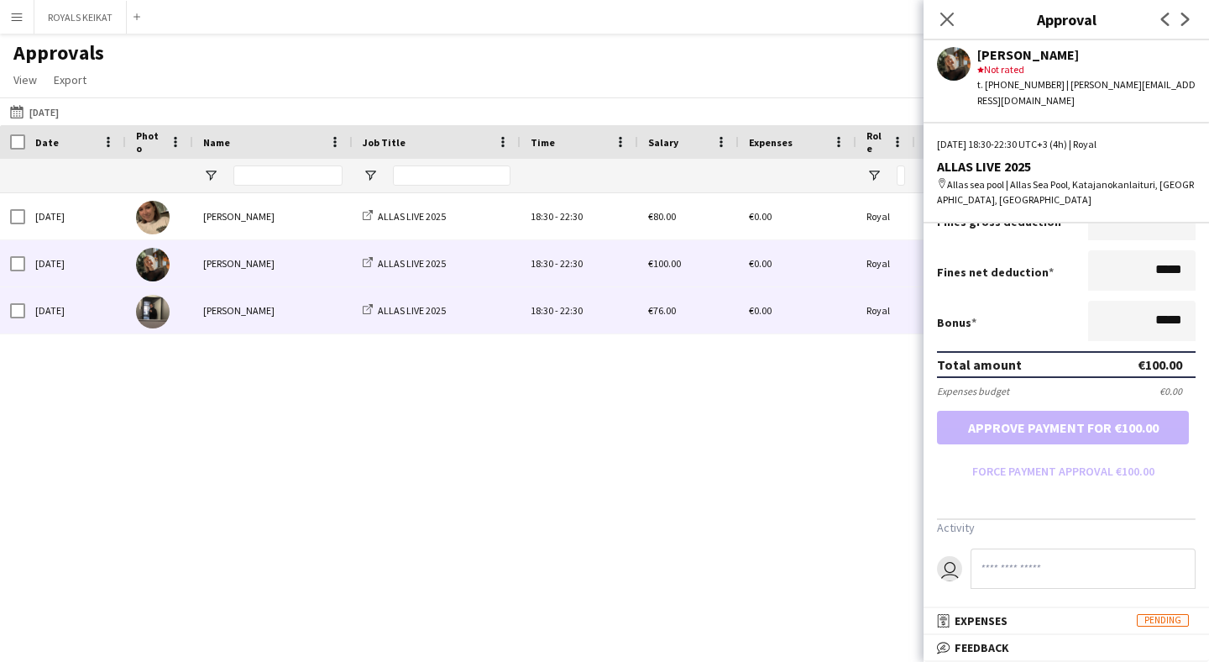
click at [275, 309] on div "[PERSON_NAME]" at bounding box center [273, 310] width 160 height 46
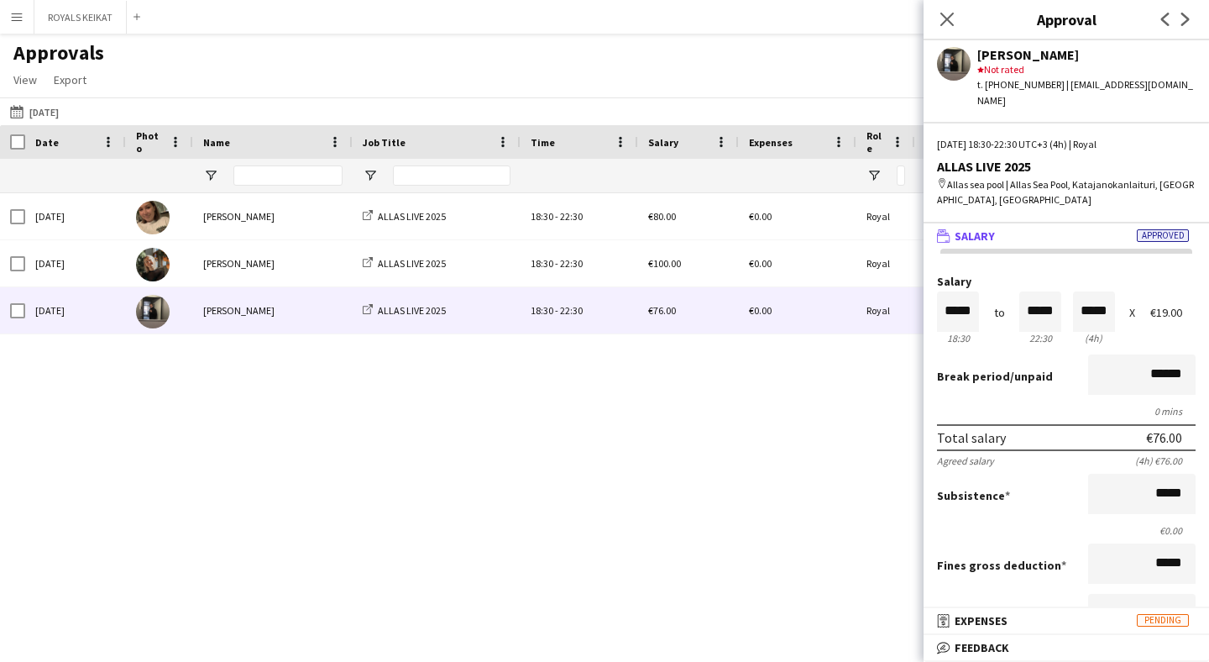
scroll to position [0, 0]
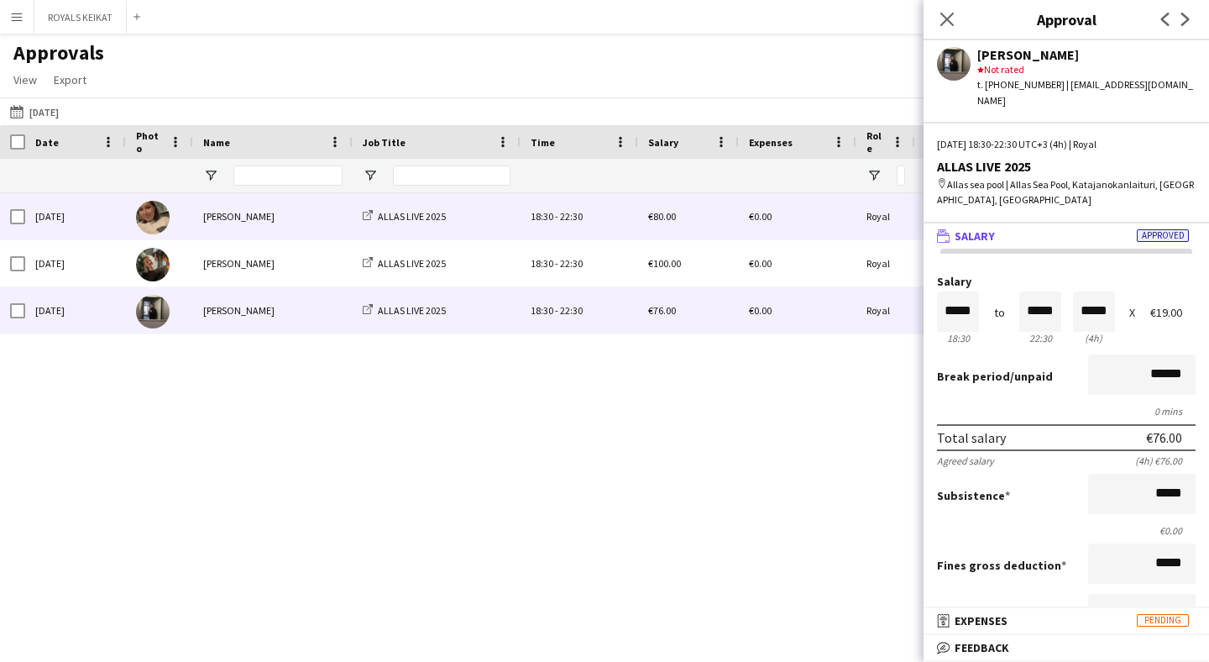
click at [315, 230] on div "[PERSON_NAME]" at bounding box center [273, 216] width 160 height 46
click at [299, 318] on div "[PERSON_NAME]" at bounding box center [273, 310] width 160 height 46
click at [301, 222] on div "[PERSON_NAME]" at bounding box center [273, 216] width 160 height 46
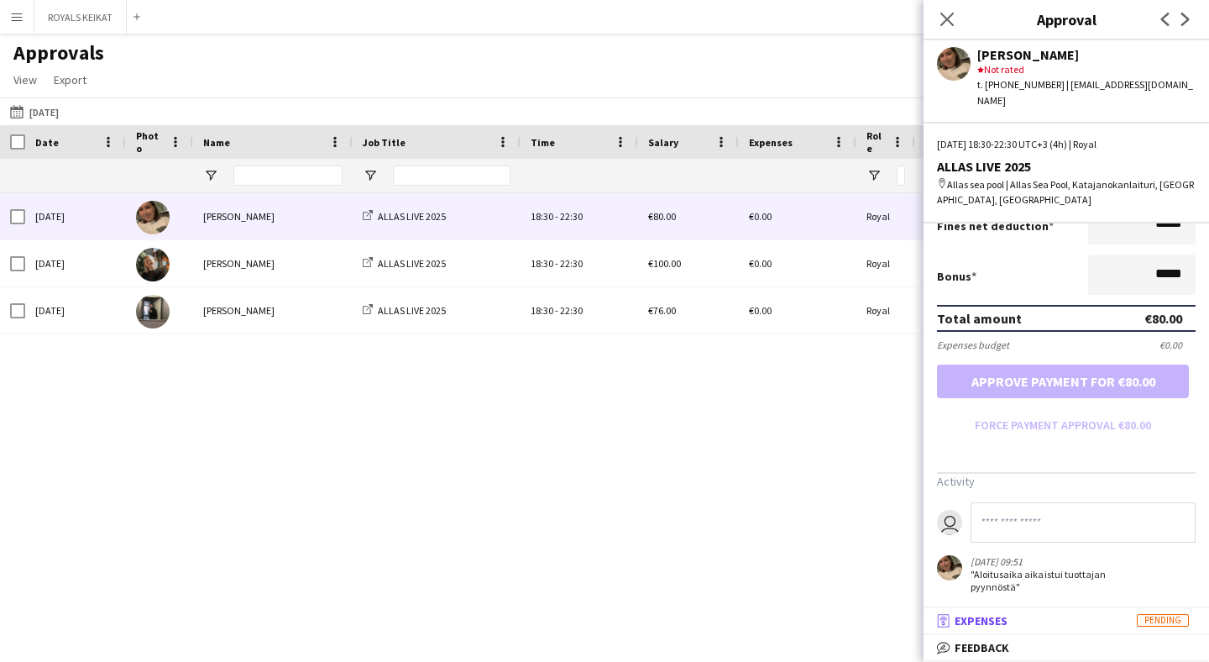
click at [984, 616] on span "Expenses" at bounding box center [980, 620] width 53 height 15
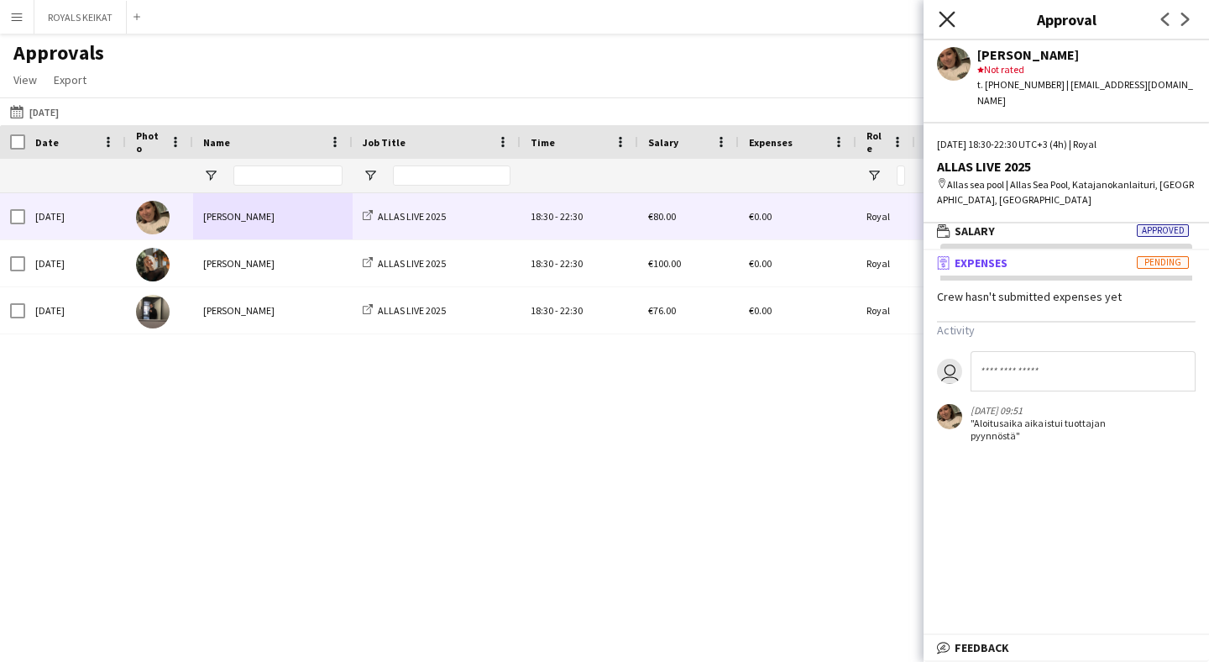
click at [939, 17] on icon "Close pop-in" at bounding box center [947, 19] width 16 height 16
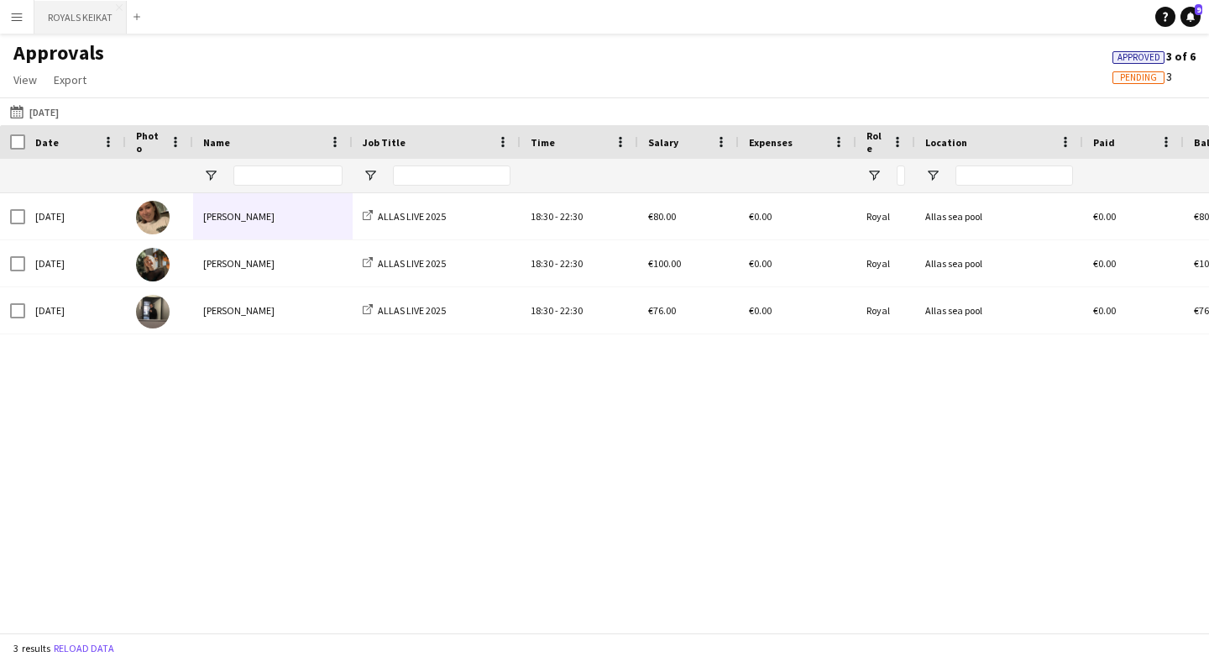
click at [107, 22] on button "ROYALS KEIKAT Close" at bounding box center [80, 17] width 92 height 33
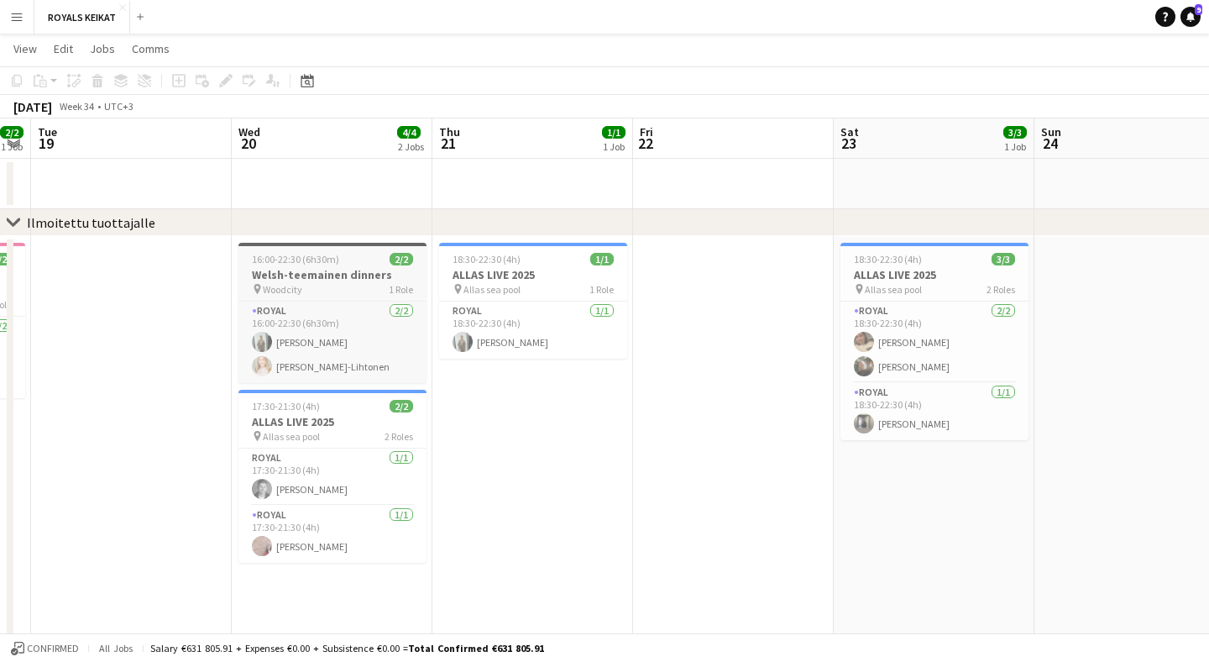
scroll to position [0, 418]
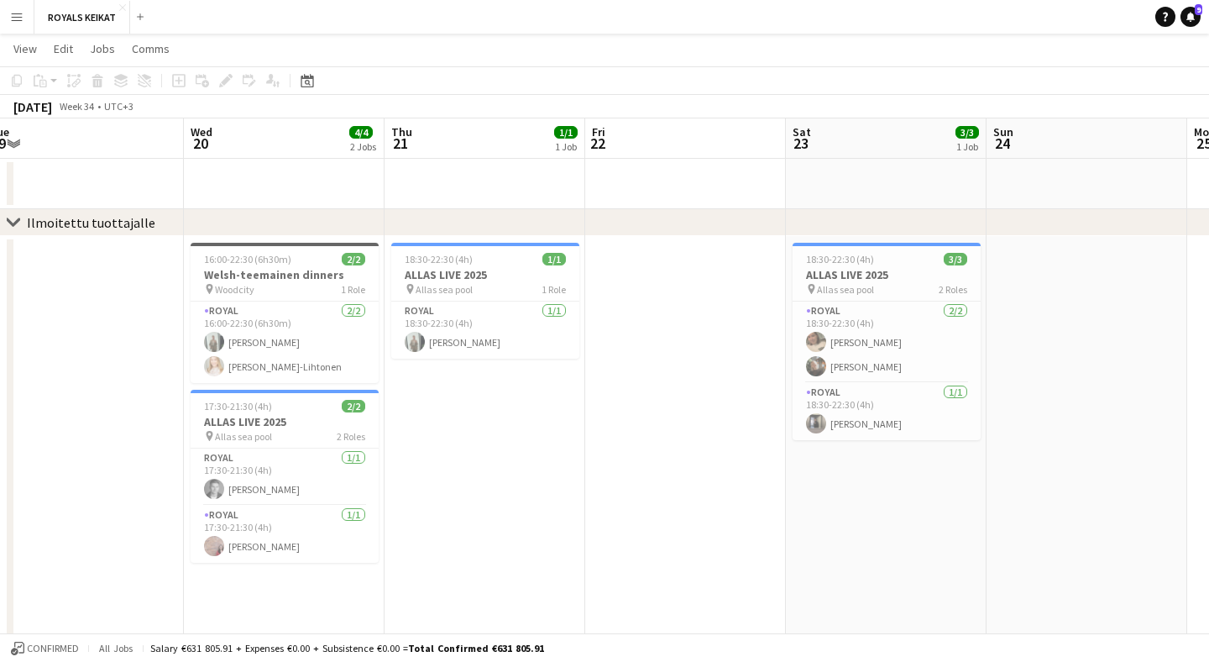
click at [18, 21] on app-icon "Menu" at bounding box center [16, 16] width 13 height 13
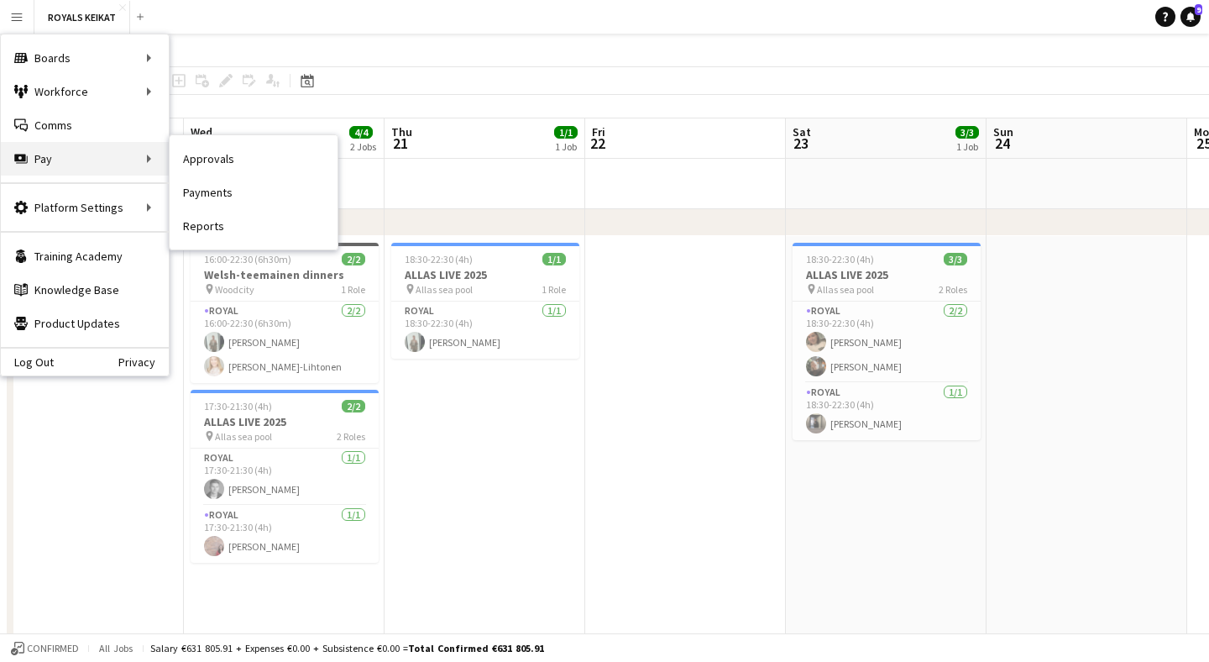
click at [49, 160] on div "Pay Pay" at bounding box center [85, 159] width 168 height 34
click at [203, 158] on link "Approvals" at bounding box center [254, 159] width 168 height 34
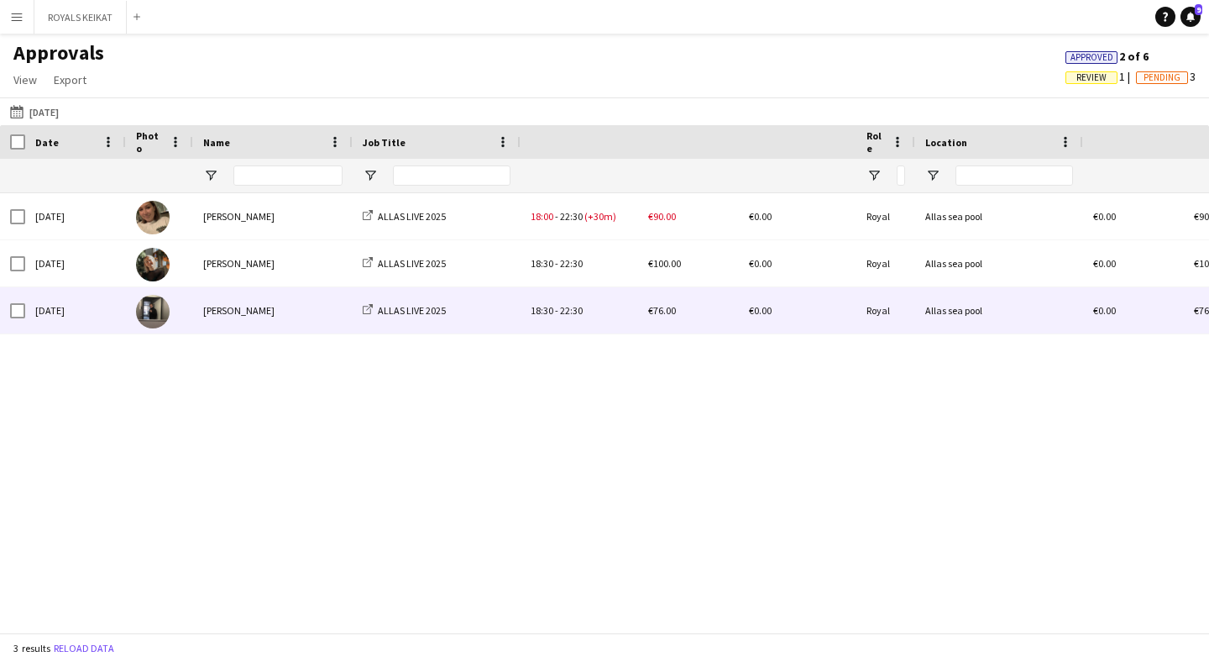
drag, startPoint x: 192, startPoint y: 304, endPoint x: 183, endPoint y: 308, distance: 10.1
click at [183, 308] on div at bounding box center [159, 310] width 67 height 46
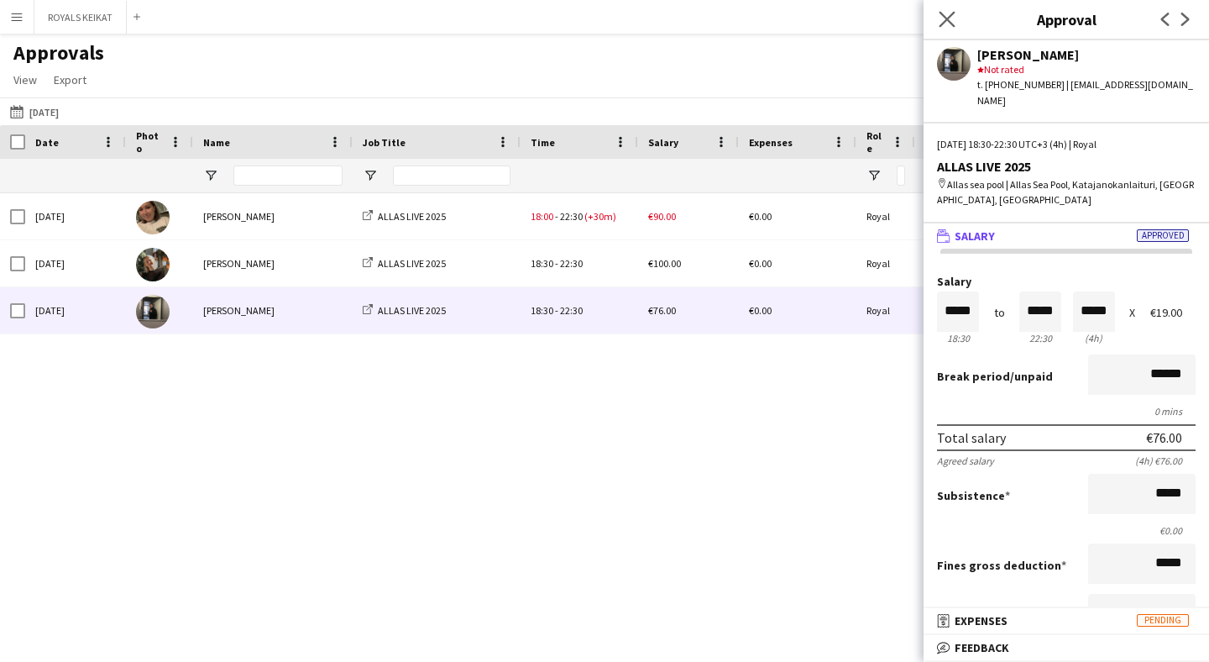
click at [946, 8] on app-icon "Close pop-in" at bounding box center [947, 20] width 24 height 24
